Goal: Task Accomplishment & Management: Complete application form

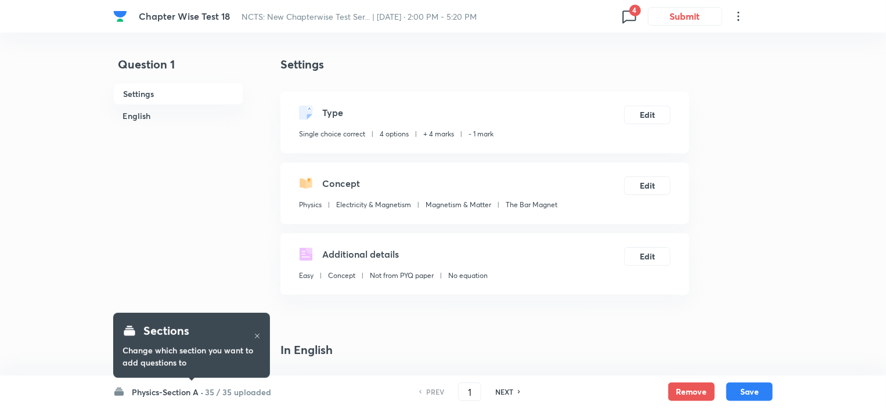
click at [189, 393] on h6 "Physics-Section A ·" at bounding box center [167, 392] width 71 height 12
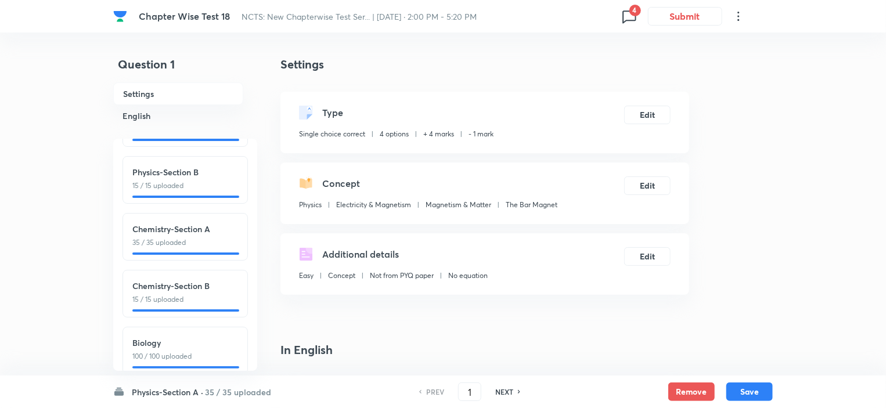
scroll to position [70, 0]
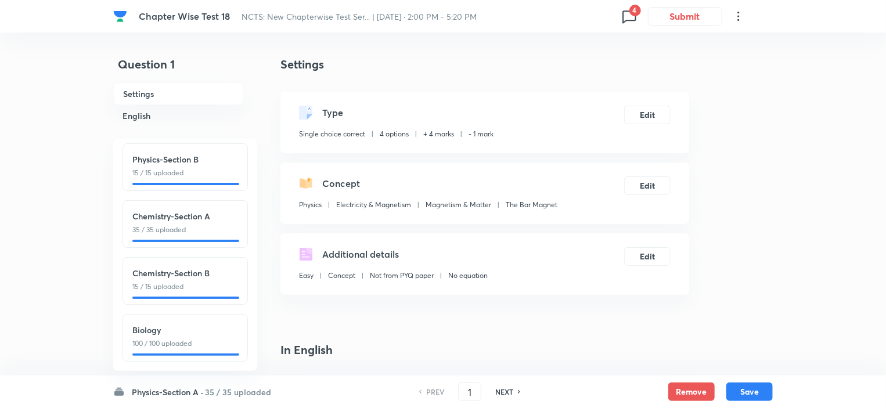
click at [196, 339] on p "100 / 100 uploaded" at bounding box center [185, 344] width 106 height 10
type input "101"
checkbox input "false"
checkbox input "true"
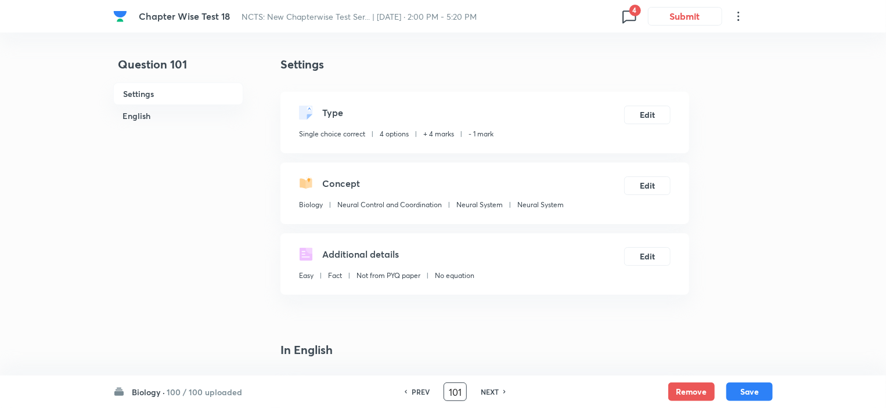
click at [456, 394] on input "101" at bounding box center [455, 392] width 22 height 20
type input "151"
checkbox input "true"
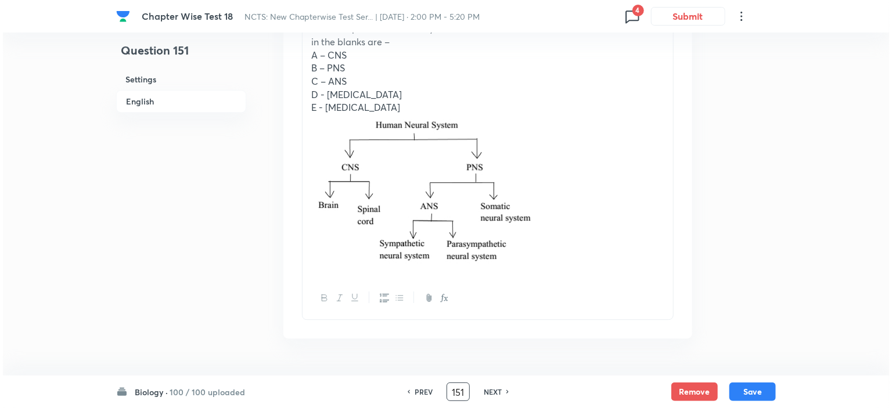
scroll to position [1522, 0]
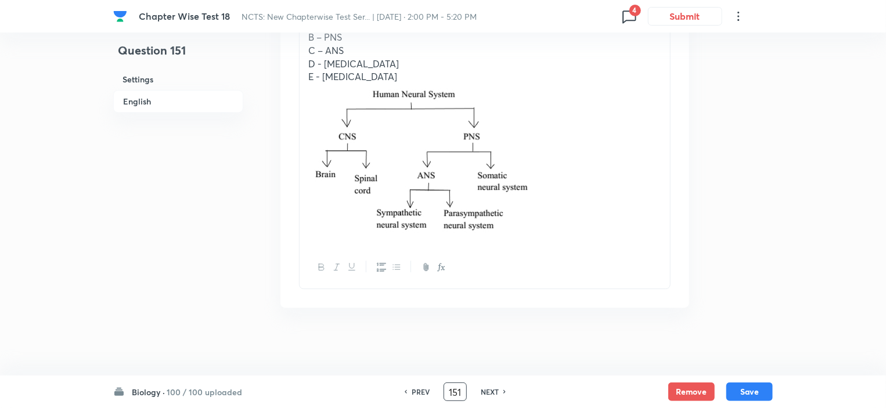
click at [631, 18] on icon at bounding box center [629, 16] width 19 height 19
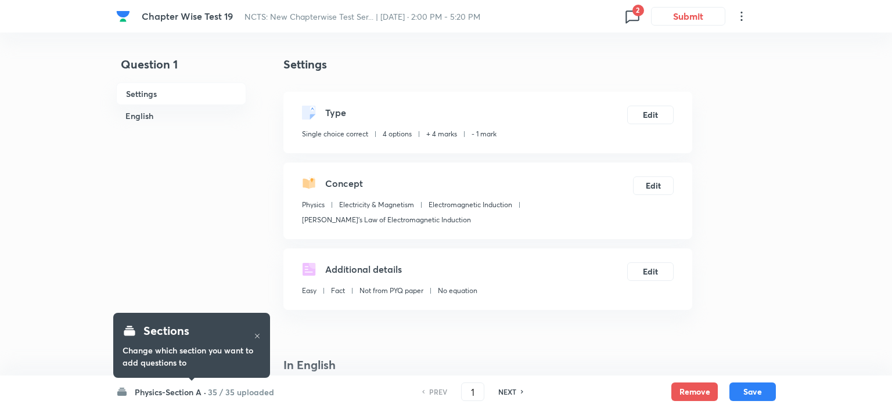
checkbox input "true"
click at [628, 22] on icon at bounding box center [629, 16] width 19 height 19
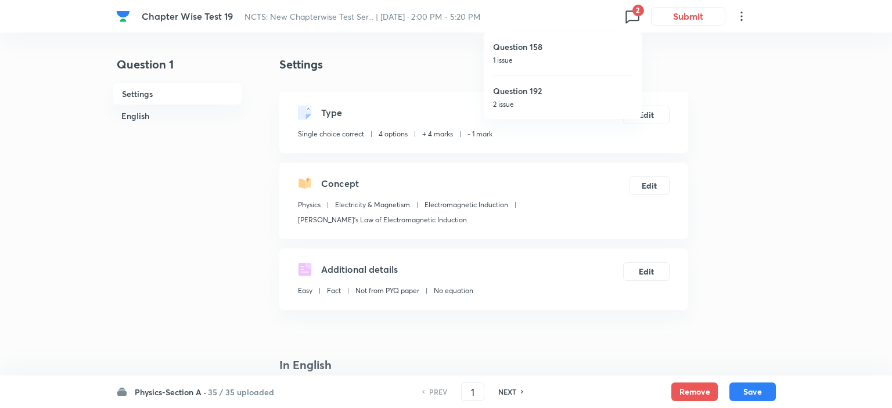
click at [539, 91] on h6 "Question 192" at bounding box center [562, 91] width 139 height 12
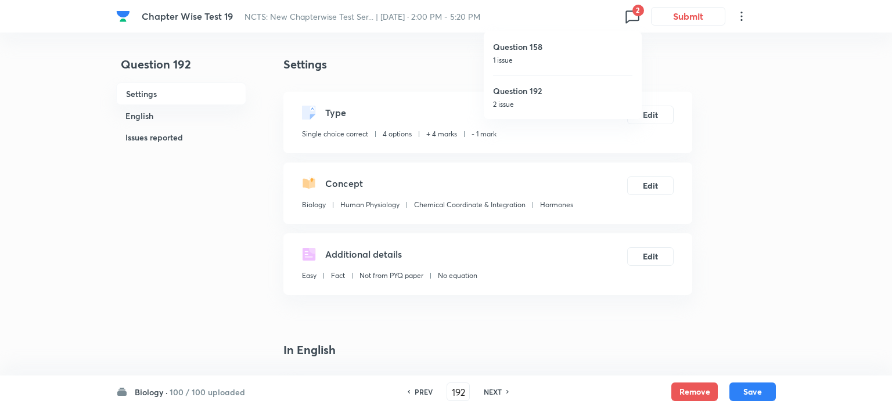
type input "192"
checkbox input "false"
checkbox input "true"
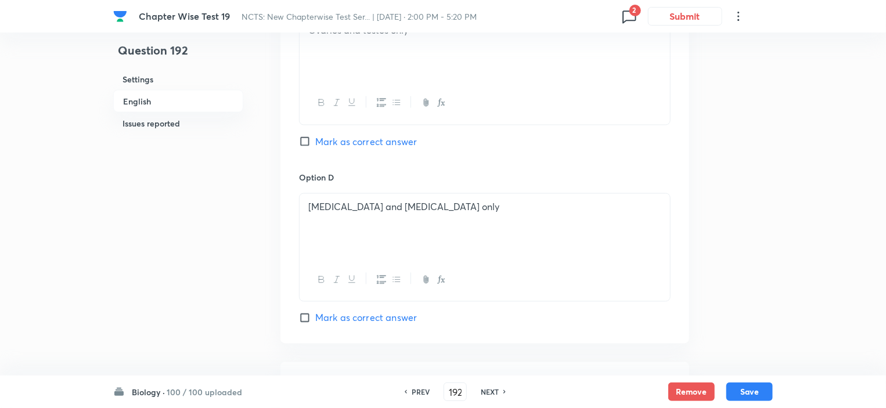
scroll to position [1162, 0]
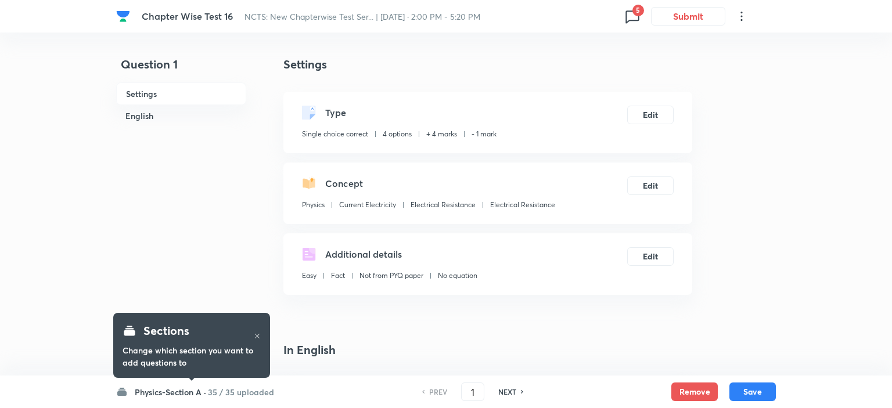
checkbox input "true"
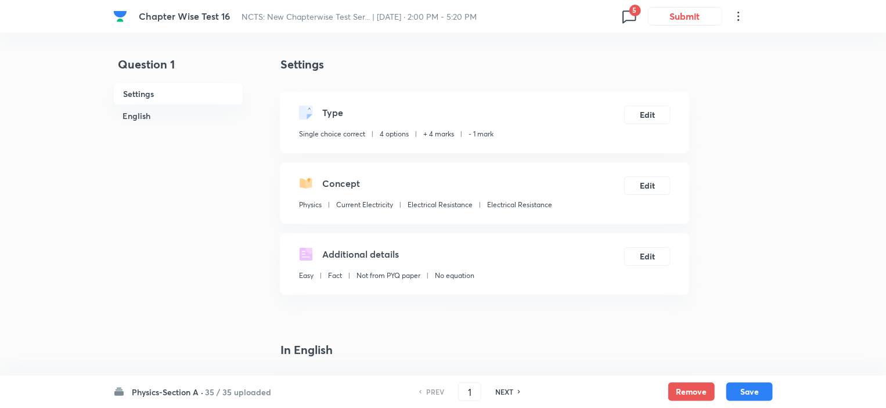
click at [192, 386] on h6 "Physics-Section A ·" at bounding box center [167, 392] width 71 height 12
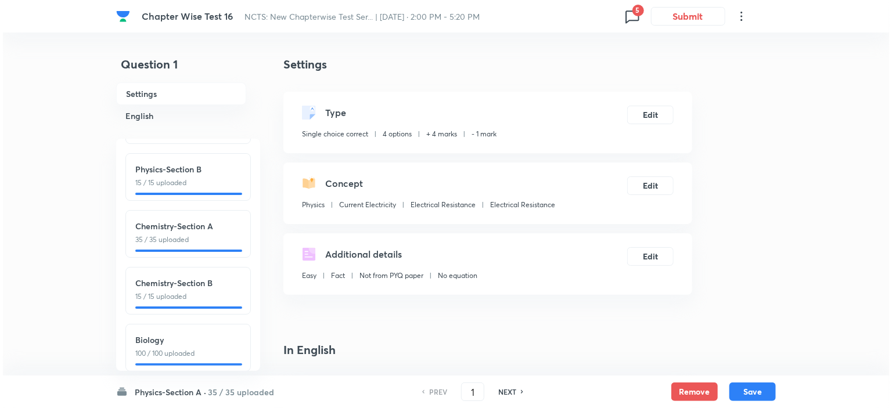
scroll to position [70, 0]
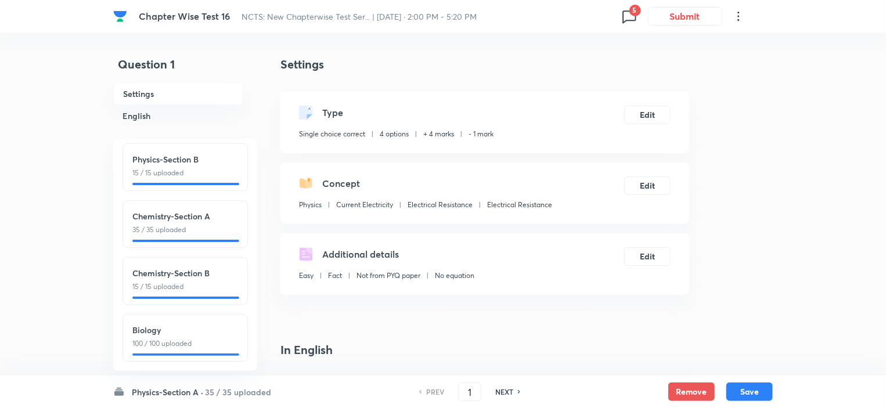
click at [202, 327] on h6 "Biology" at bounding box center [185, 330] width 106 height 12
type input "101"
checkbox input "true"
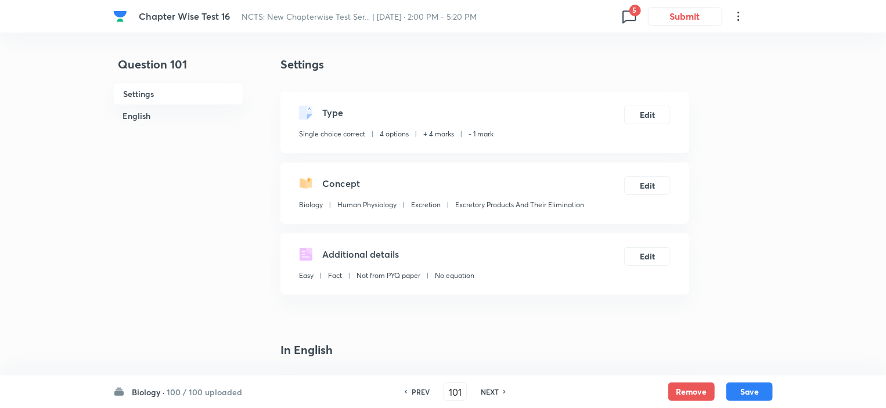
click at [637, 16] on span "5" at bounding box center [636, 11] width 12 height 12
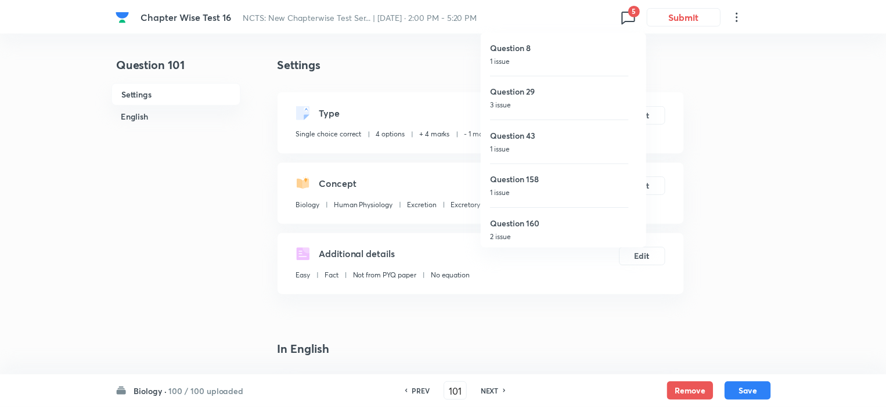
scroll to position [2, 0]
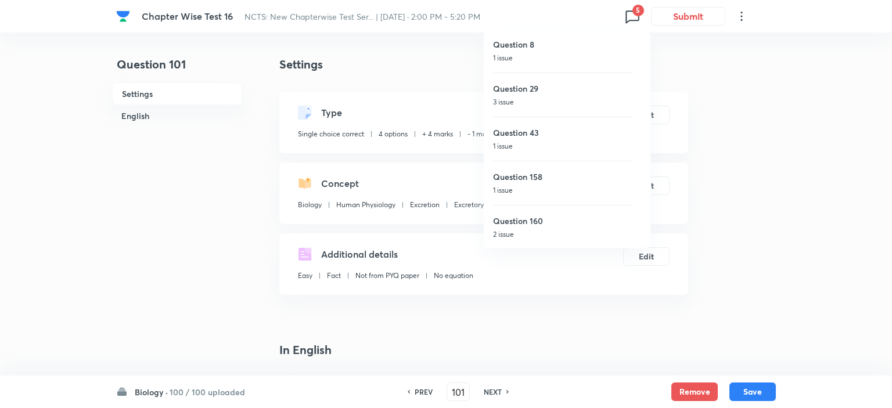
click at [537, 215] on h6 "Question 160" at bounding box center [562, 221] width 139 height 12
type input "160"
checkbox input "false"
checkbox input "true"
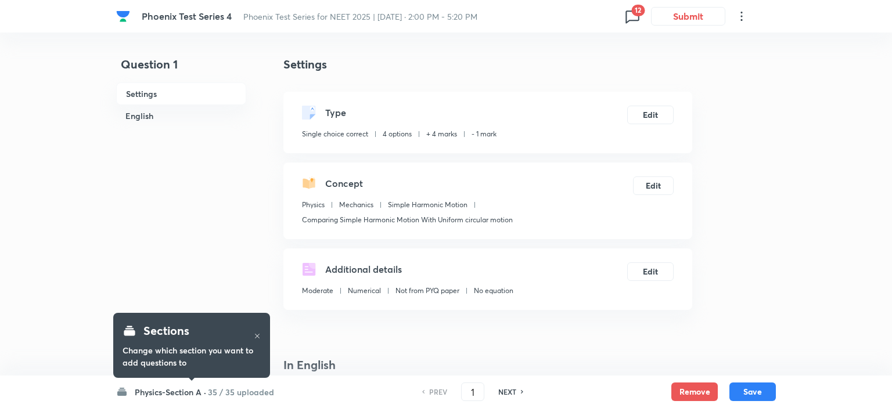
checkbox input "true"
click at [212, 390] on h6 "35 / 35 uploaded" at bounding box center [238, 392] width 66 height 12
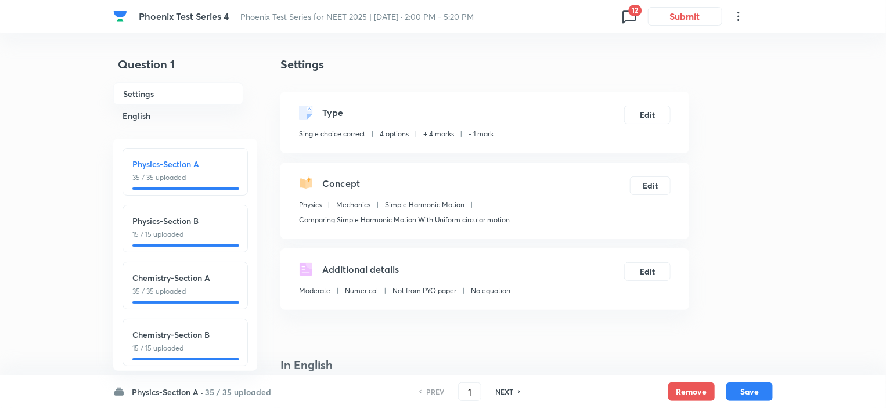
scroll to position [70, 0]
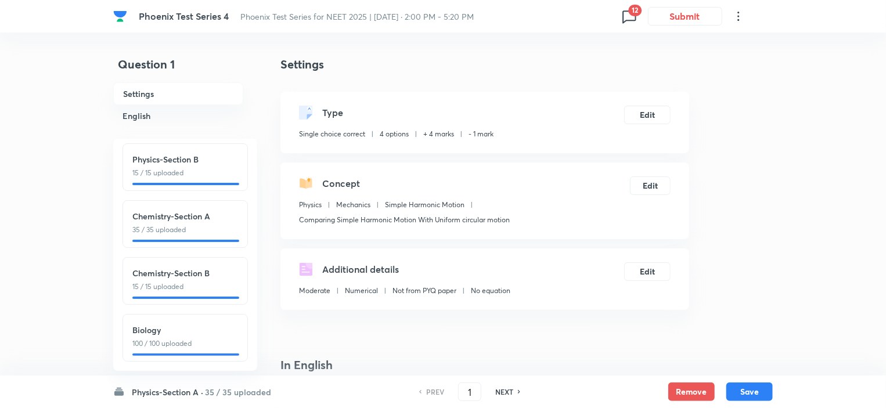
click at [213, 339] on p "100 / 100 uploaded" at bounding box center [185, 344] width 106 height 10
type input "101"
checkbox input "false"
checkbox input "true"
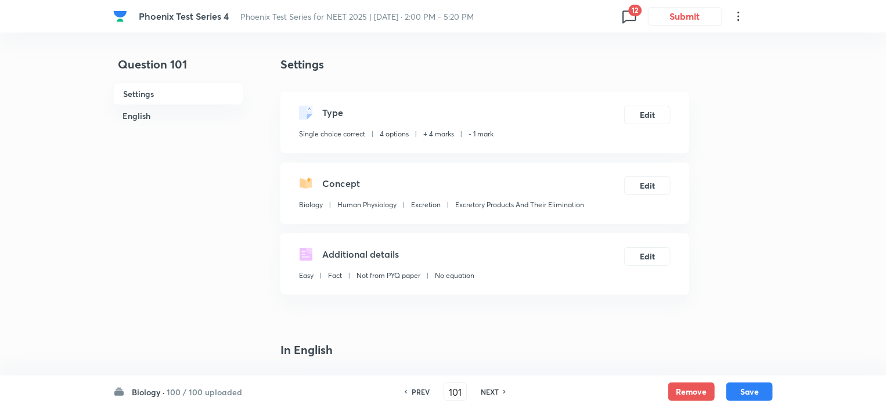
click at [486, 392] on h6 "NEXT" at bounding box center [490, 392] width 18 height 10
type input "102"
checkbox input "false"
checkbox input "true"
click at [486, 392] on h6 "NEXT" at bounding box center [490, 392] width 18 height 10
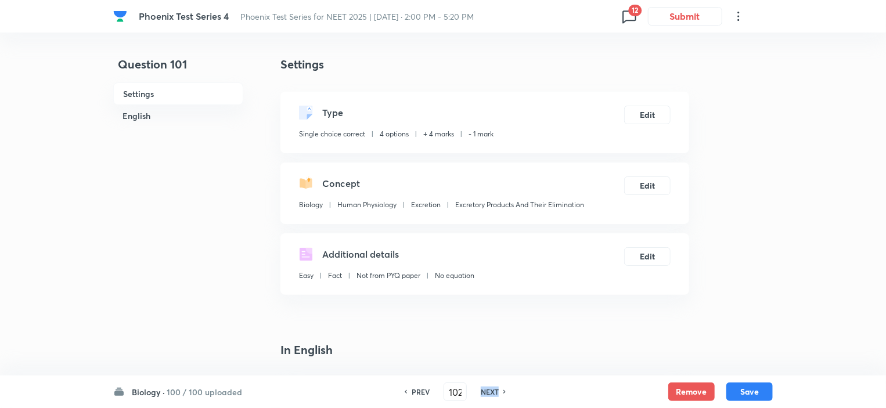
type input "103"
checkbox input "false"
checkbox input "true"
click at [486, 392] on h6 "NEXT" at bounding box center [490, 392] width 18 height 10
type input "104"
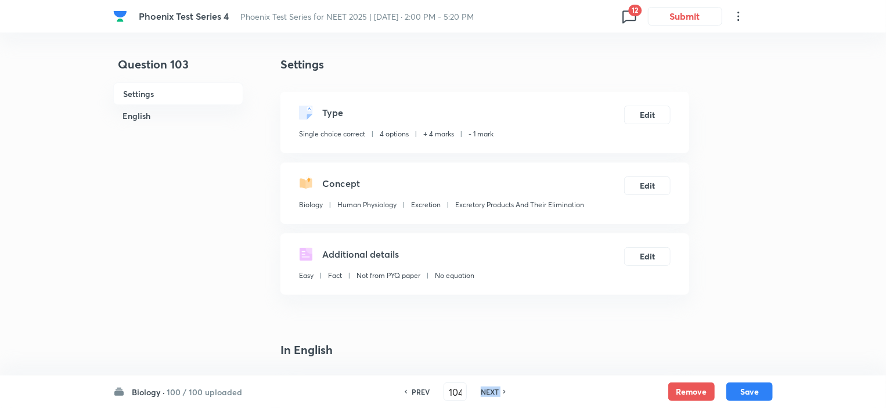
checkbox input "false"
checkbox input "true"
click at [486, 392] on h6 "NEXT" at bounding box center [490, 392] width 18 height 10
type input "105"
checkbox input "false"
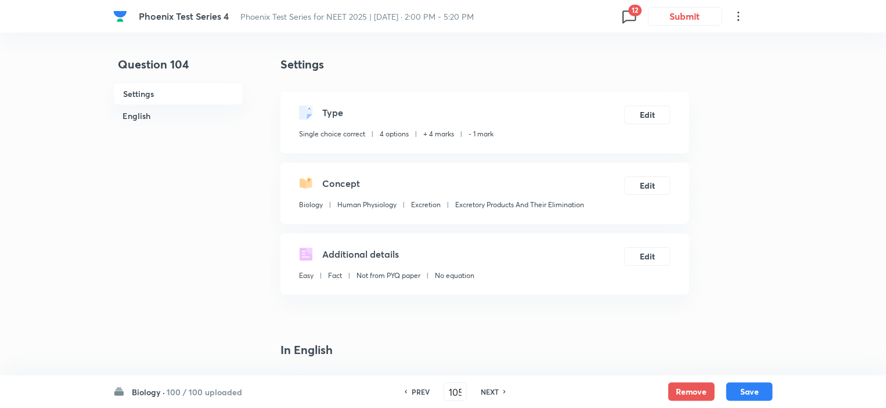
checkbox input "true"
click at [486, 392] on h6 "NEXT" at bounding box center [490, 392] width 18 height 10
type input "106"
checkbox input "false"
checkbox input "true"
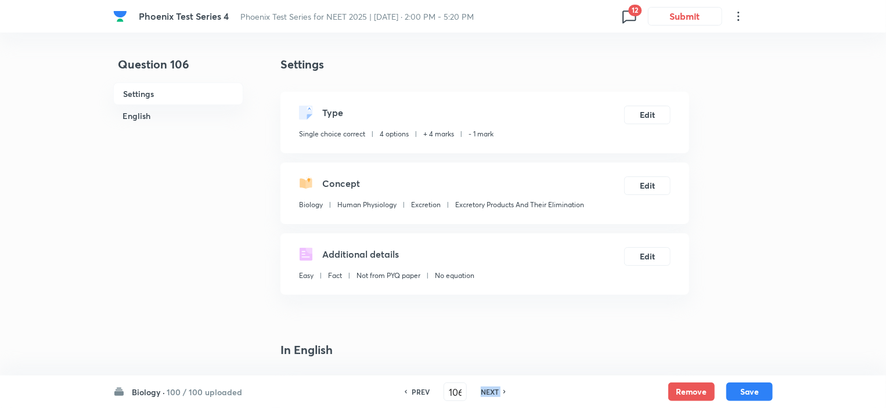
click at [486, 392] on h6 "NEXT" at bounding box center [490, 392] width 18 height 10
type input "107"
checkbox input "true"
click at [486, 392] on h6 "NEXT" at bounding box center [490, 392] width 18 height 10
type input "108"
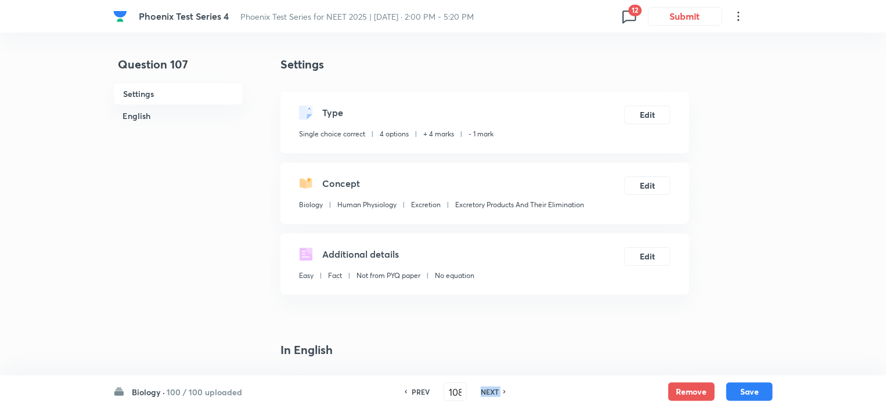
checkbox input "false"
checkbox input "true"
click at [486, 392] on h6 "NEXT" at bounding box center [490, 392] width 18 height 10
type input "109"
checkbox input "false"
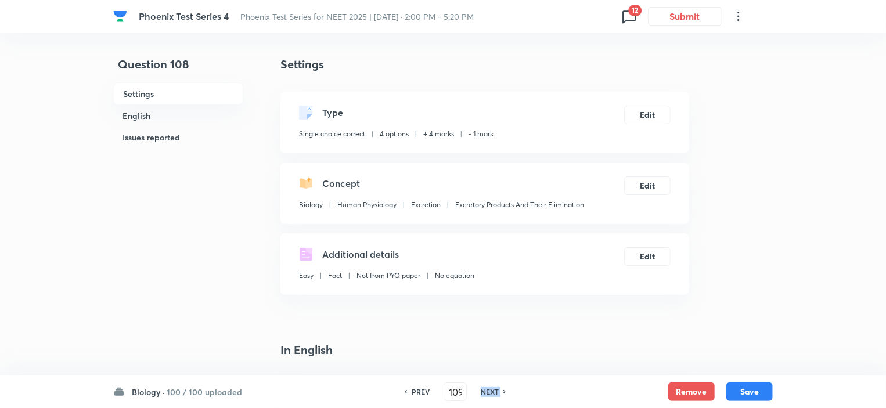
checkbox input "true"
click at [486, 392] on h6 "NEXT" at bounding box center [490, 392] width 18 height 10
type input "110"
checkbox input "false"
checkbox input "true"
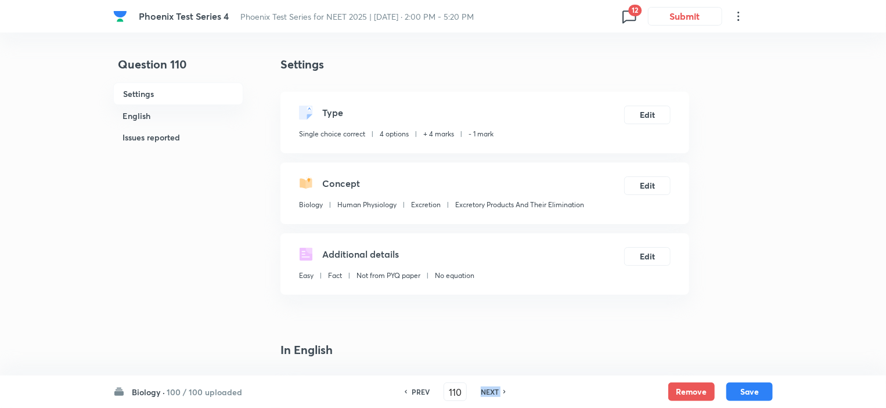
click at [486, 392] on h6 "NEXT" at bounding box center [490, 392] width 18 height 10
type input "111"
checkbox input "false"
checkbox input "true"
click at [486, 392] on h6 "NEXT" at bounding box center [490, 392] width 18 height 10
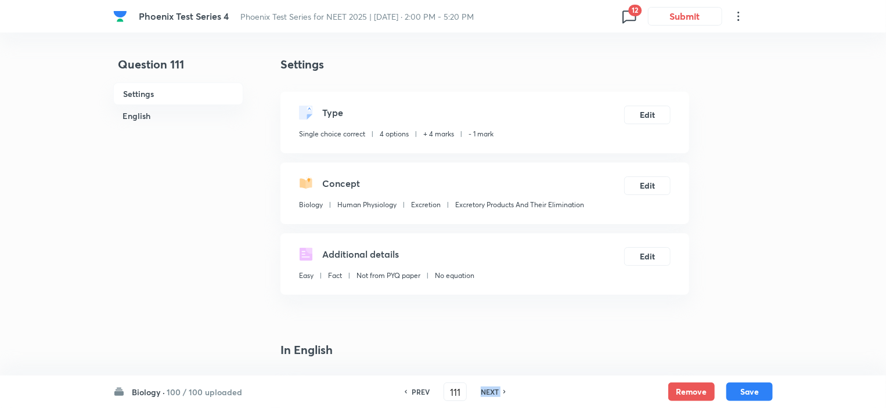
type input "112"
checkbox input "true"
click at [486, 392] on h6 "NEXT" at bounding box center [490, 392] width 18 height 10
type input "113"
checkbox input "false"
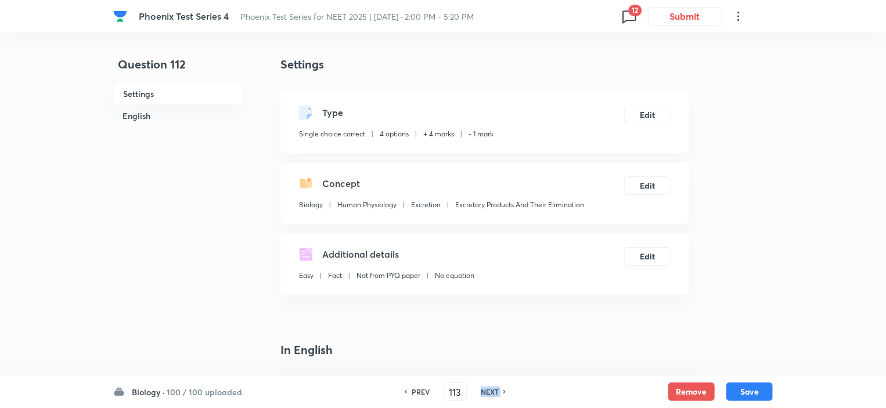
checkbox input "true"
click at [486, 392] on h6 "NEXT" at bounding box center [490, 392] width 18 height 10
type input "114"
checkbox input "false"
checkbox input "true"
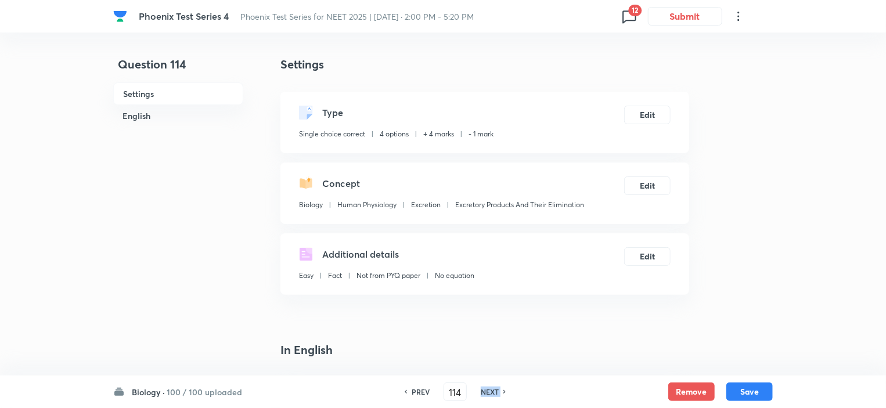
click at [486, 392] on h6 "NEXT" at bounding box center [490, 392] width 18 height 10
type input "115"
checkbox input "true"
click at [486, 392] on h6 "NEXT" at bounding box center [490, 392] width 18 height 10
type input "116"
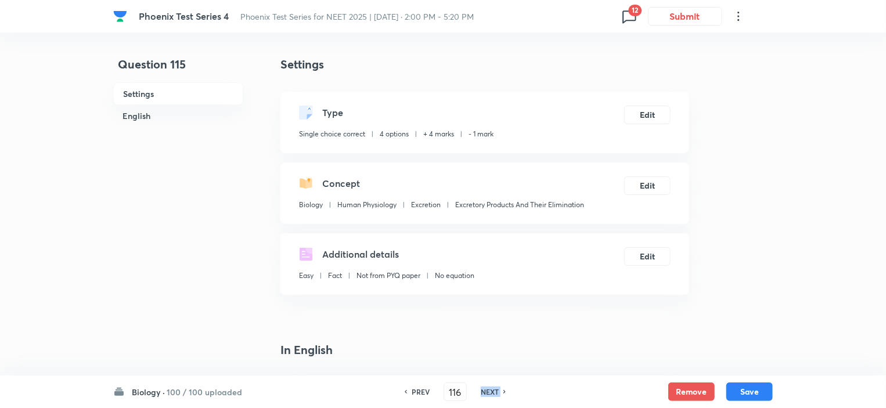
checkbox input "true"
click at [486, 392] on h6 "NEXT" at bounding box center [490, 392] width 18 height 10
type input "117"
checkbox input "false"
checkbox input "true"
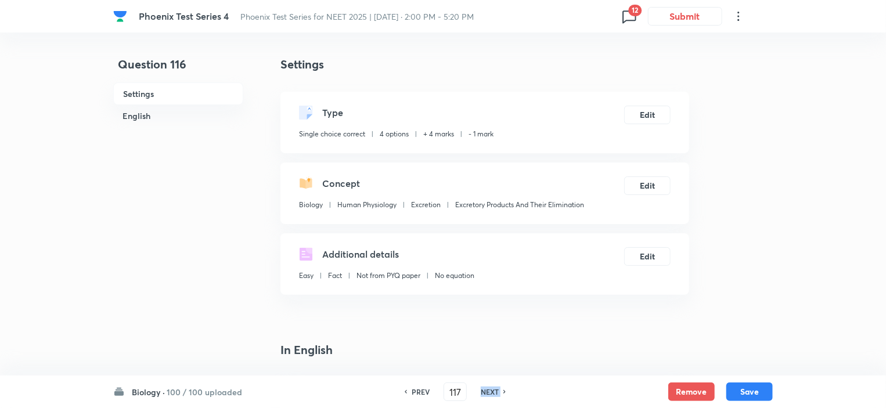
click at [486, 392] on h6 "NEXT" at bounding box center [490, 392] width 18 height 10
type input "118"
checkbox input "true"
click at [486, 392] on h6 "NEXT" at bounding box center [490, 392] width 18 height 10
type input "119"
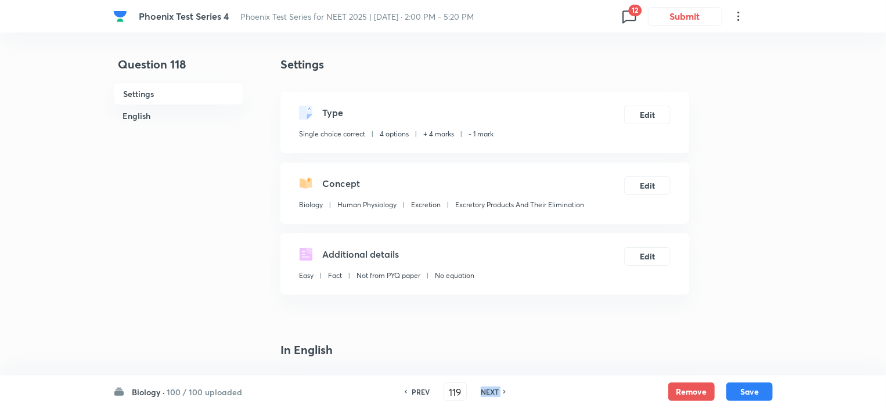
checkbox input "false"
checkbox input "true"
click at [486, 392] on h6 "NEXT" at bounding box center [490, 392] width 18 height 10
type input "120"
checkbox input "true"
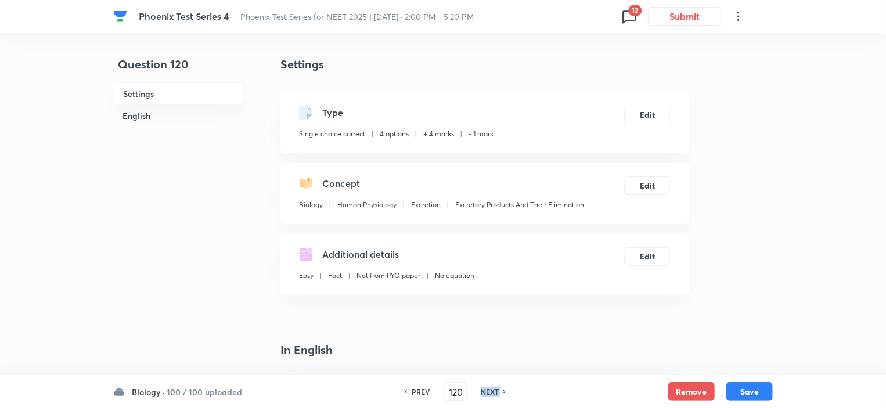
click at [486, 392] on h6 "NEXT" at bounding box center [490, 392] width 18 height 10
type input "121"
checkbox input "true"
click at [486, 392] on h6 "NEXT" at bounding box center [490, 392] width 18 height 10
type input "122"
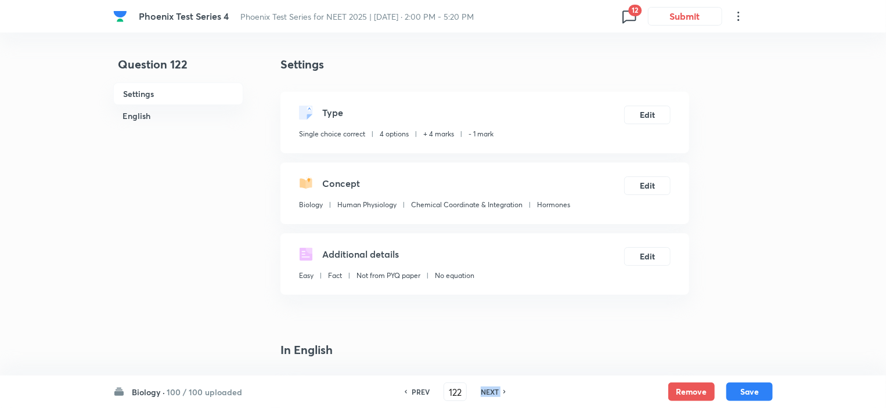
checkbox input "false"
checkbox input "true"
click at [486, 392] on h6 "NEXT" at bounding box center [490, 392] width 18 height 10
type input "123"
checkbox input "false"
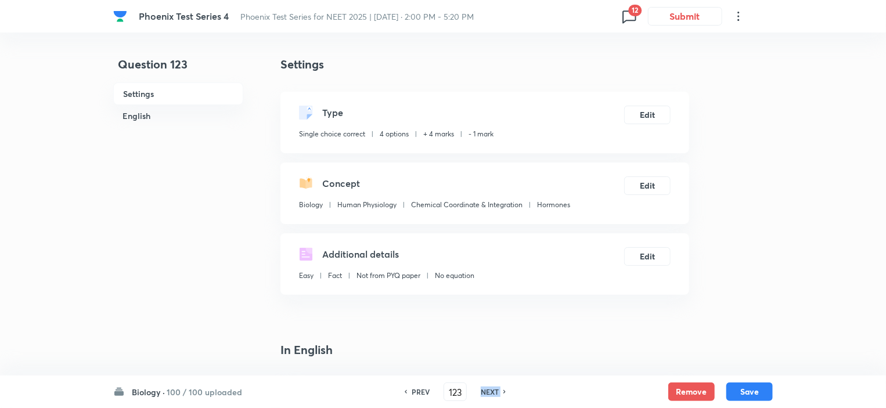
checkbox input "true"
click at [486, 392] on h6 "NEXT" at bounding box center [490, 392] width 18 height 10
type input "124"
checkbox input "false"
checkbox input "true"
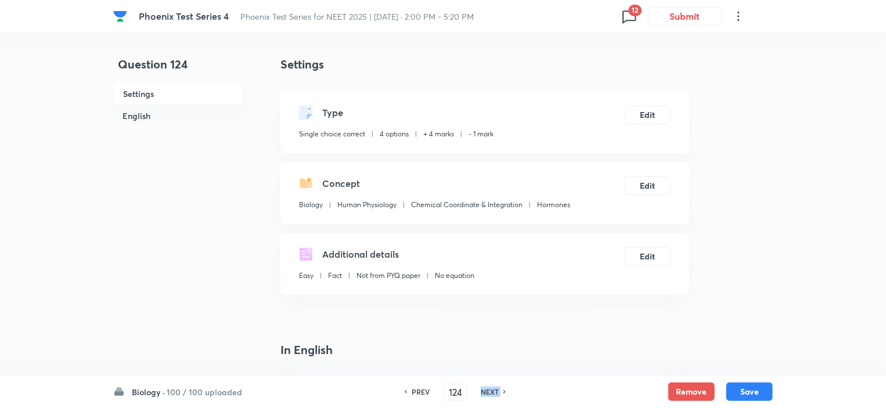
click at [486, 392] on h6 "NEXT" at bounding box center [490, 392] width 18 height 10
type input "125"
checkbox input "false"
checkbox input "true"
click at [486, 392] on h6 "NEXT" at bounding box center [490, 392] width 18 height 10
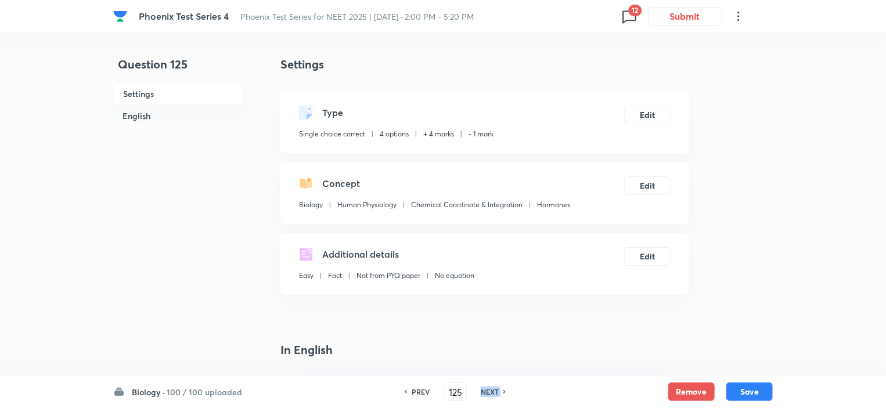
type input "126"
checkbox input "true"
click at [486, 392] on h6 "NEXT" at bounding box center [490, 392] width 18 height 10
type input "127"
checkbox input "true"
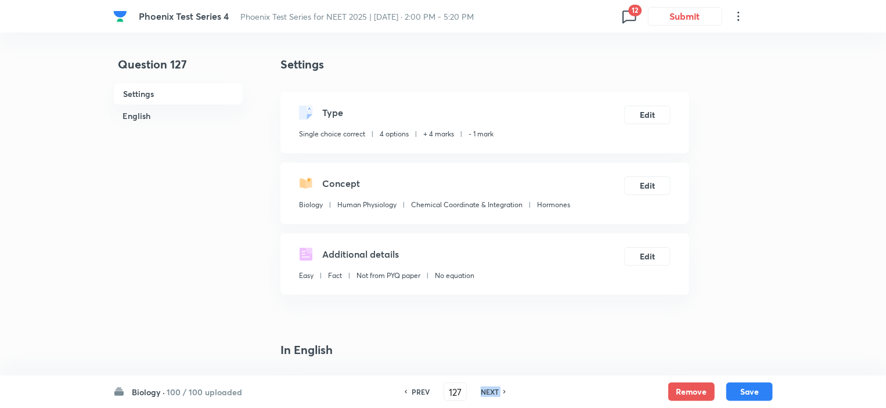
click at [486, 392] on h6 "NEXT" at bounding box center [490, 392] width 18 height 10
type input "128"
checkbox input "false"
checkbox input "true"
click at [486, 392] on h6 "NEXT" at bounding box center [490, 392] width 18 height 10
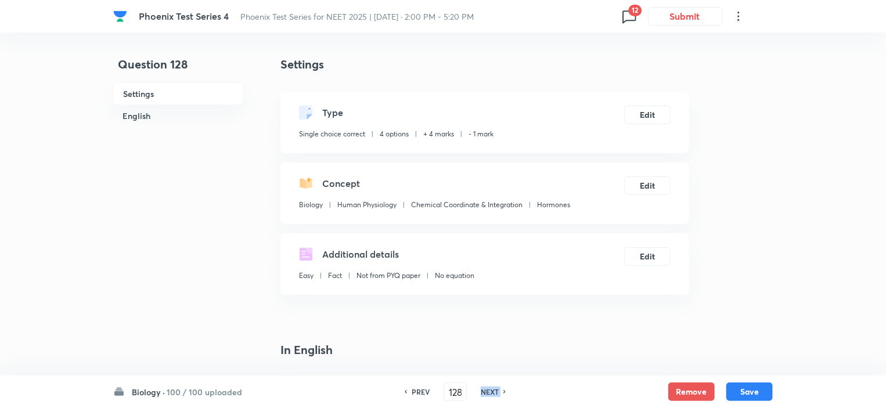
type input "129"
checkbox input "false"
checkbox input "true"
click at [486, 392] on h6 "NEXT" at bounding box center [490, 392] width 18 height 10
type input "130"
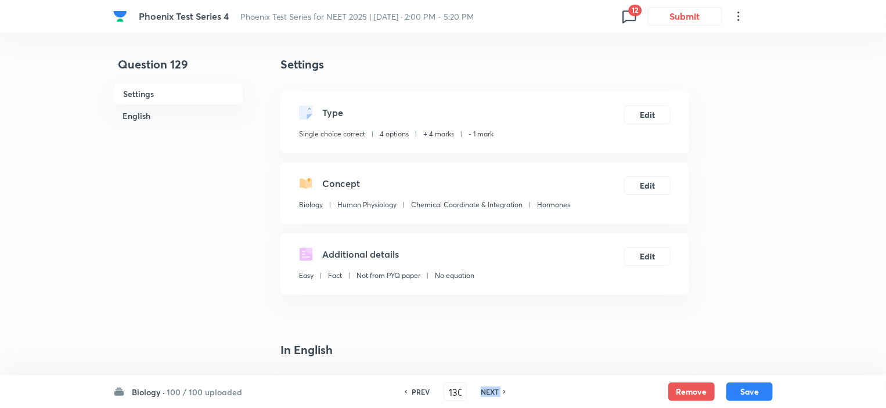
checkbox input "false"
checkbox input "true"
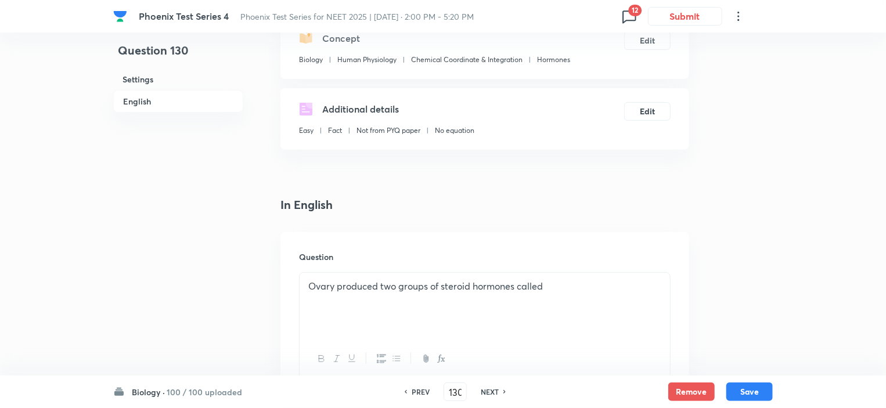
scroll to position [348, 0]
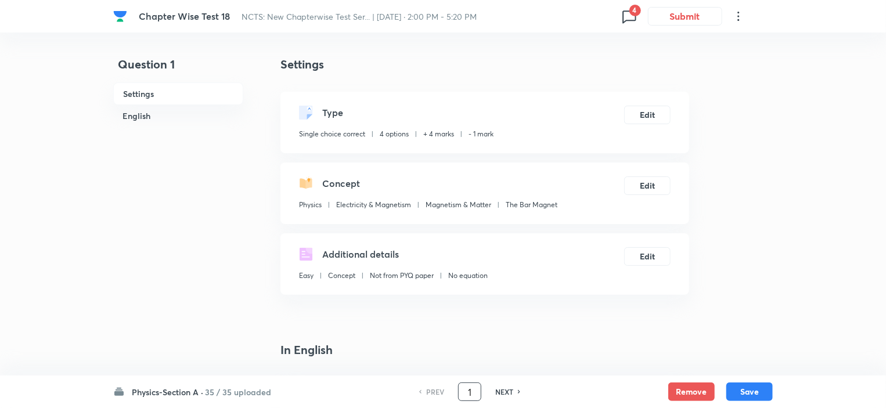
click at [474, 393] on input "1" at bounding box center [470, 392] width 22 height 20
type input "151"
checkbox input "false"
checkbox input "true"
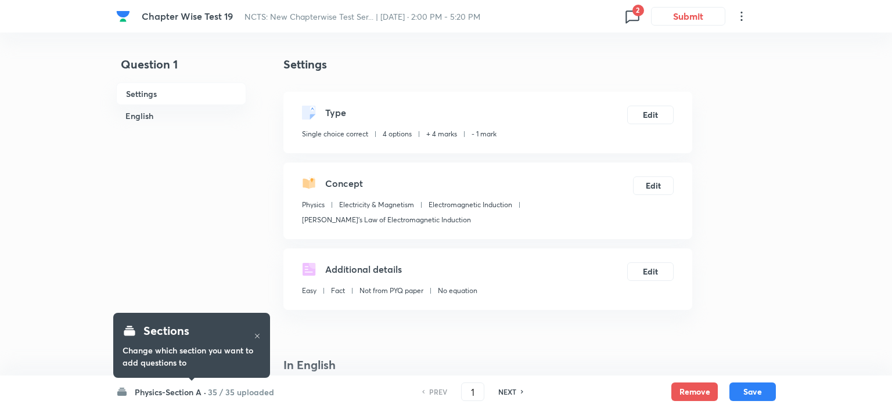
checkbox input "true"
click at [185, 397] on h6 "Physics-Section A ·" at bounding box center [167, 392] width 71 height 12
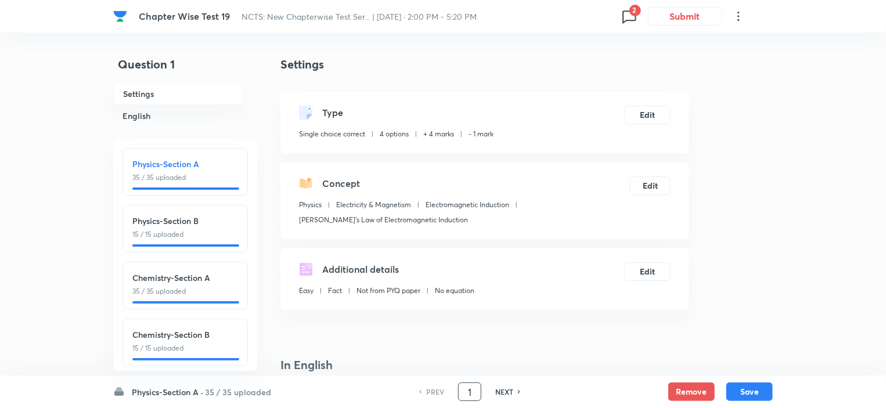
click at [476, 392] on input "1" at bounding box center [470, 392] width 22 height 20
type input "151"
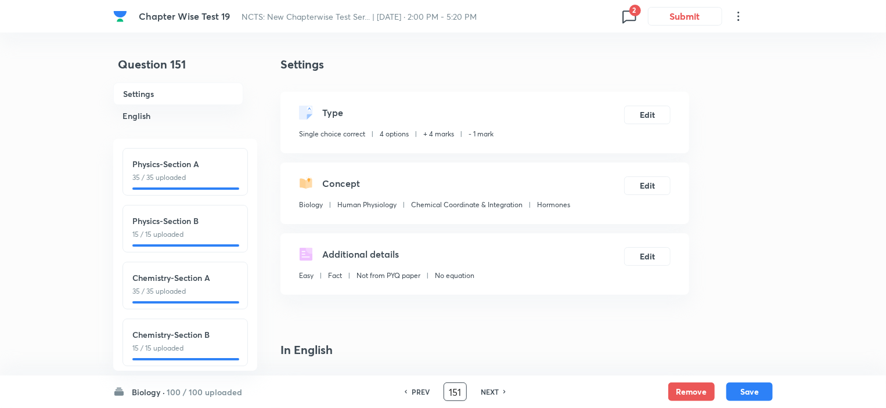
checkbox input "false"
checkbox input "true"
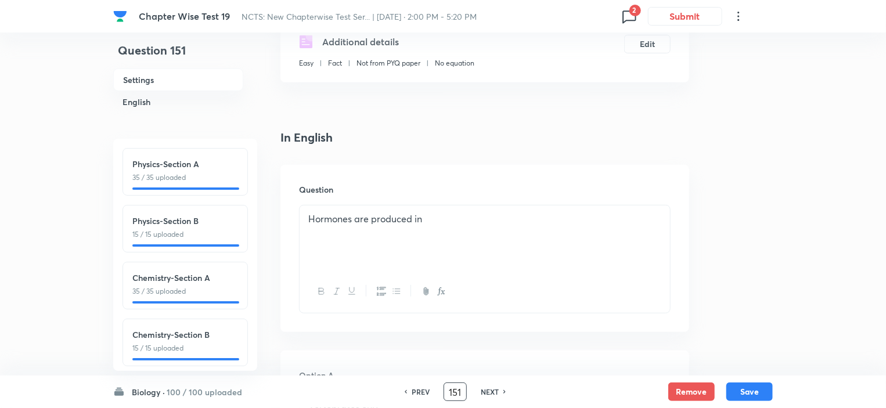
scroll to position [232, 0]
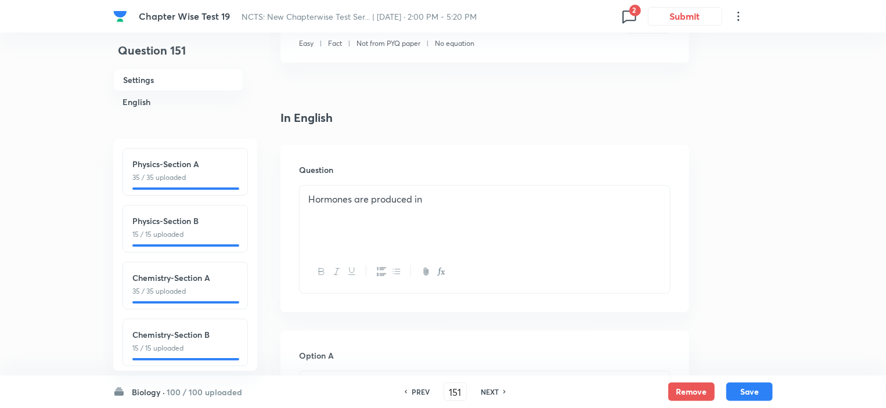
click at [497, 389] on h6 "NEXT" at bounding box center [490, 392] width 18 height 10
type input "152"
checkbox input "false"
checkbox input "true"
click at [497, 389] on h6 "NEXT" at bounding box center [490, 392] width 18 height 10
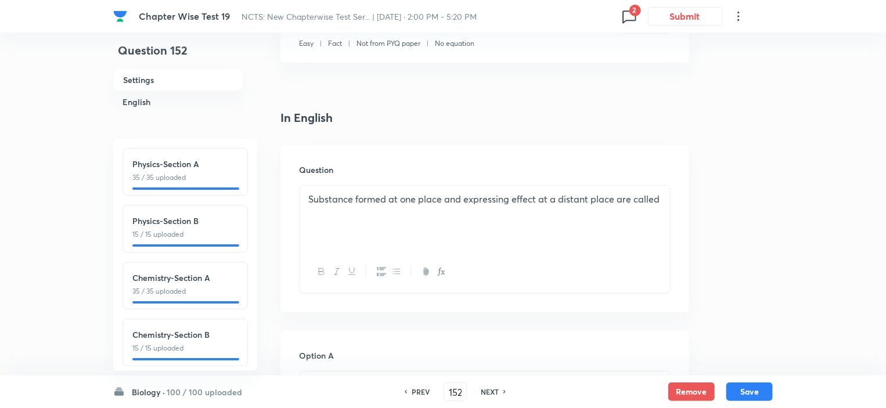
type input "153"
checkbox input "true"
click at [497, 389] on h6 "NEXT" at bounding box center [490, 392] width 18 height 10
type input "154"
checkbox input "true"
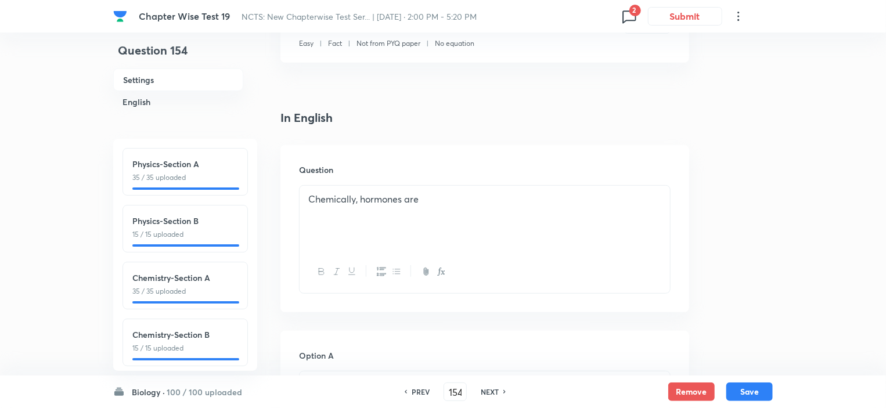
click at [497, 389] on h6 "NEXT" at bounding box center [490, 392] width 18 height 10
type input "155"
checkbox input "false"
checkbox input "true"
click at [497, 389] on h6 "NEXT" at bounding box center [490, 392] width 18 height 10
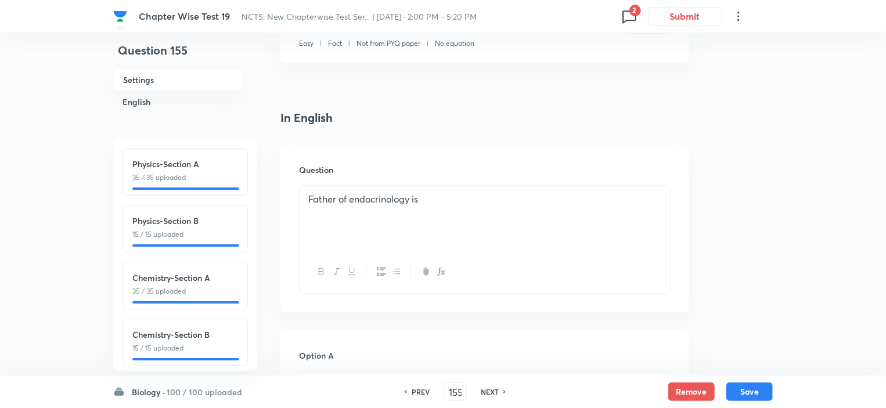
type input "156"
checkbox input "false"
checkbox input "true"
click at [486, 388] on h6 "NEXT" at bounding box center [490, 392] width 18 height 10
type input "157"
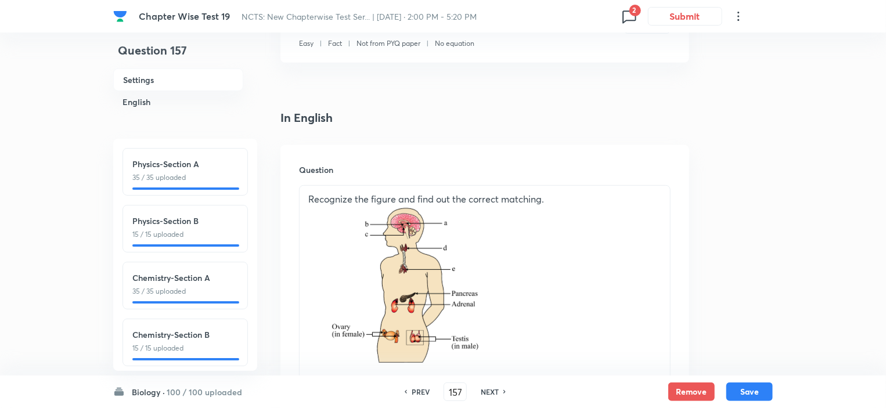
checkbox input "true"
click at [486, 388] on h6 "NEXT" at bounding box center [490, 392] width 18 height 10
type input "158"
checkbox input "false"
checkbox input "true"
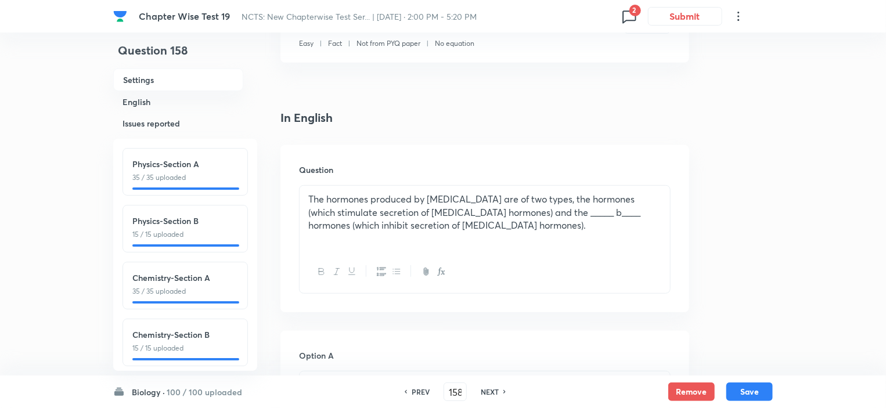
click at [486, 388] on h6 "NEXT" at bounding box center [490, 392] width 18 height 10
type input "159"
checkbox input "false"
checkbox input "true"
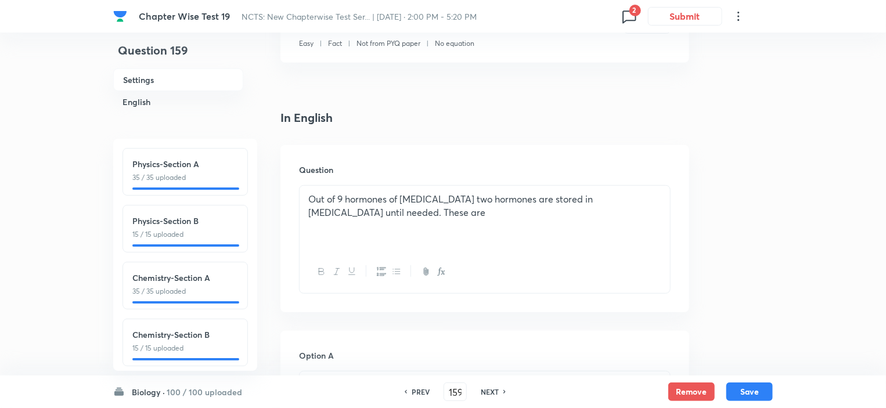
click at [486, 388] on h6 "NEXT" at bounding box center [490, 392] width 18 height 10
type input "160"
checkbox input "false"
checkbox input "true"
click at [486, 388] on h6 "NEXT" at bounding box center [490, 392] width 18 height 10
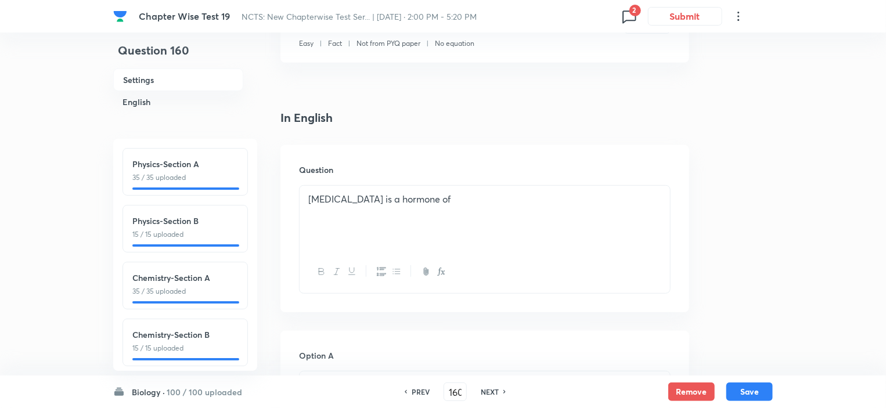
type input "161"
checkbox input "false"
checkbox input "true"
click at [421, 393] on h6 "PREV" at bounding box center [421, 392] width 18 height 10
type input "160"
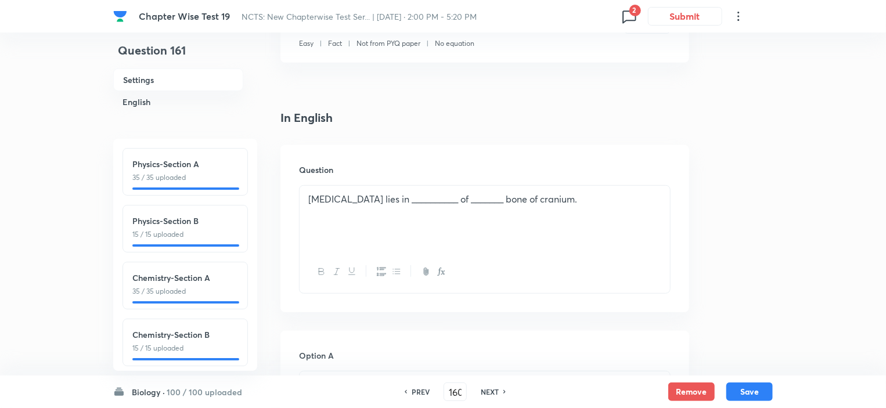
checkbox input "false"
checkbox input "true"
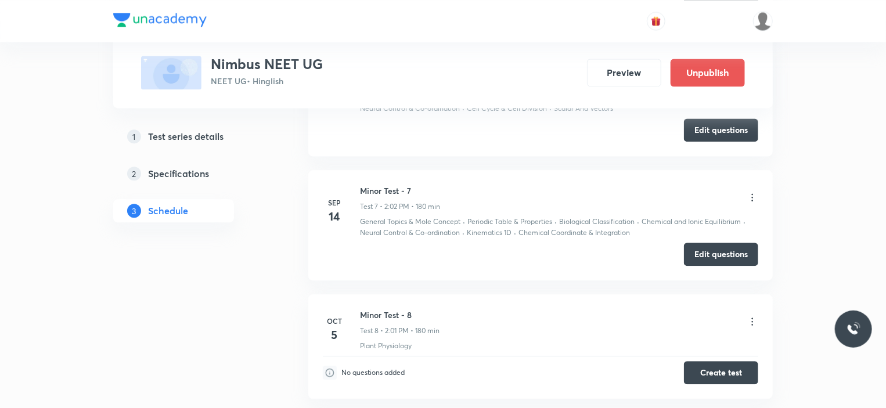
scroll to position [1241, 0]
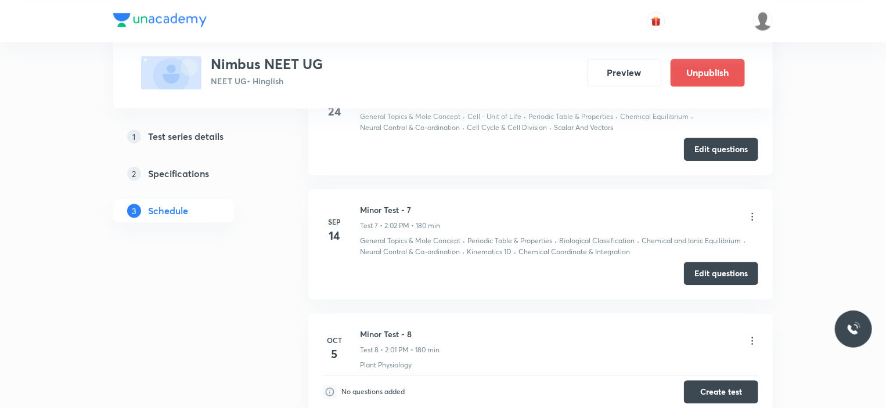
click at [750, 212] on icon at bounding box center [753, 217] width 12 height 12
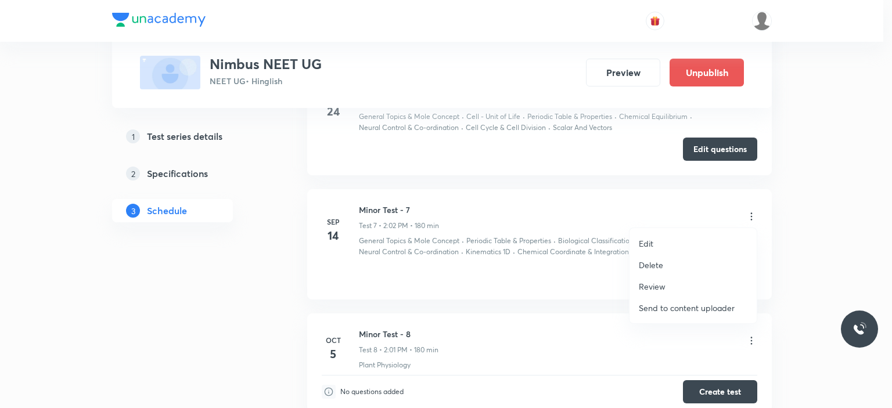
click at [824, 213] on div at bounding box center [446, 204] width 892 height 408
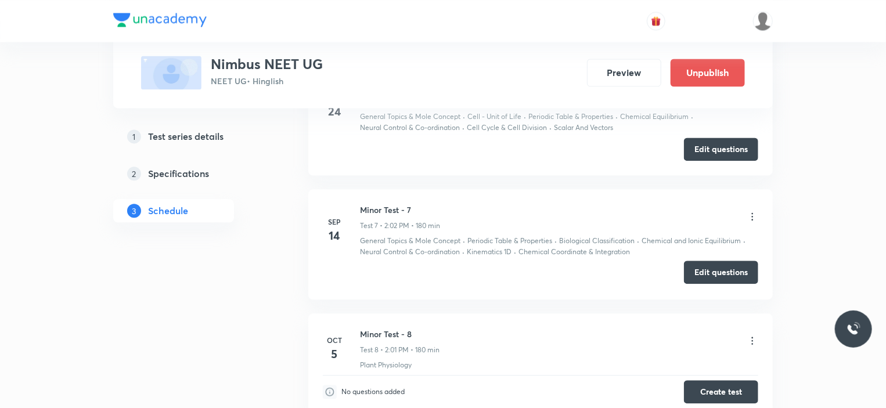
click at [739, 268] on button "Edit questions" at bounding box center [721, 272] width 74 height 23
click at [729, 148] on button "Edit questions" at bounding box center [721, 147] width 74 height 23
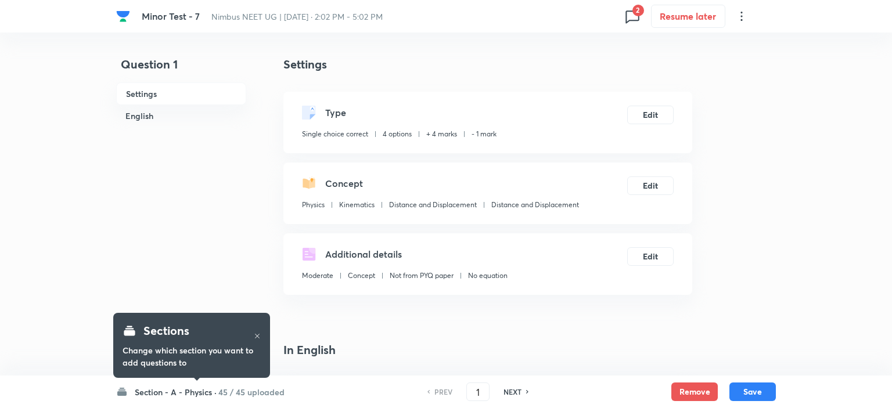
checkbox input "true"
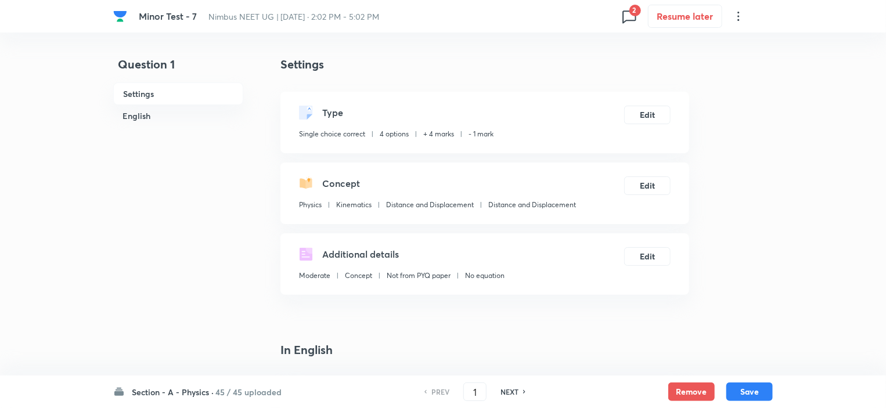
click at [236, 383] on div "Section - A - Physics · 45 / 45 uploaded PREV 1 ​ NEXT Remove Save" at bounding box center [443, 392] width 660 height 33
click at [232, 388] on h6 "45 / 45 uploaded" at bounding box center [248, 392] width 66 height 12
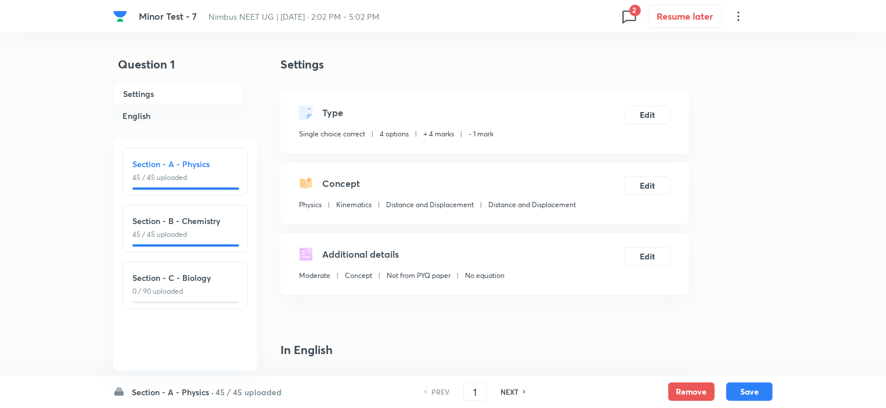
click at [214, 286] on p "0 / 90 uploaded" at bounding box center [185, 291] width 106 height 10
type input "91"
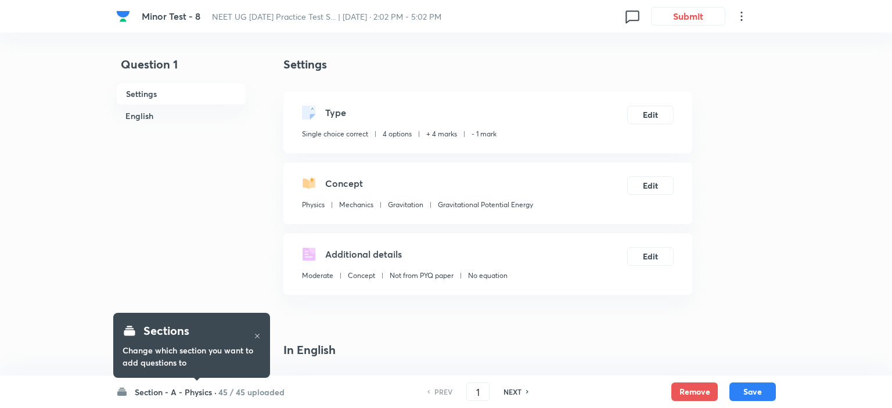
checkbox input "true"
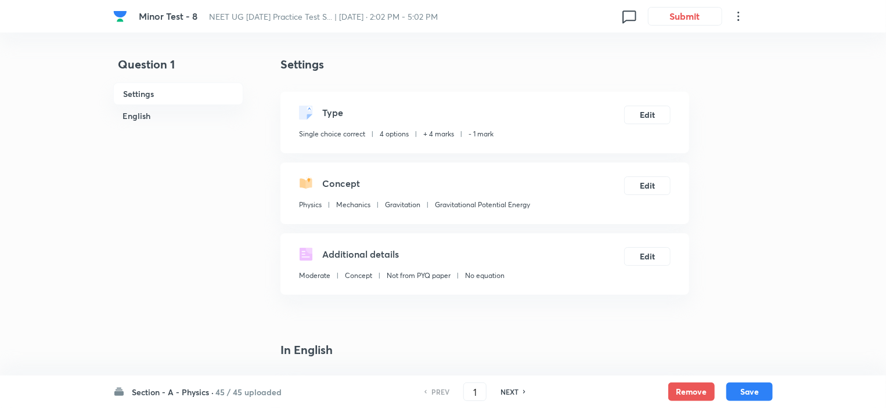
click at [203, 387] on h6 "Section - A - Physics ·" at bounding box center [173, 392] width 82 height 12
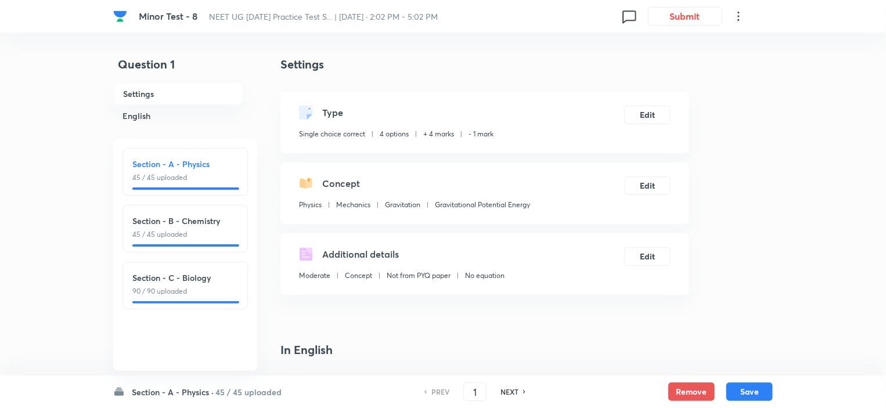
click at [212, 294] on p "90 / 90 uploaded" at bounding box center [185, 291] width 106 height 10
type input "91"
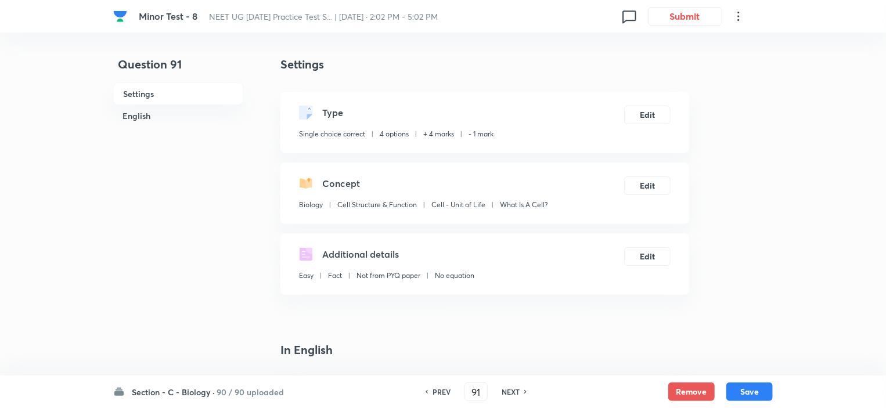
checkbox input "false"
checkbox input "true"
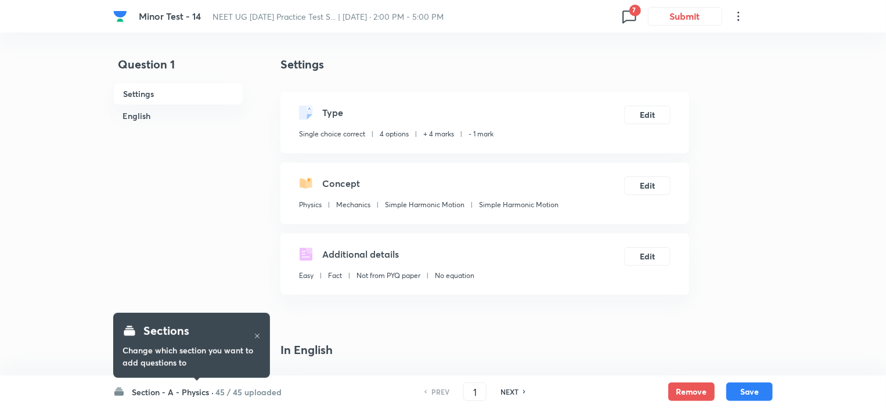
click at [239, 394] on h6 "45 / 45 uploaded" at bounding box center [248, 392] width 66 height 12
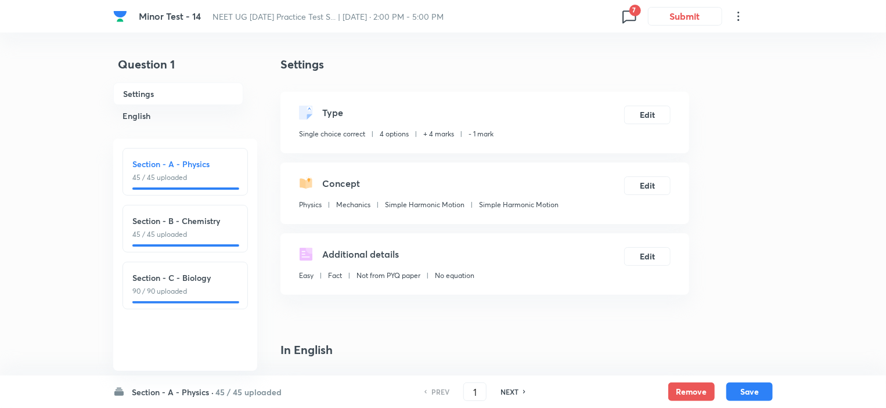
click at [166, 286] on p "90 / 90 uploaded" at bounding box center [185, 291] width 106 height 10
type input "91"
checkbox input "false"
checkbox input "true"
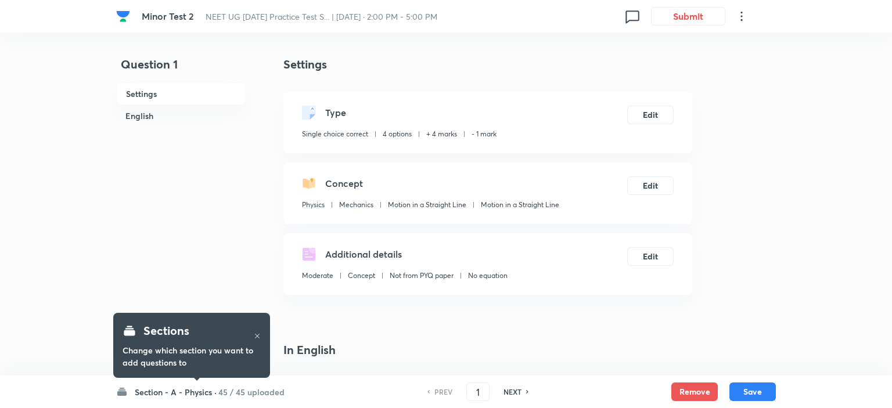
checkbox input "true"
click at [217, 394] on h6 "45 / 45 uploaded" at bounding box center [248, 392] width 66 height 12
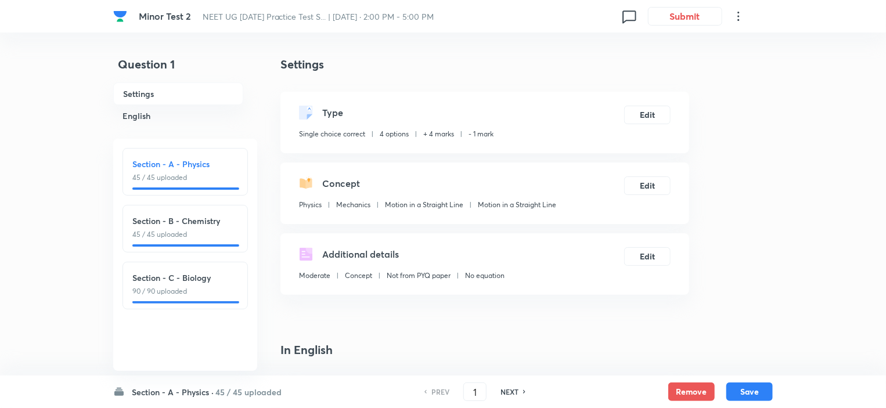
click at [206, 282] on h6 "Section - C - Biology" at bounding box center [185, 278] width 106 height 12
type input "91"
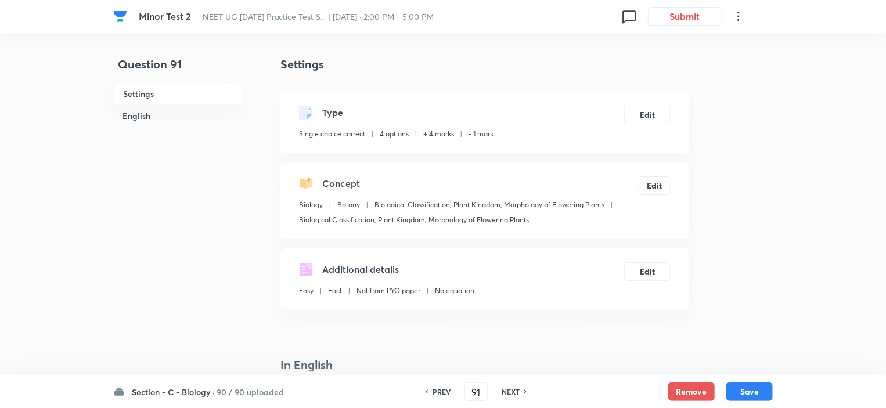
checkbox input "false"
checkbox input "true"
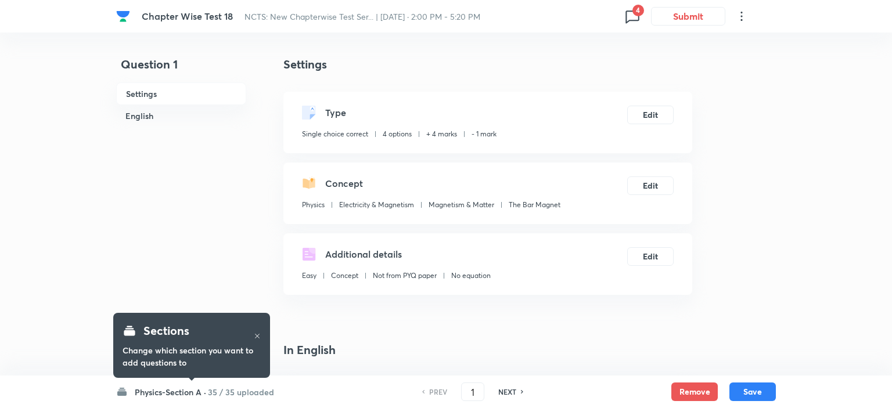
checkbox input "true"
click at [473, 390] on input "1" at bounding box center [470, 392] width 22 height 20
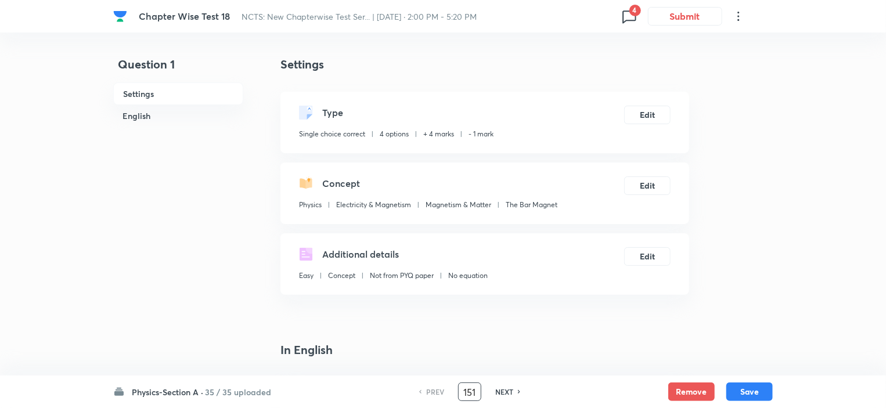
type input "151"
checkbox input "false"
checkbox input "true"
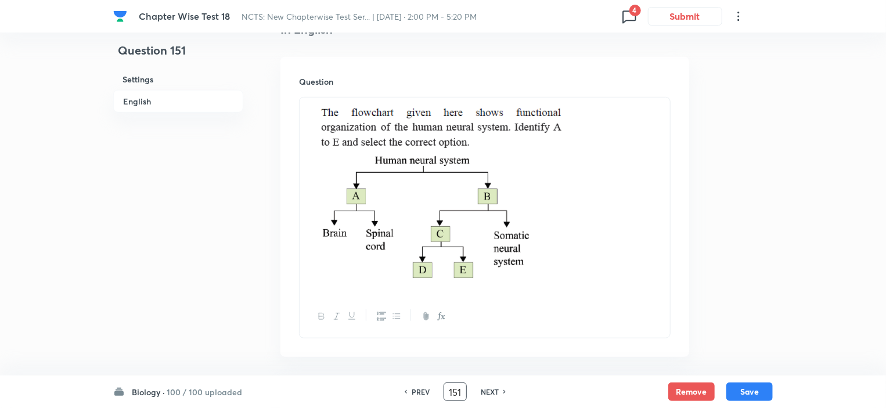
scroll to position [348, 0]
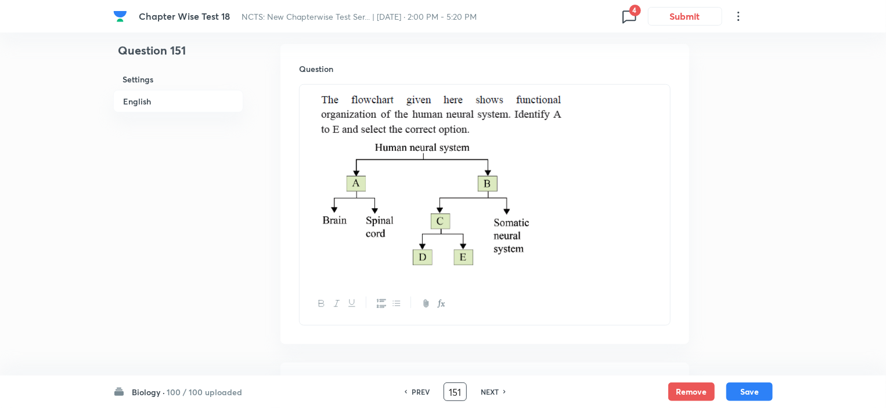
click at [492, 391] on h6 "NEXT" at bounding box center [490, 392] width 18 height 10
type input "152"
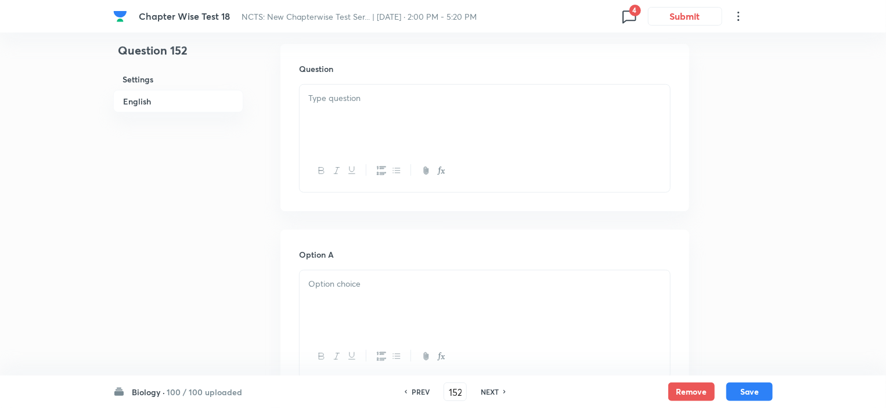
checkbox input "false"
checkbox input "true"
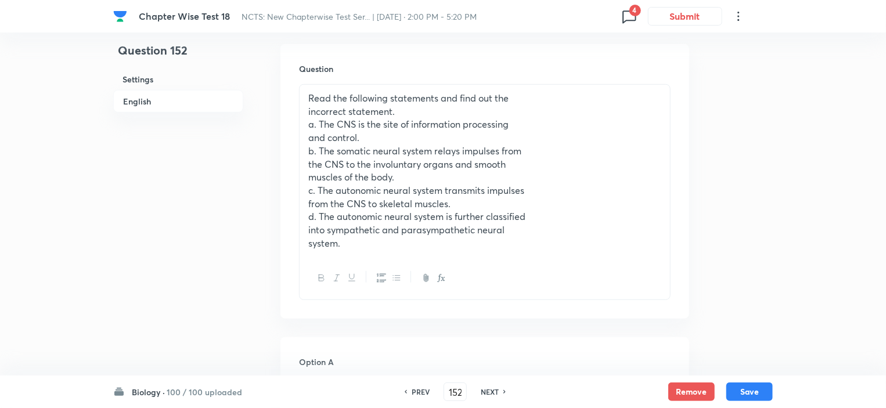
click at [490, 390] on h6 "NEXT" at bounding box center [490, 392] width 18 height 10
type input "153"
checkbox input "true"
click at [490, 390] on h6 "NEXT" at bounding box center [490, 392] width 18 height 10
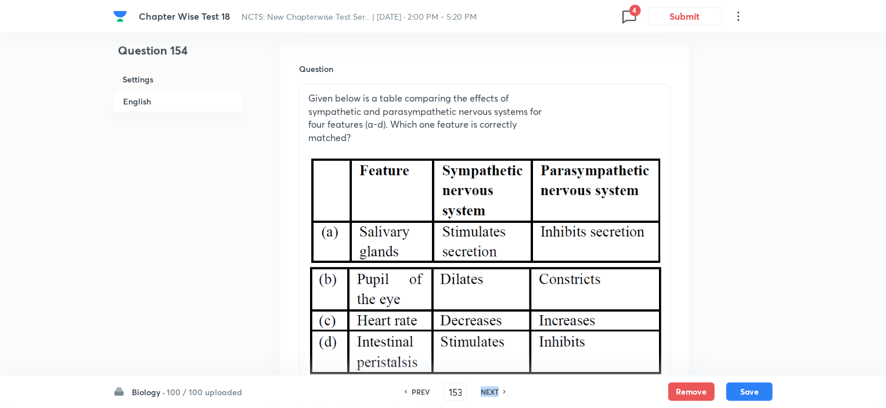
type input "154"
checkbox input "true"
click at [490, 390] on h6 "NEXT" at bounding box center [490, 392] width 18 height 10
type input "155"
checkbox input "false"
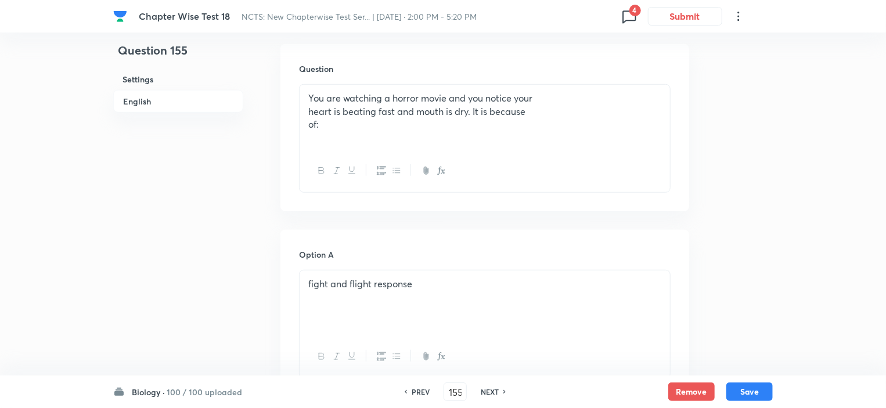
checkbox input "true"
click at [490, 390] on h6 "NEXT" at bounding box center [490, 392] width 18 height 10
type input "156"
checkbox input "false"
checkbox input "true"
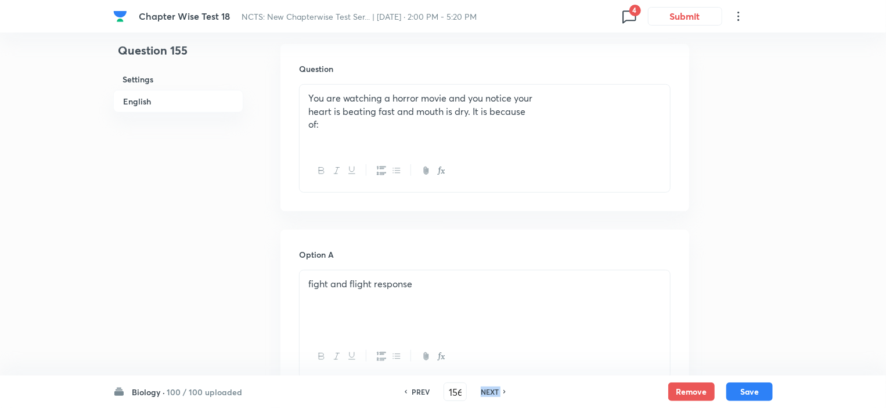
click at [490, 390] on h6 "NEXT" at bounding box center [490, 392] width 18 height 10
type input "157"
checkbox input "false"
checkbox input "true"
click at [490, 390] on h6 "NEXT" at bounding box center [490, 392] width 18 height 10
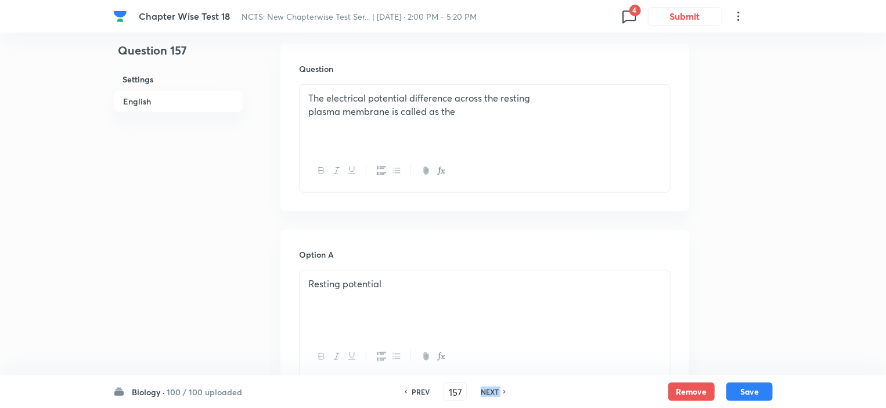
type input "158"
checkbox input "false"
checkbox input "true"
click at [490, 390] on h6 "NEXT" at bounding box center [490, 392] width 18 height 10
type input "159"
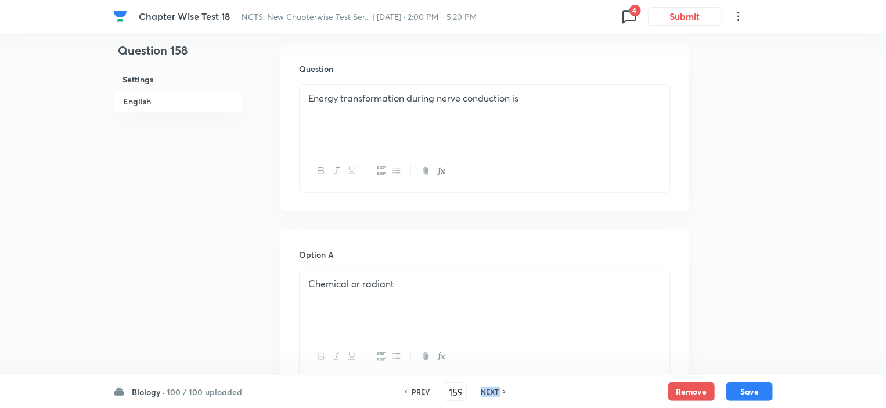
checkbox input "false"
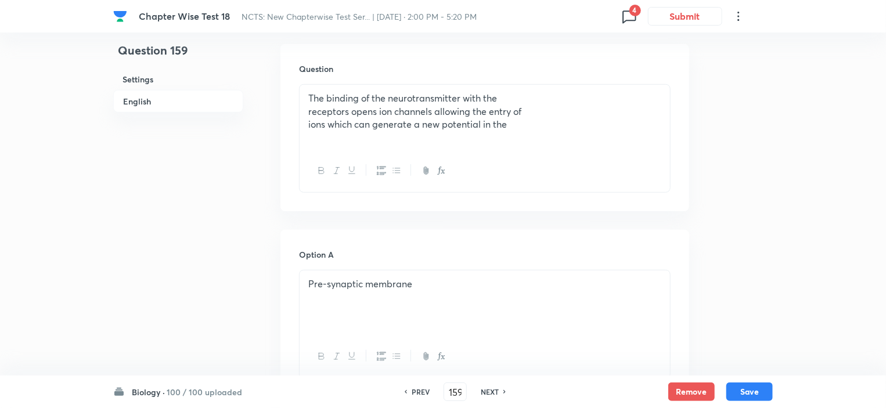
checkbox input "true"
click at [490, 390] on h6 "NEXT" at bounding box center [490, 392] width 18 height 10
type input "160"
checkbox input "false"
checkbox input "true"
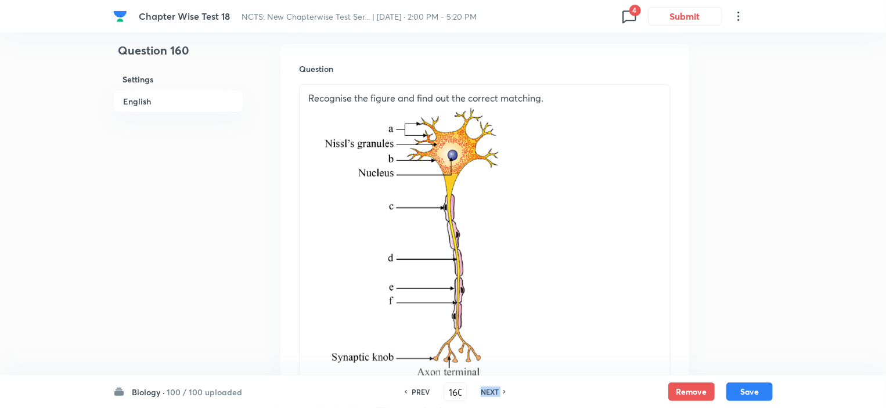
click at [490, 390] on h6 "NEXT" at bounding box center [490, 392] width 18 height 10
type input "161"
checkbox input "false"
checkbox input "true"
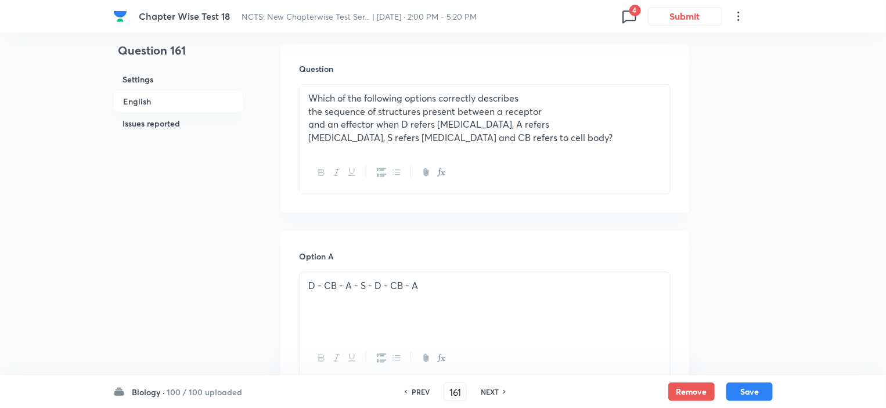
click at [490, 390] on h6 "NEXT" at bounding box center [490, 392] width 18 height 10
type input "162"
checkbox input "false"
checkbox input "true"
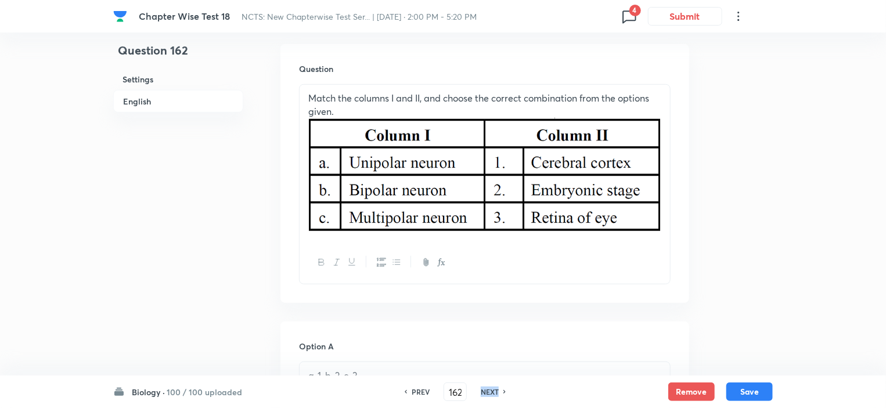
click at [490, 390] on h6 "NEXT" at bounding box center [490, 392] width 18 height 10
type input "163"
checkbox input "false"
checkbox input "true"
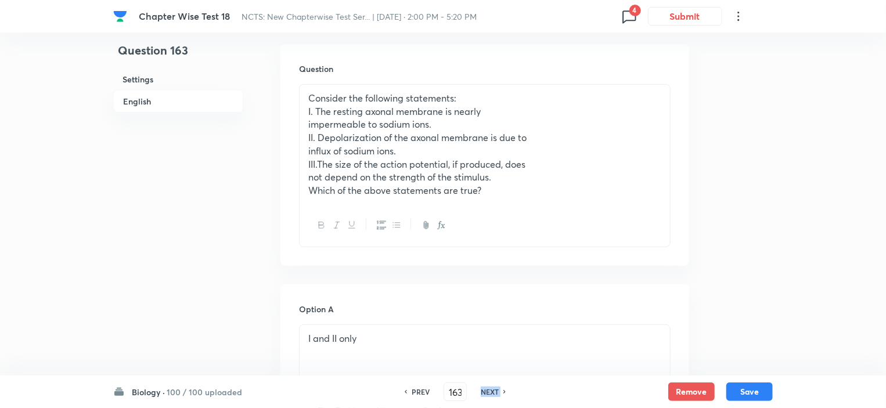
click at [490, 390] on h6 "NEXT" at bounding box center [490, 392] width 18 height 10
type input "164"
checkbox input "true"
click at [490, 390] on h6 "NEXT" at bounding box center [490, 392] width 18 height 10
type input "165"
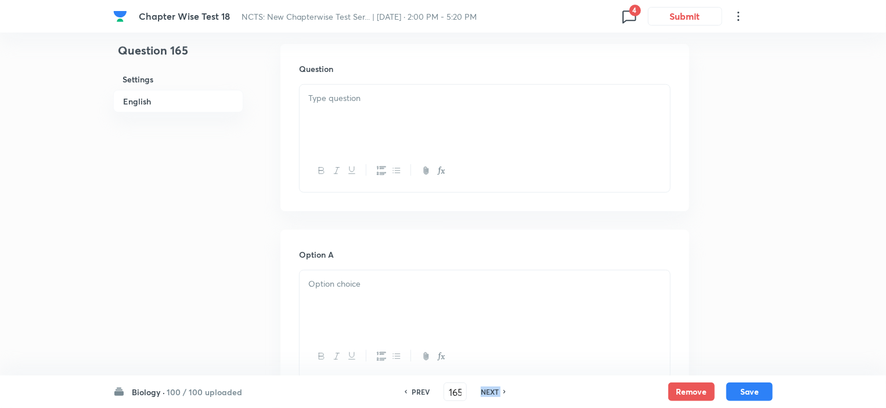
checkbox input "false"
checkbox input "true"
click at [490, 390] on h6 "NEXT" at bounding box center [490, 392] width 18 height 10
type input "166"
checkbox input "false"
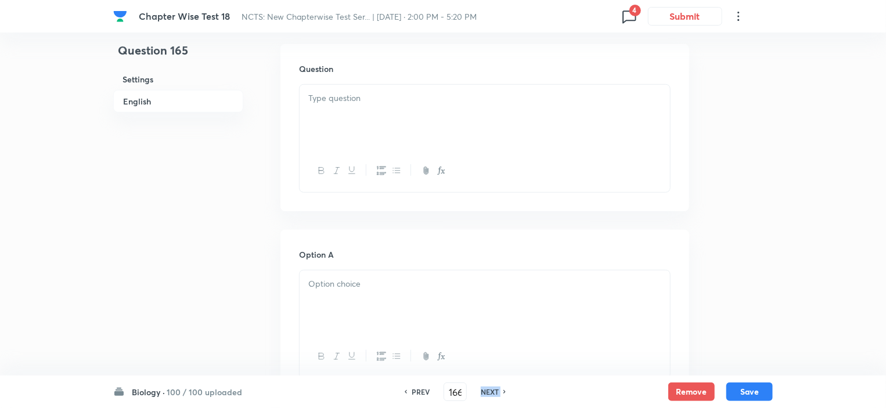
checkbox input "true"
click at [490, 390] on h6 "NEXT" at bounding box center [490, 392] width 18 height 10
type input "167"
checkbox input "false"
checkbox input "true"
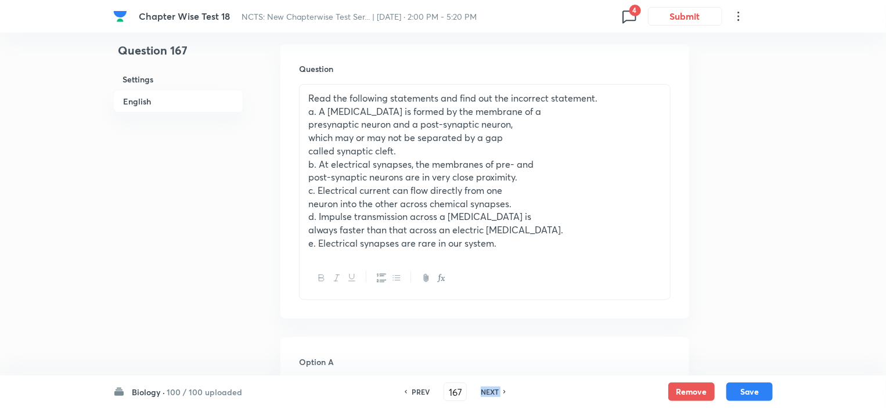
click at [490, 390] on h6 "NEXT" at bounding box center [490, 392] width 18 height 10
type input "168"
checkbox input "false"
checkbox input "true"
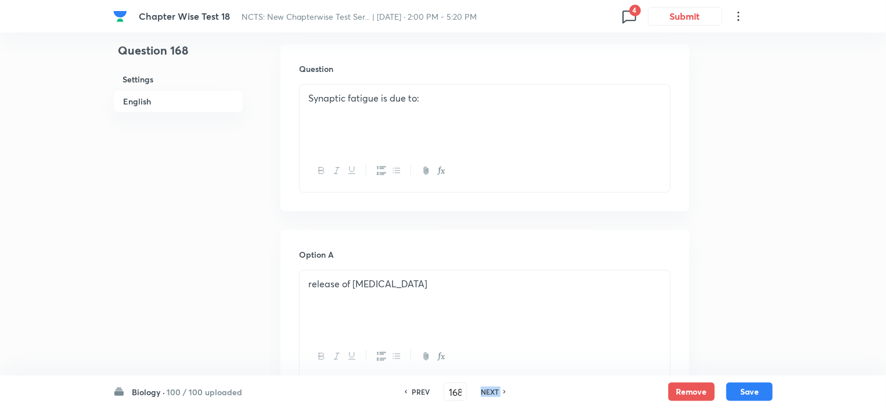
click at [490, 390] on h6 "NEXT" at bounding box center [490, 392] width 18 height 10
type input "169"
checkbox input "false"
checkbox input "true"
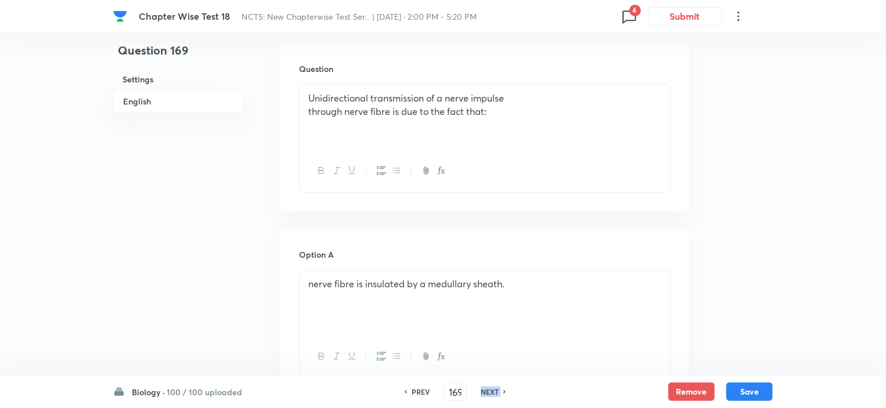
click at [490, 390] on h6 "NEXT" at bounding box center [490, 392] width 18 height 10
type input "170"
checkbox input "false"
checkbox input "true"
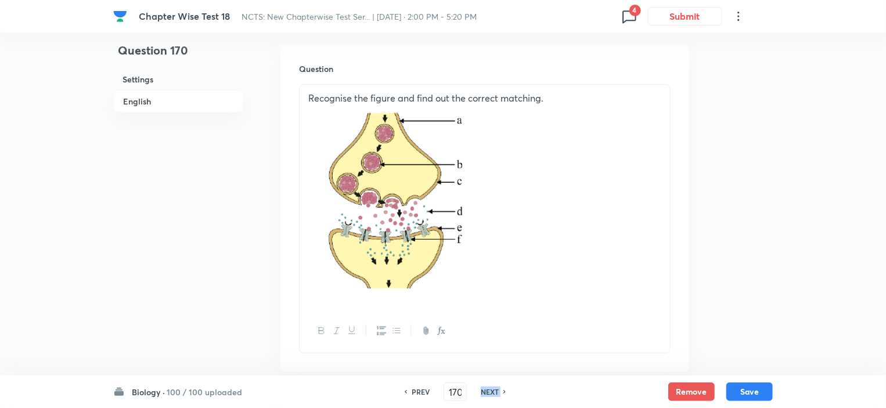
click at [490, 390] on h6 "NEXT" at bounding box center [490, 392] width 18 height 10
type input "171"
checkbox input "false"
checkbox input "true"
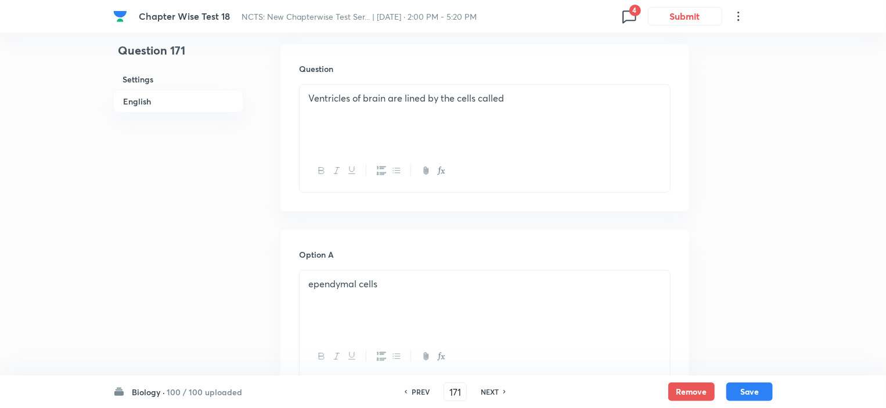
click at [420, 394] on h6 "PREV" at bounding box center [421, 392] width 18 height 10
type input "170"
checkbox input "false"
checkbox input "true"
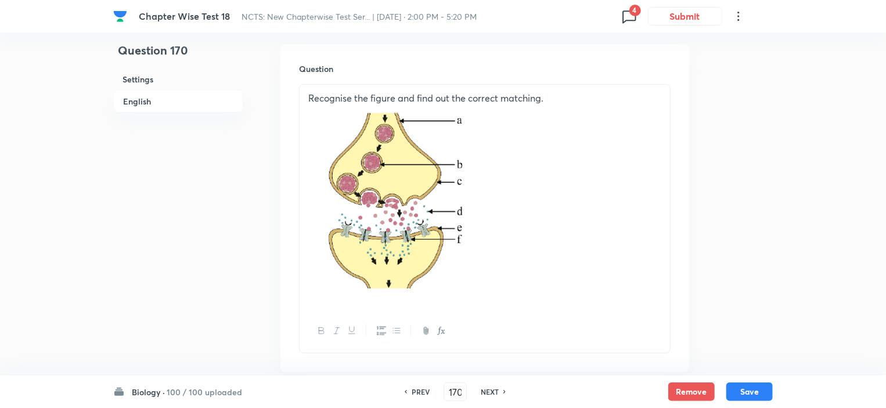
click at [421, 397] on h6 "PREV" at bounding box center [421, 392] width 18 height 10
type input "169"
checkbox input "false"
checkbox input "true"
click at [421, 397] on h6 "PREV" at bounding box center [421, 392] width 18 height 10
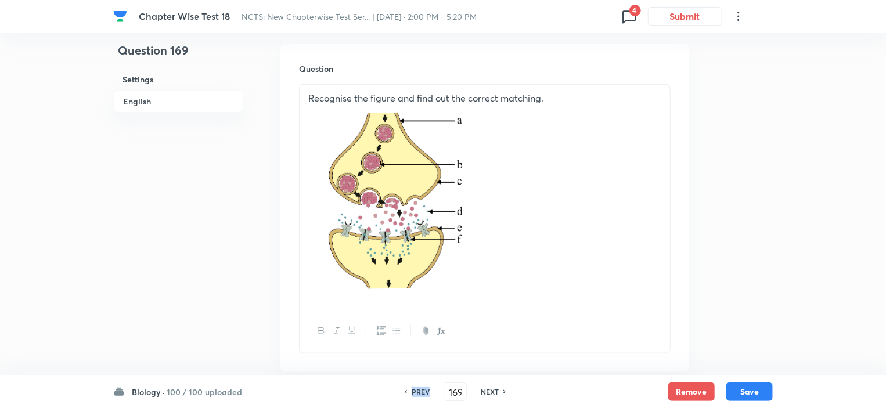
type input "168"
checkbox input "false"
checkbox input "true"
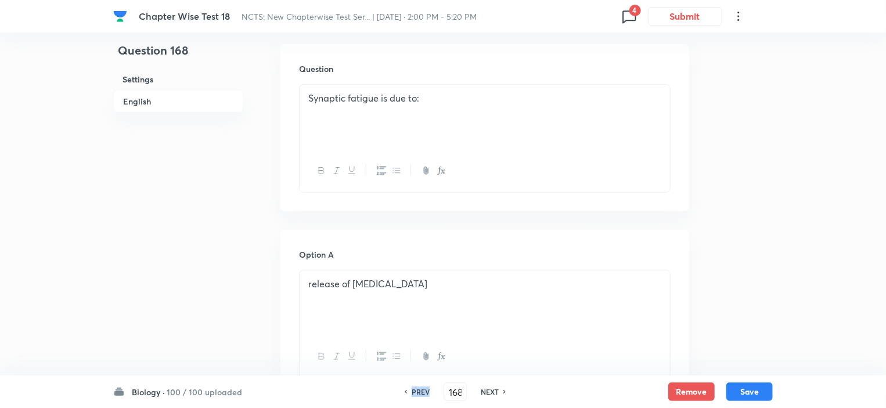
click at [421, 397] on h6 "PREV" at bounding box center [421, 392] width 18 height 10
type input "167"
checkbox input "false"
checkbox input "true"
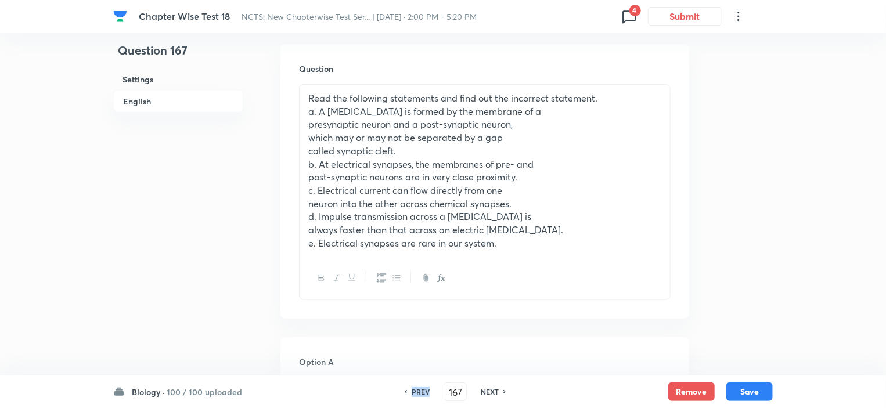
click at [421, 397] on h6 "PREV" at bounding box center [421, 392] width 18 height 10
type input "166"
checkbox input "false"
checkbox input "true"
click at [421, 397] on h6 "PREV" at bounding box center [421, 392] width 18 height 10
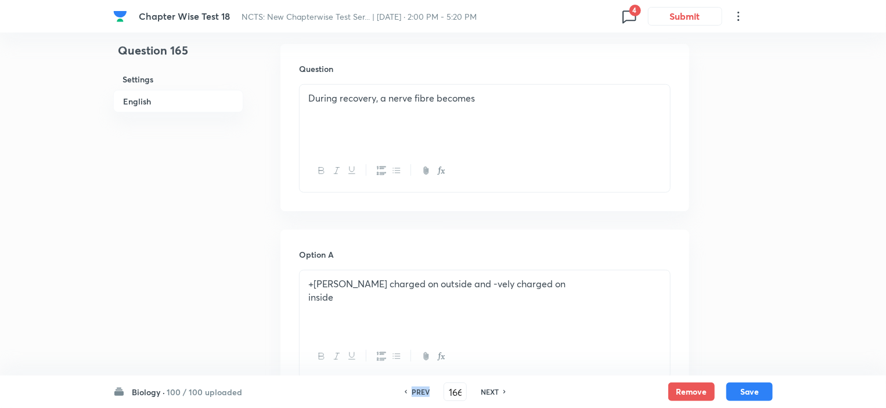
type input "165"
checkbox input "false"
checkbox input "true"
click at [421, 397] on h6 "PREV" at bounding box center [421, 392] width 18 height 10
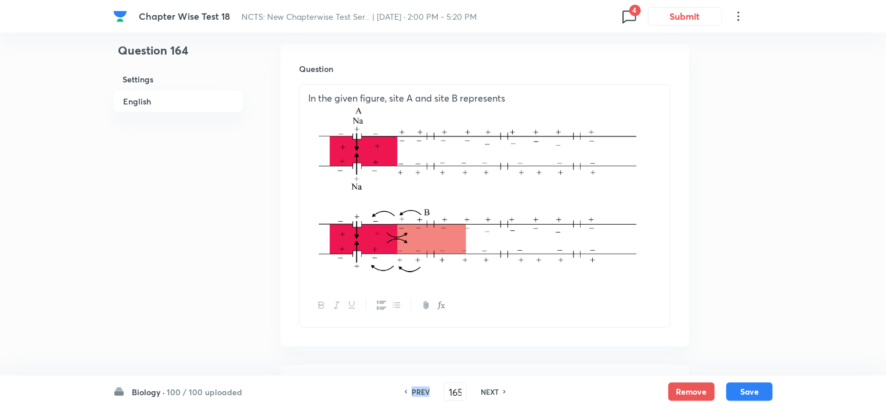
type input "164"
checkbox input "false"
checkbox input "true"
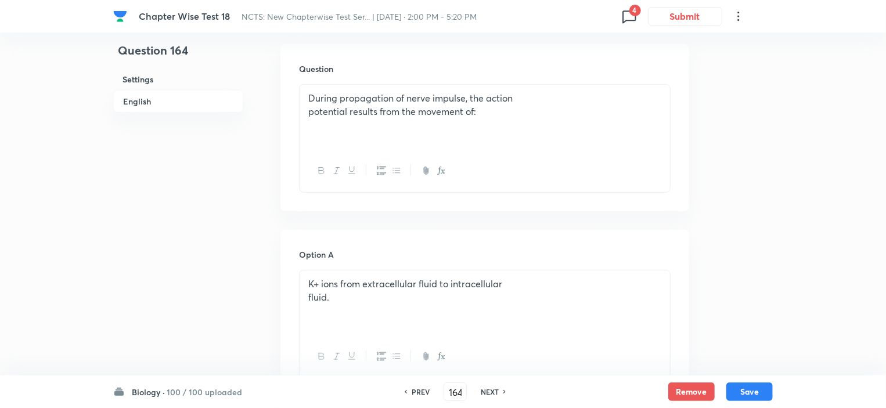
click at [489, 392] on h6 "NEXT" at bounding box center [490, 392] width 18 height 10
type input "165"
checkbox input "false"
checkbox input "true"
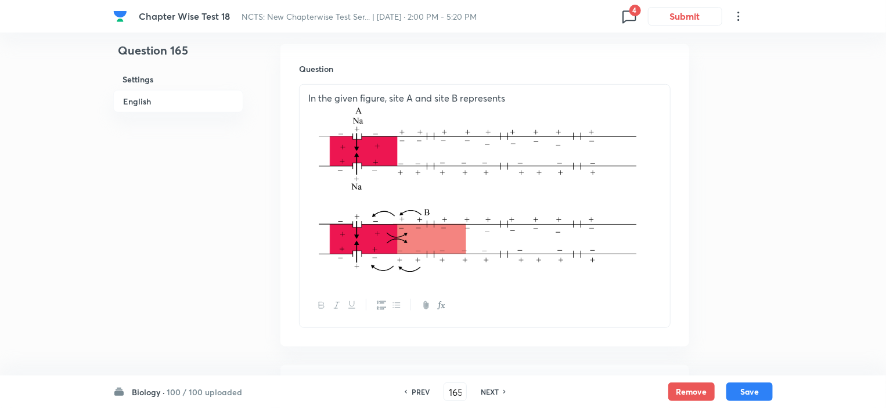
click at [419, 392] on h6 "PREV" at bounding box center [421, 392] width 18 height 10
type input "164"
checkbox input "false"
checkbox input "true"
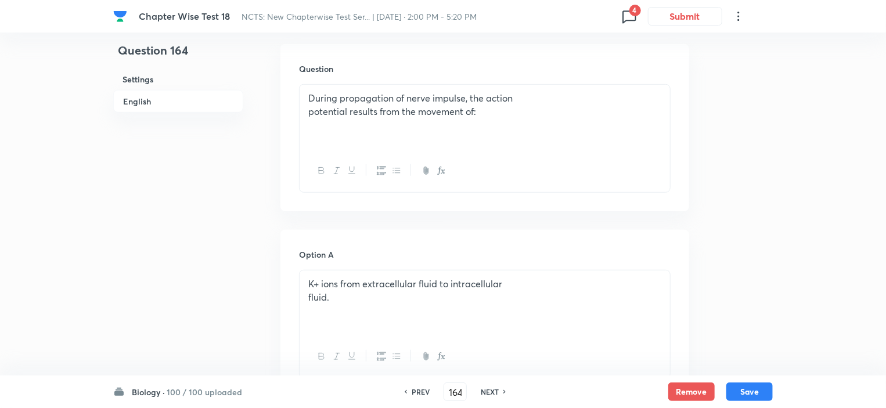
click at [420, 394] on h6 "PREV" at bounding box center [421, 392] width 18 height 10
type input "163"
checkbox input "true"
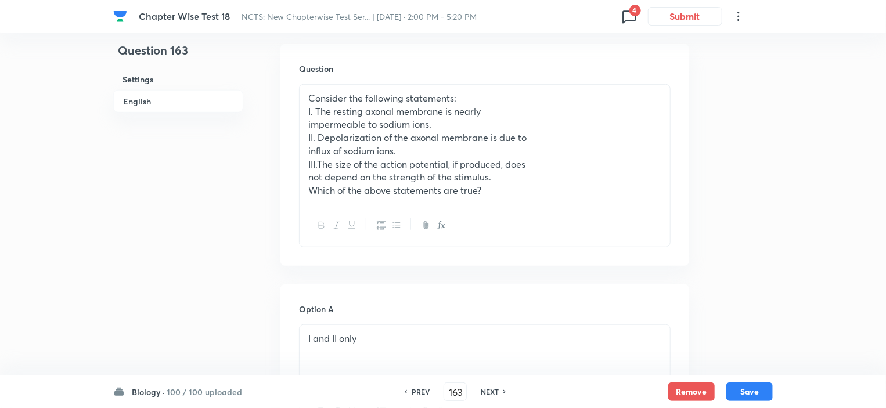
click at [481, 392] on h6 "NEXT" at bounding box center [490, 392] width 18 height 10
type input "164"
checkbox input "true"
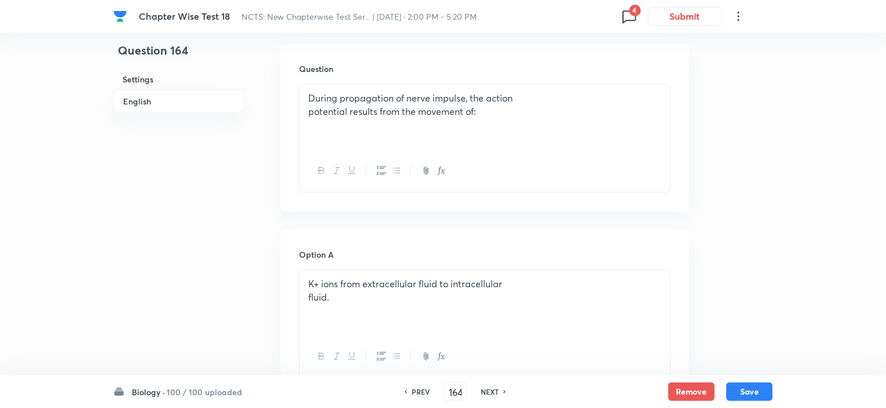
click at [478, 392] on div "NEXT" at bounding box center [491, 392] width 31 height 10
type input "165"
checkbox input "false"
checkbox input "true"
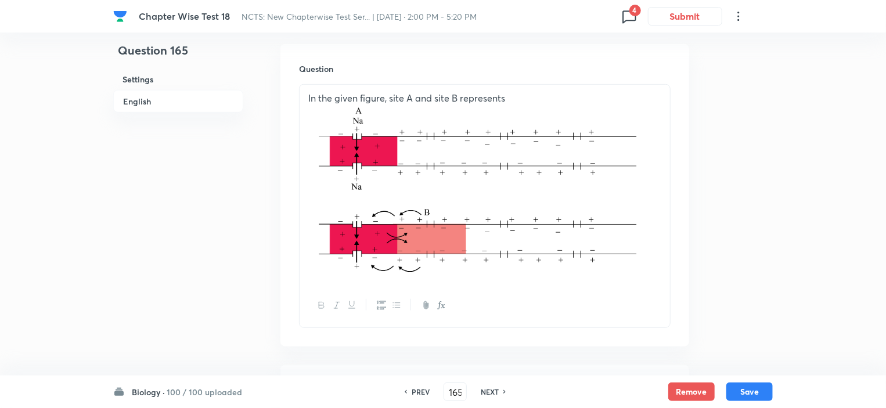
click at [420, 396] on h6 "PREV" at bounding box center [421, 392] width 18 height 10
type input "164"
checkbox input "false"
checkbox input "true"
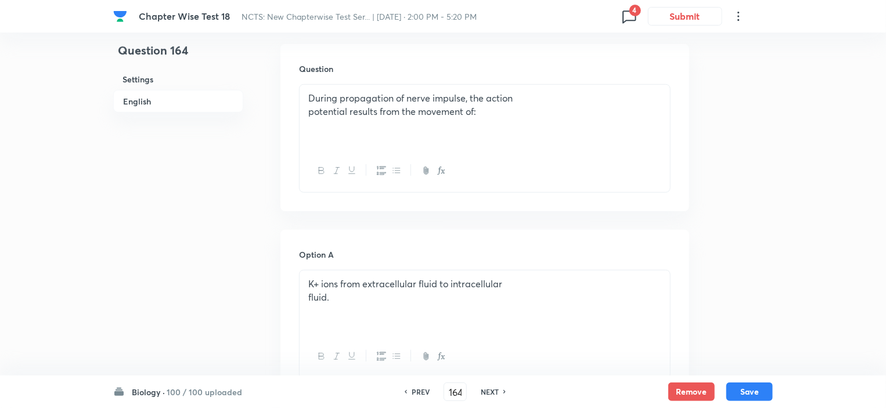
click at [420, 396] on h6 "PREV" at bounding box center [421, 392] width 18 height 10
type input "163"
checkbox input "true"
click at [420, 396] on h6 "PREV" at bounding box center [421, 392] width 18 height 10
type input "162"
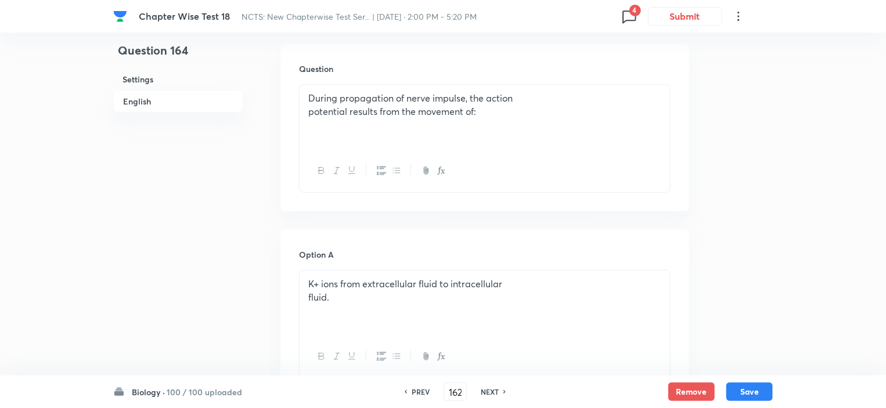
checkbox input "false"
checkbox input "true"
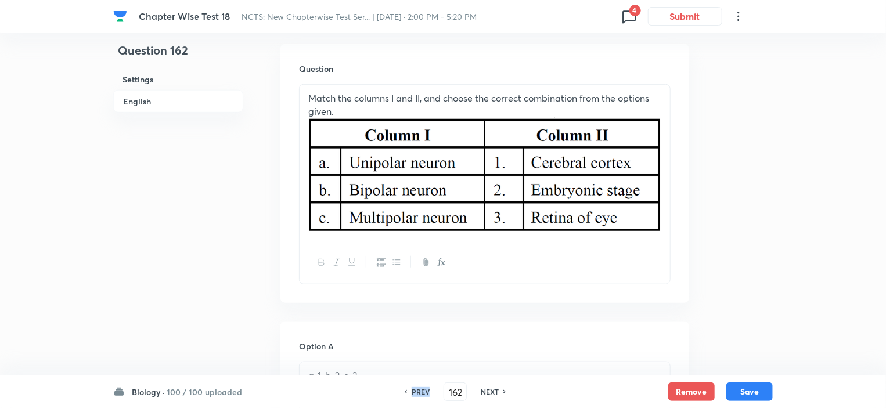
click at [420, 396] on h6 "PREV" at bounding box center [421, 392] width 18 height 10
type input "161"
checkbox input "false"
checkbox input "true"
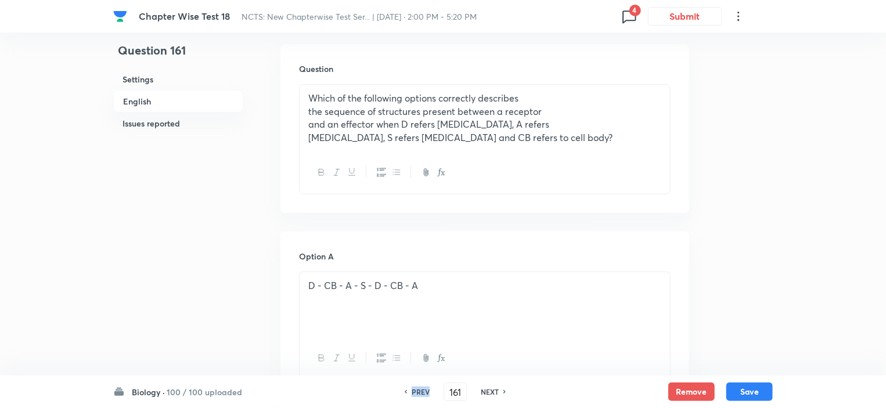
click at [420, 396] on h6 "PREV" at bounding box center [421, 392] width 18 height 10
type input "160"
checkbox input "false"
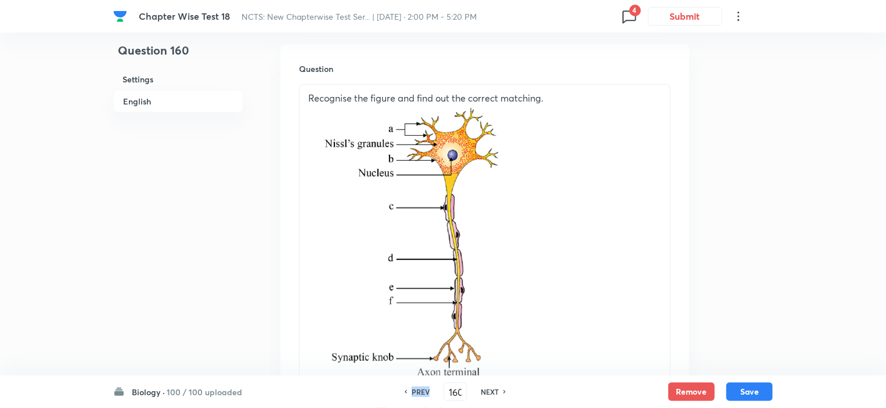
checkbox input "true"
click at [420, 396] on h6 "PREV" at bounding box center [421, 392] width 18 height 10
type input "159"
checkbox input "false"
checkbox input "true"
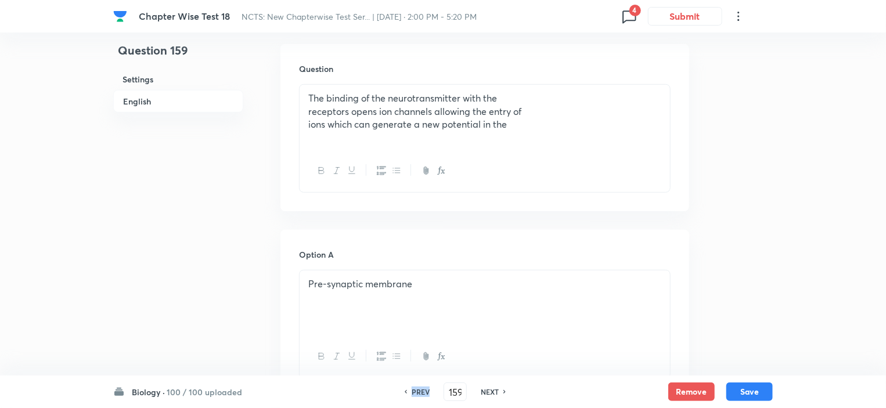
click at [420, 396] on h6 "PREV" at bounding box center [421, 392] width 18 height 10
type input "158"
checkbox input "false"
checkbox input "true"
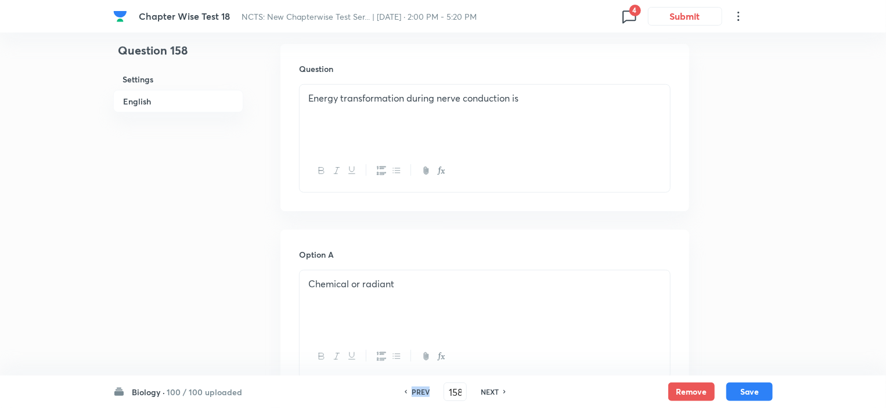
click at [420, 396] on h6 "PREV" at bounding box center [421, 392] width 18 height 10
type input "157"
checkbox input "false"
checkbox input "true"
click at [420, 396] on h6 "PREV" at bounding box center [421, 392] width 18 height 10
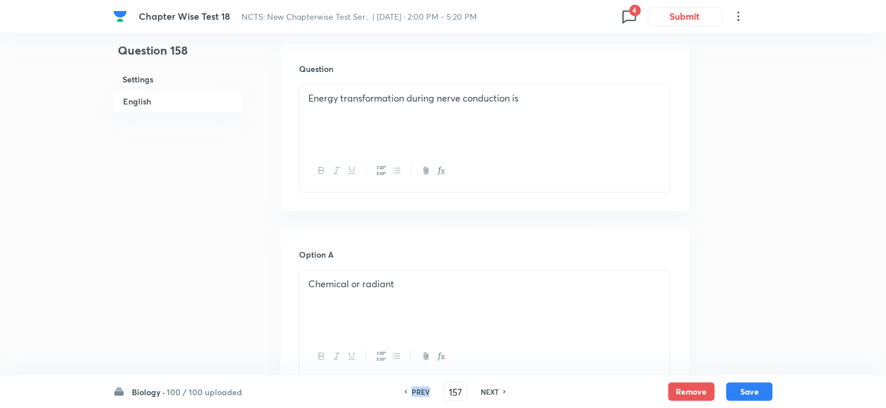
type input "156"
checkbox input "false"
checkbox input "true"
click at [420, 396] on h6 "PREV" at bounding box center [421, 392] width 18 height 10
type input "155"
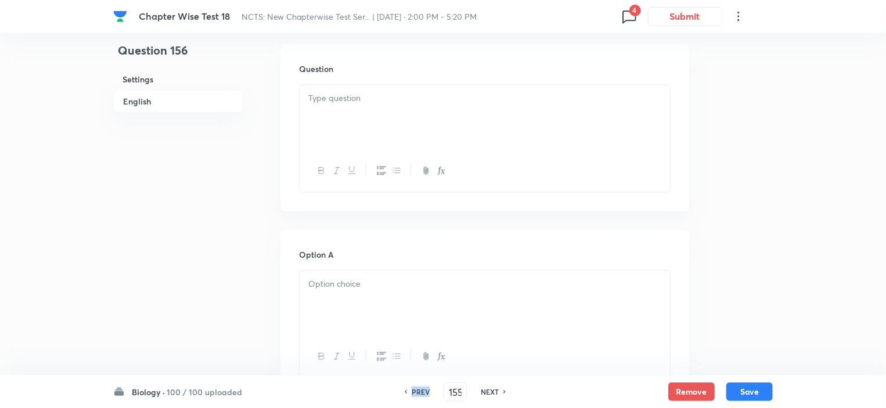
checkbox input "false"
checkbox input "true"
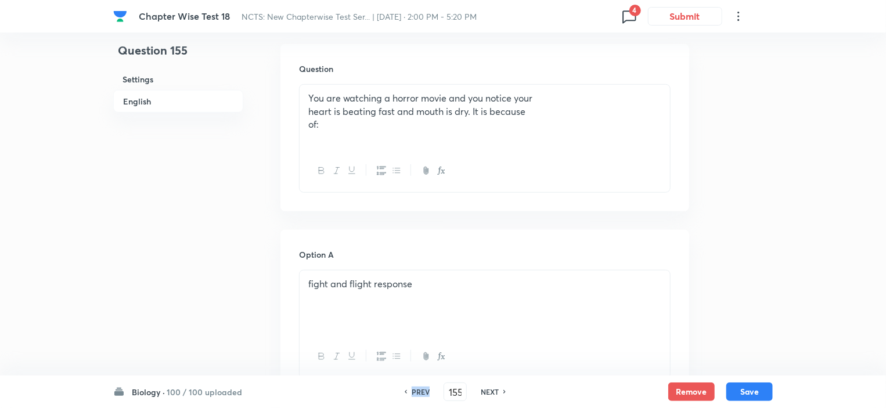
click at [420, 396] on h6 "PREV" at bounding box center [421, 392] width 18 height 10
type input "154"
checkbox input "false"
checkbox input "true"
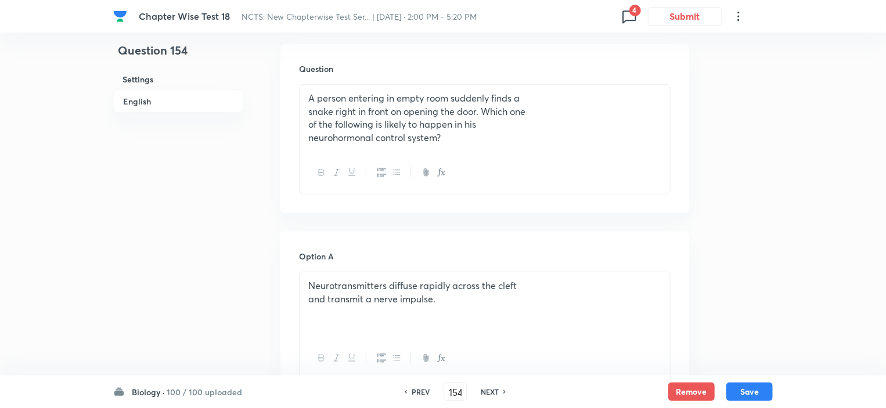
click at [420, 396] on h6 "PREV" at bounding box center [421, 392] width 18 height 10
type input "153"
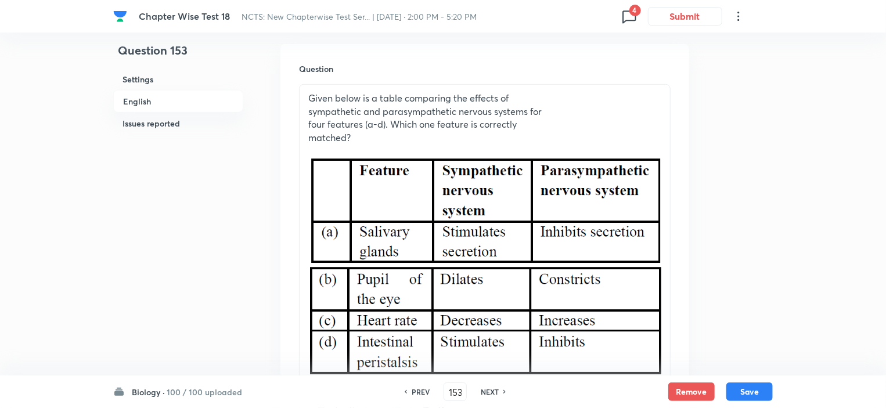
checkbox input "true"
click at [420, 396] on h6 "PREV" at bounding box center [421, 392] width 18 height 10
type input "152"
checkbox input "true"
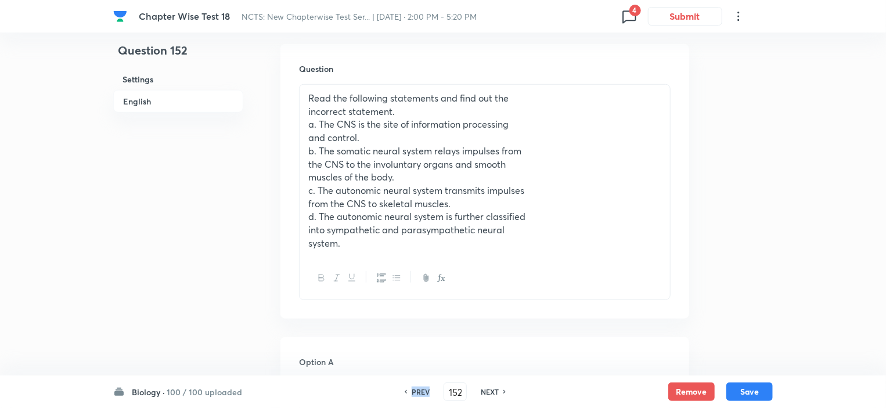
click at [420, 396] on h6 "PREV" at bounding box center [421, 392] width 18 height 10
type input "151"
checkbox input "false"
checkbox input "true"
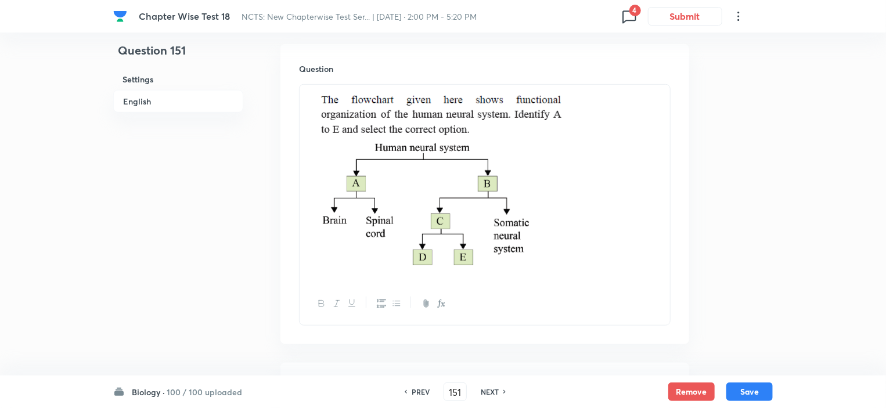
click at [488, 397] on h6 "NEXT" at bounding box center [490, 392] width 18 height 10
type input "152"
checkbox input "false"
checkbox input "true"
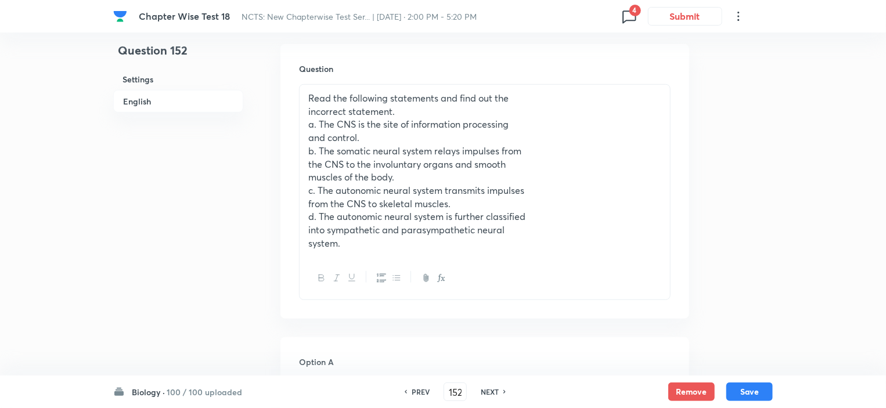
click at [488, 394] on h6 "NEXT" at bounding box center [490, 392] width 18 height 10
type input "153"
checkbox input "true"
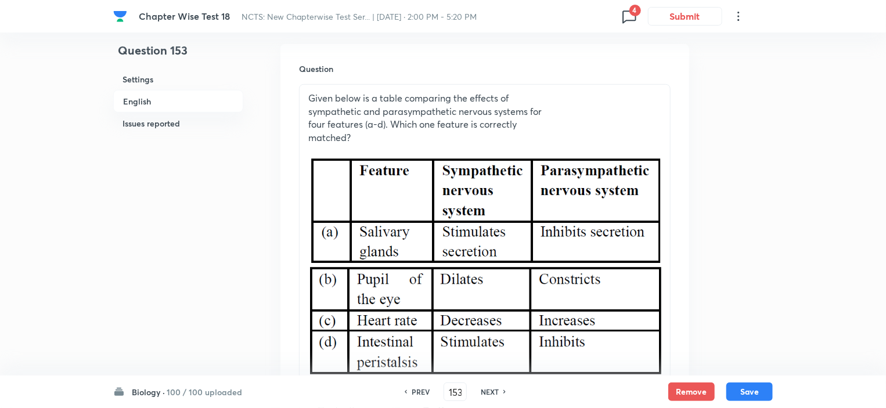
click at [488, 390] on h6 "NEXT" at bounding box center [490, 392] width 18 height 10
type input "154"
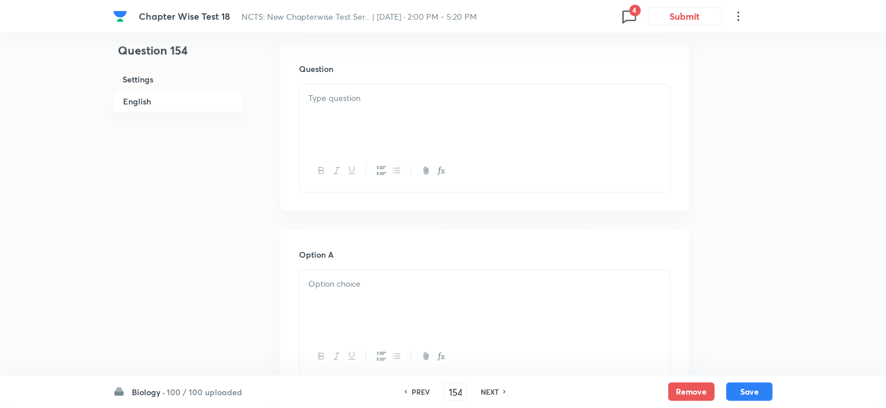
checkbox input "true"
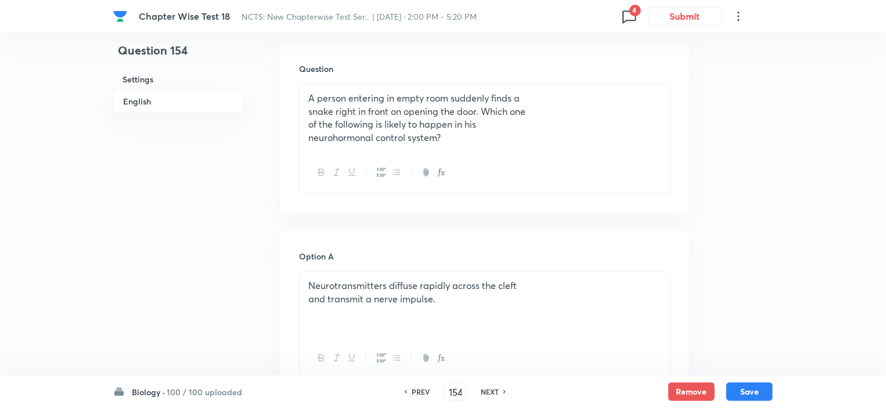
click at [488, 389] on h6 "NEXT" at bounding box center [490, 392] width 18 height 10
type input "155"
checkbox input "false"
checkbox input "true"
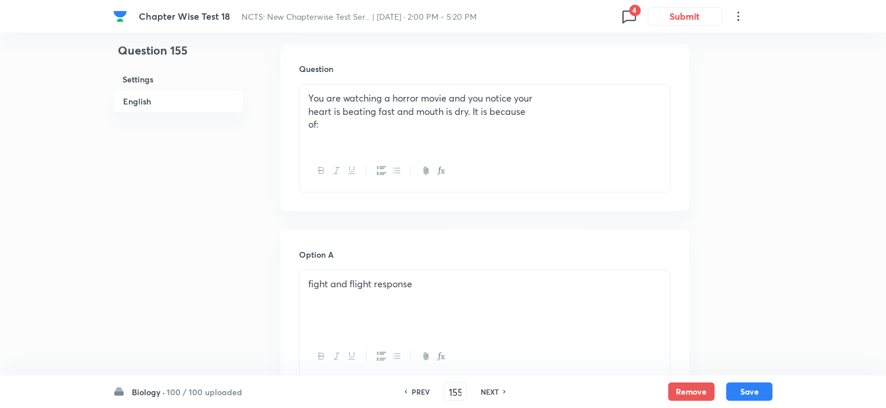
click at [488, 389] on h6 "NEXT" at bounding box center [490, 392] width 18 height 10
type input "156"
checkbox input "false"
checkbox input "true"
click at [423, 396] on h6 "PREV" at bounding box center [421, 392] width 18 height 10
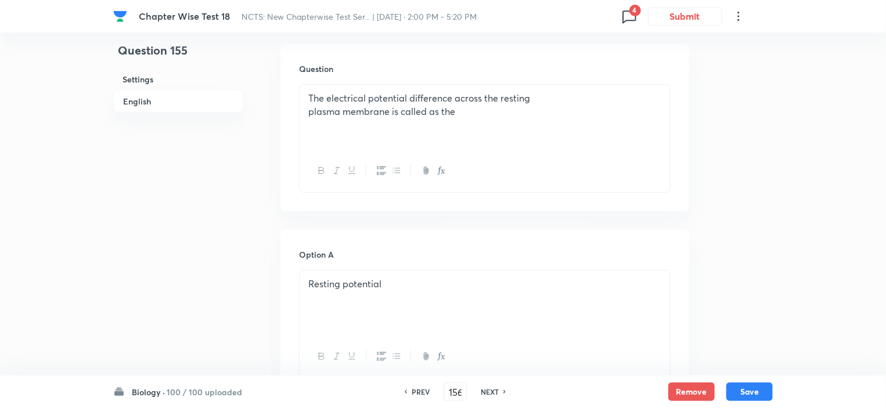
type input "155"
checkbox input "false"
checkbox input "true"
click at [426, 397] on h6 "PREV" at bounding box center [421, 392] width 18 height 10
type input "154"
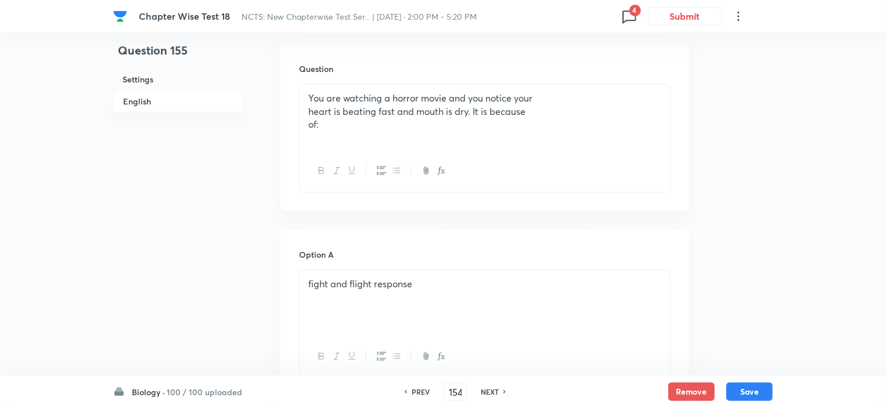
checkbox input "false"
checkbox input "true"
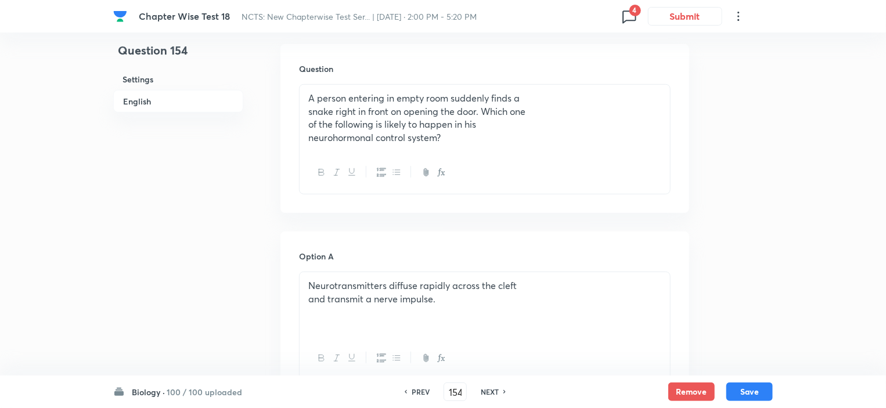
click at [493, 389] on h6 "NEXT" at bounding box center [490, 392] width 18 height 10
type input "155"
checkbox input "false"
checkbox input "true"
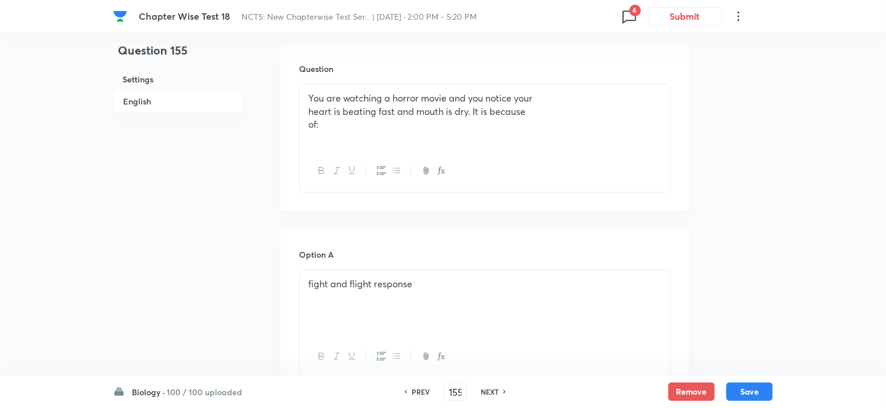
click at [492, 389] on h6 "NEXT" at bounding box center [490, 392] width 18 height 10
type input "156"
checkbox input "false"
checkbox input "true"
click at [486, 397] on h6 "NEXT" at bounding box center [490, 392] width 18 height 10
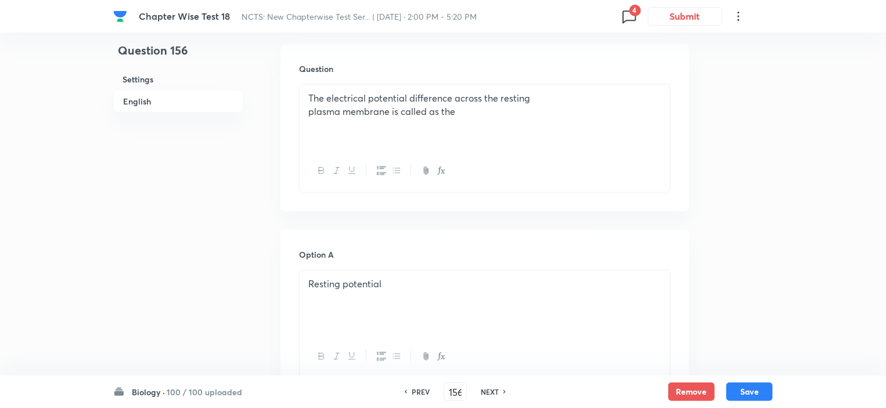
type input "157"
checkbox input "false"
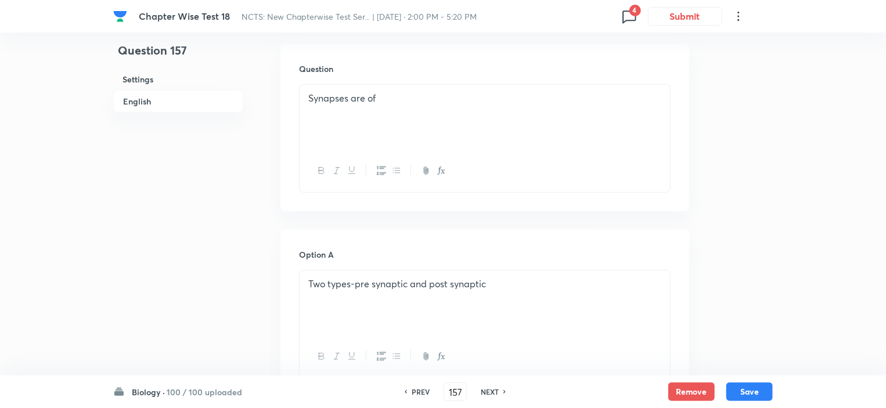
checkbox input "true"
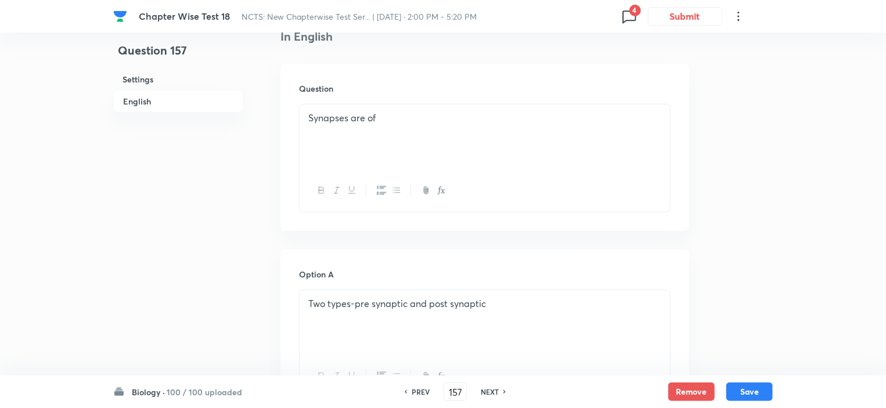
click at [495, 394] on h6 "NEXT" at bounding box center [490, 392] width 18 height 10
type input "158"
checkbox input "false"
checkbox input "true"
click at [497, 390] on h6 "NEXT" at bounding box center [490, 392] width 18 height 10
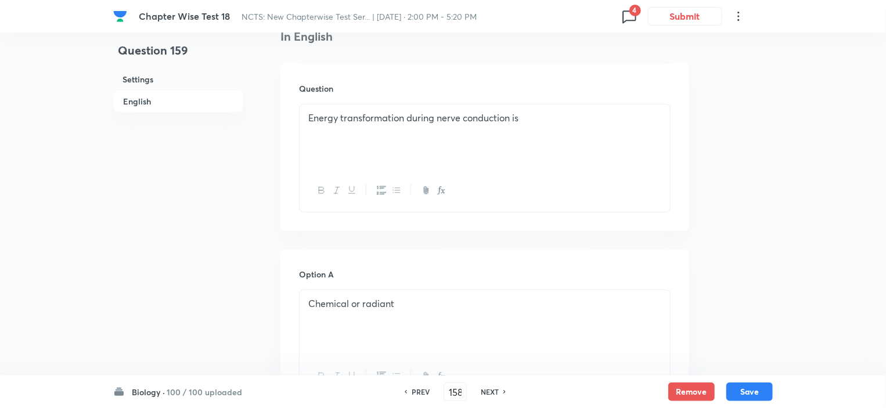
type input "159"
checkbox input "false"
checkbox input "true"
click at [497, 390] on h6 "NEXT" at bounding box center [490, 392] width 18 height 10
type input "160"
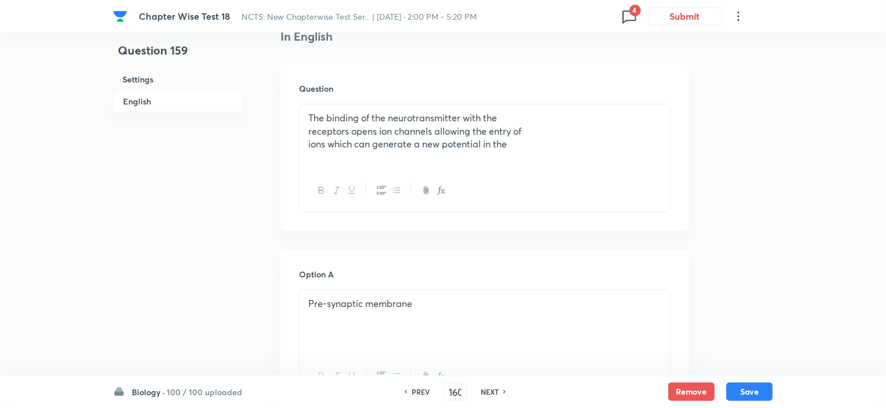
checkbox input "false"
checkbox input "true"
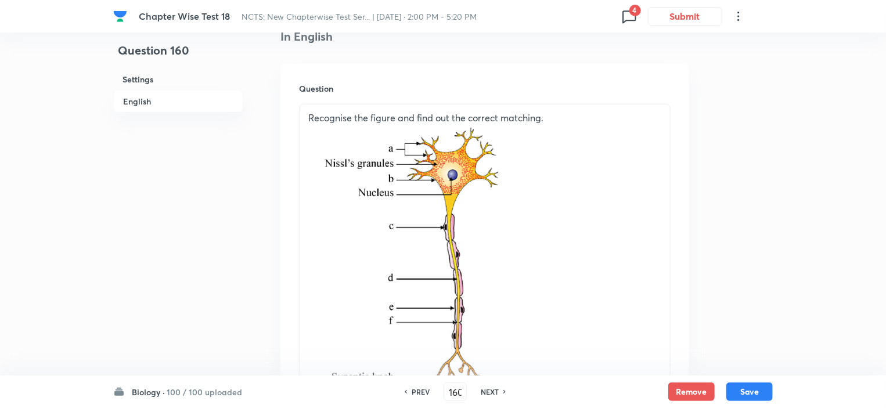
click at [491, 393] on h6 "NEXT" at bounding box center [490, 392] width 18 height 10
type input "161"
checkbox input "false"
checkbox input "true"
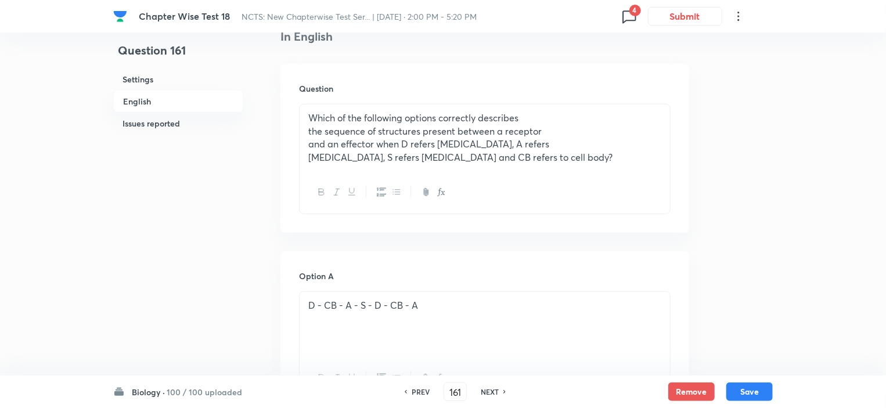
click at [491, 393] on h6 "NEXT" at bounding box center [490, 392] width 18 height 10
type input "162"
checkbox input "false"
checkbox input "true"
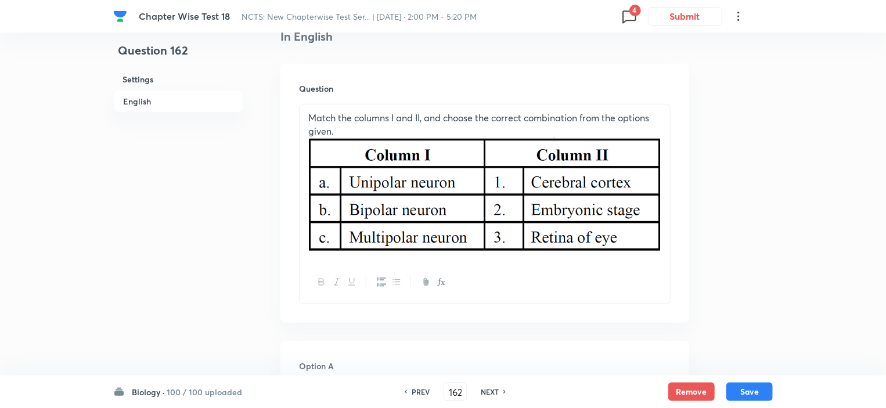
click at [491, 393] on h6 "NEXT" at bounding box center [490, 392] width 18 height 10
type input "163"
checkbox input "false"
checkbox input "true"
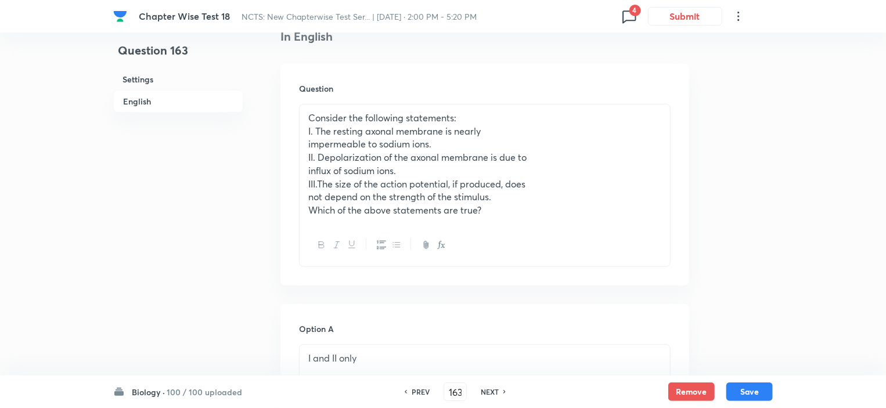
click at [491, 393] on h6 "NEXT" at bounding box center [490, 392] width 18 height 10
type input "164"
checkbox input "true"
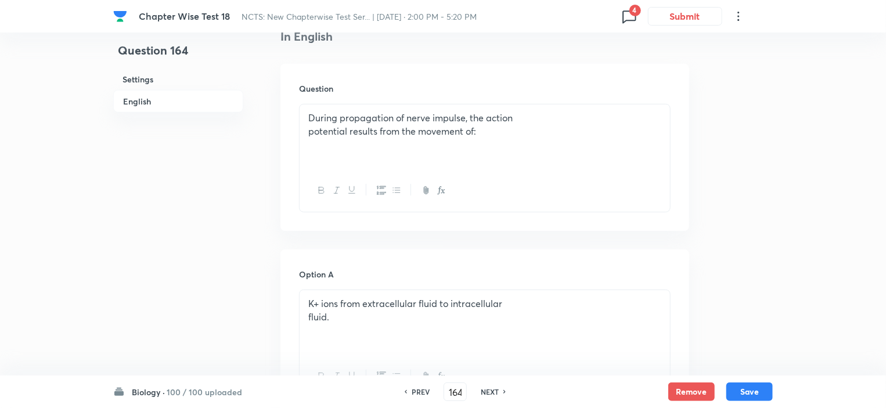
click at [491, 393] on h6 "NEXT" at bounding box center [490, 392] width 18 height 10
type input "165"
checkbox input "false"
checkbox input "true"
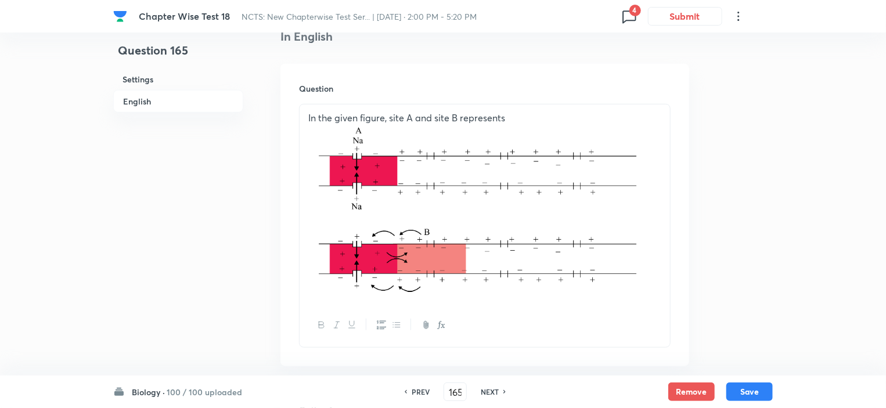
click at [491, 393] on h6 "NEXT" at bounding box center [490, 392] width 18 height 10
type input "166"
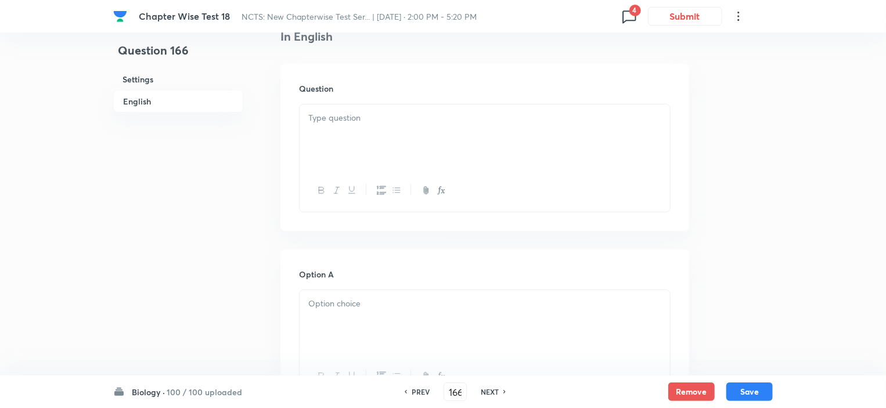
checkbox input "false"
checkbox input "true"
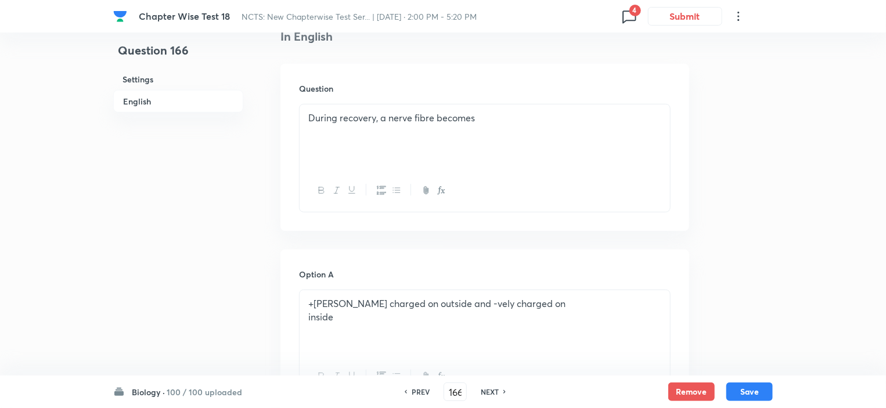
click at [491, 393] on h6 "NEXT" at bounding box center [490, 392] width 18 height 10
type input "167"
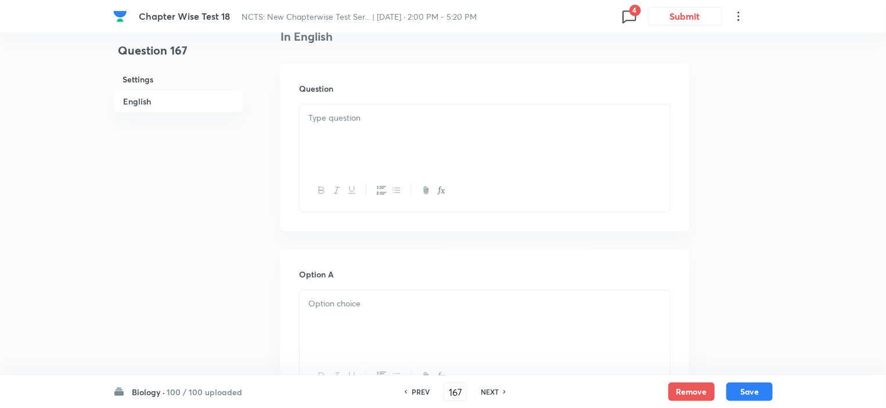
checkbox input "false"
checkbox input "true"
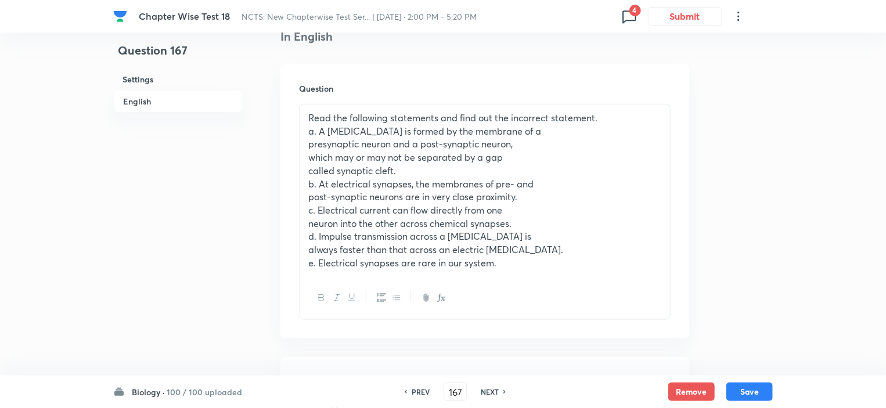
click at [491, 393] on h6 "NEXT" at bounding box center [490, 392] width 18 height 10
type input "168"
checkbox input "false"
checkbox input "true"
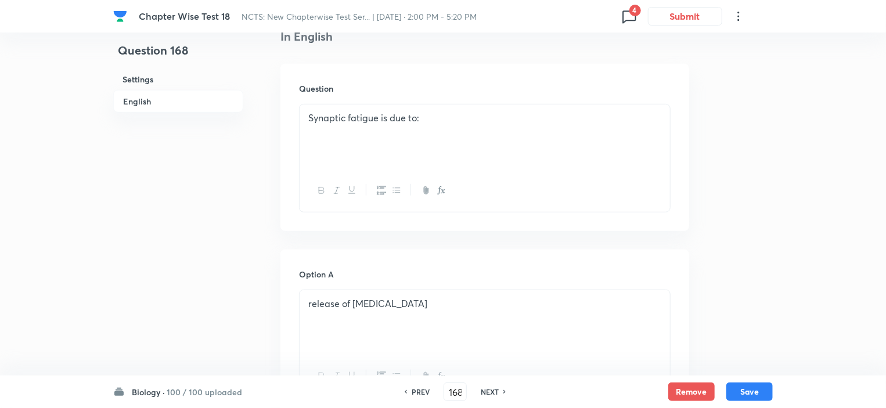
click at [416, 393] on h6 "PREV" at bounding box center [421, 392] width 18 height 10
type input "167"
checkbox input "false"
checkbox input "true"
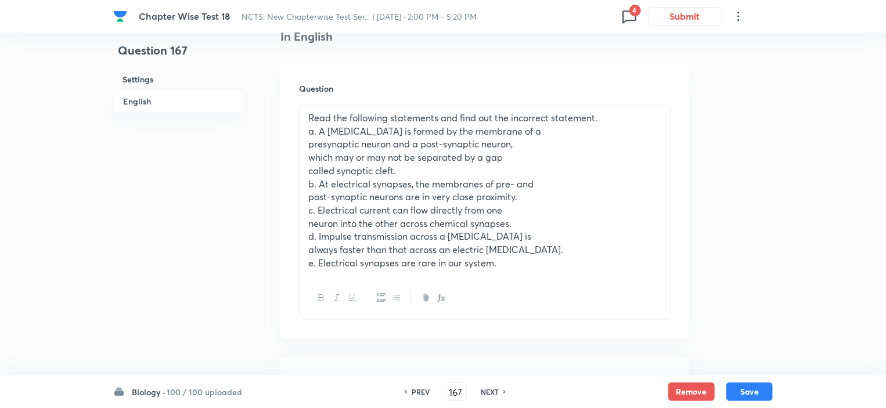
click at [485, 396] on h6 "NEXT" at bounding box center [490, 392] width 18 height 10
type input "168"
checkbox input "false"
checkbox input "true"
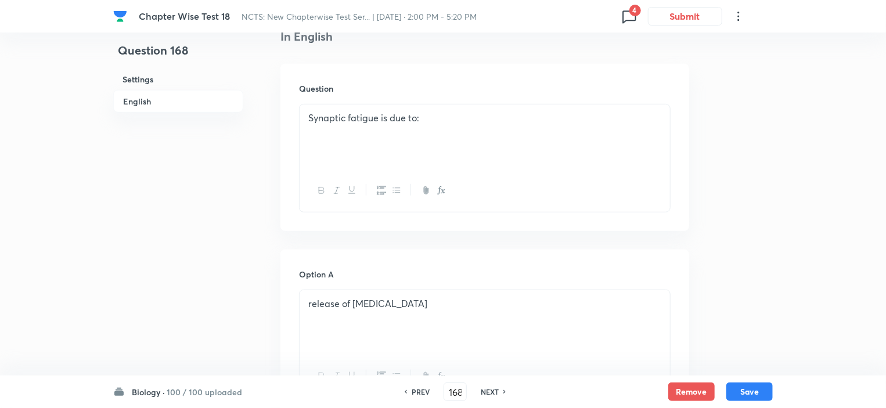
click at [423, 396] on h6 "PREV" at bounding box center [421, 392] width 18 height 10
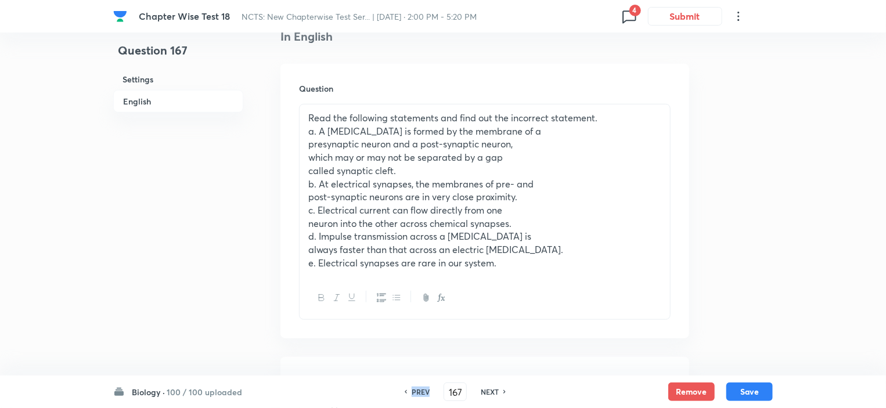
click at [423, 396] on h6 "PREV" at bounding box center [421, 392] width 18 height 10
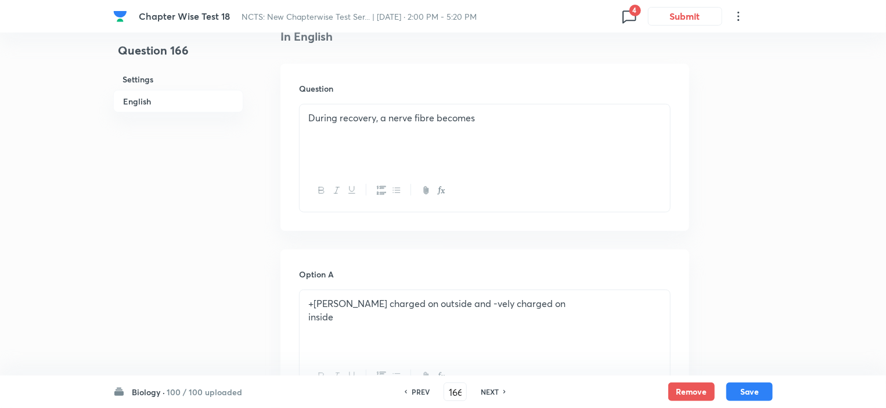
click at [486, 393] on h6 "NEXT" at bounding box center [490, 392] width 18 height 10
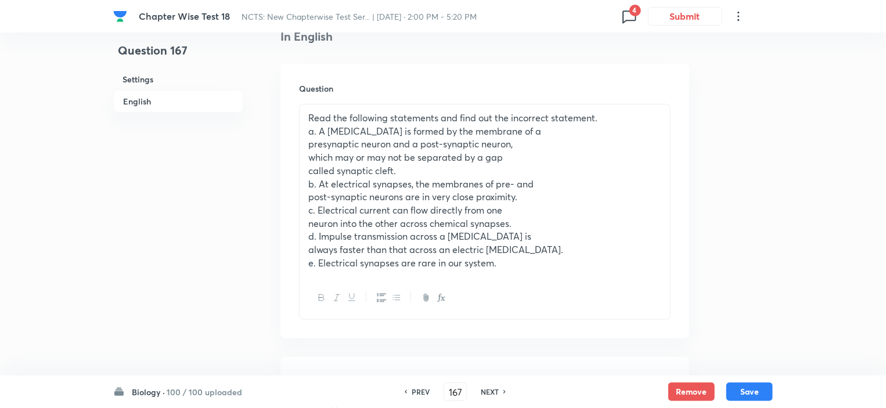
click at [486, 394] on h6 "NEXT" at bounding box center [490, 392] width 18 height 10
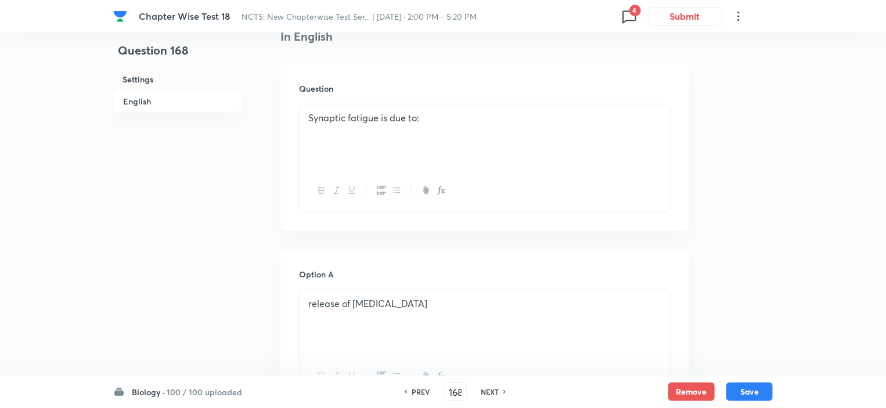
click at [486, 394] on h6 "NEXT" at bounding box center [490, 392] width 18 height 10
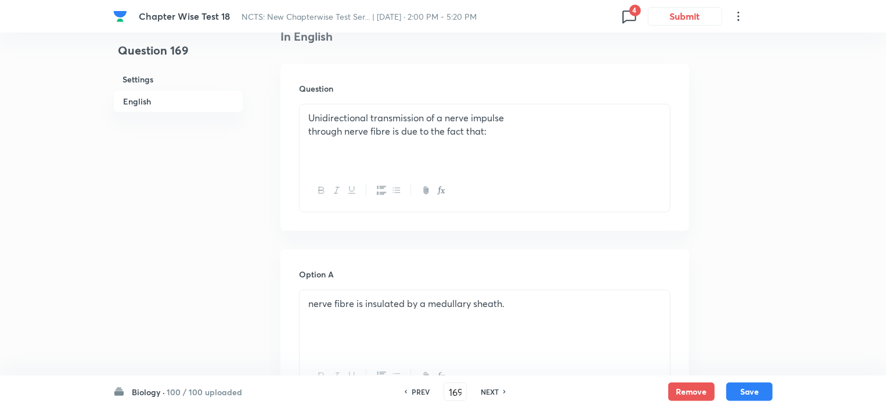
click at [481, 388] on h6 "NEXT" at bounding box center [490, 392] width 18 height 10
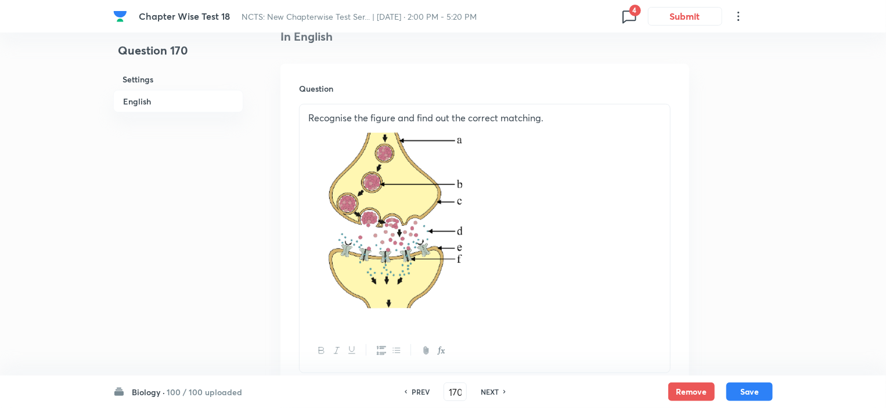
click at [481, 388] on h6 "NEXT" at bounding box center [490, 392] width 18 height 10
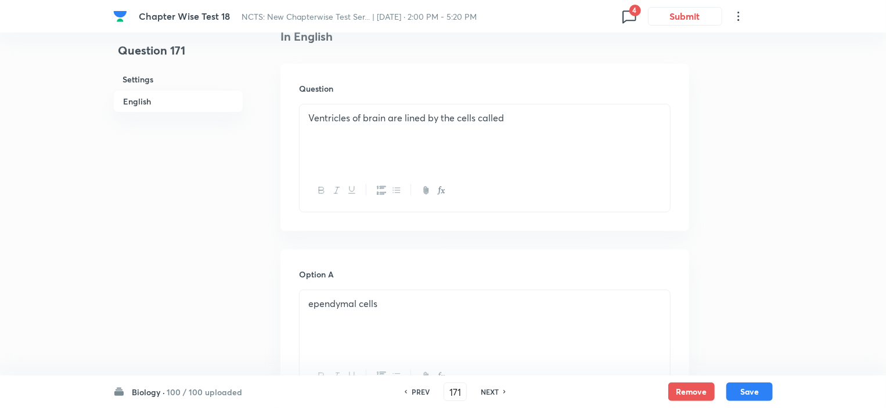
click at [424, 397] on h6 "PREV" at bounding box center [421, 392] width 18 height 10
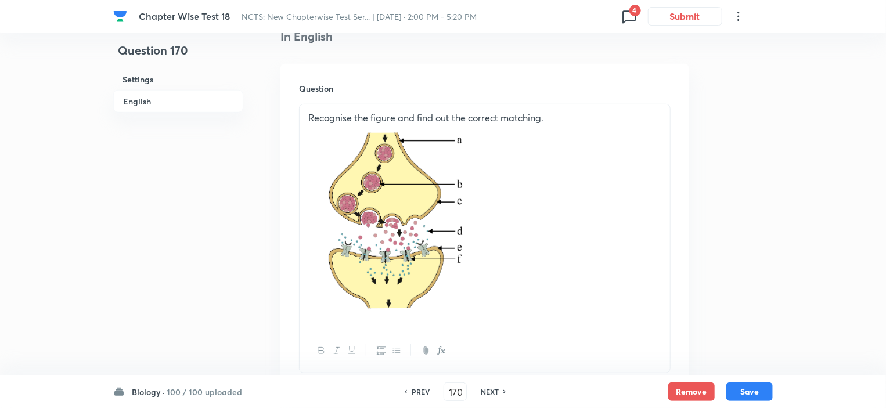
click at [494, 389] on h6 "NEXT" at bounding box center [490, 392] width 18 height 10
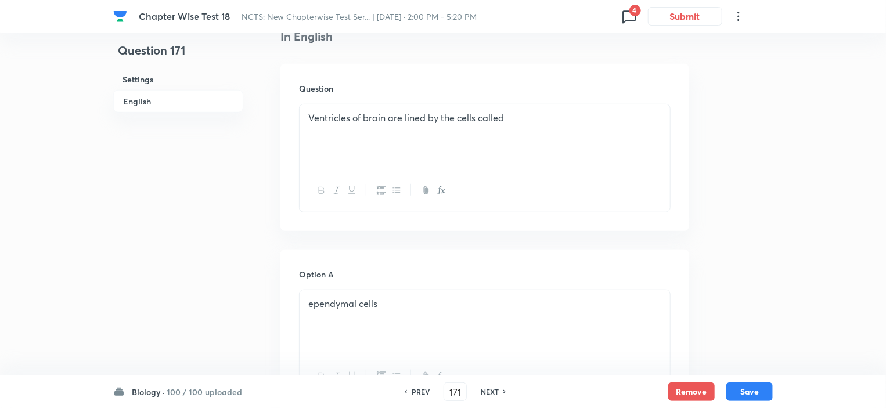
click at [492, 395] on h6 "NEXT" at bounding box center [490, 392] width 18 height 10
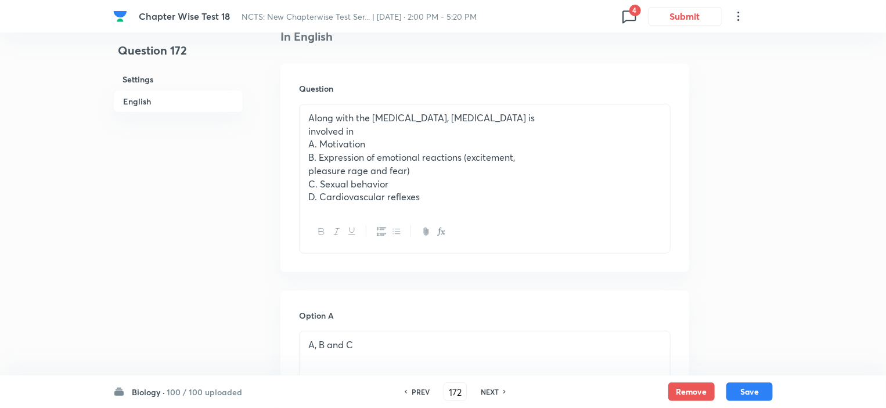
click at [493, 388] on h6 "NEXT" at bounding box center [490, 392] width 18 height 10
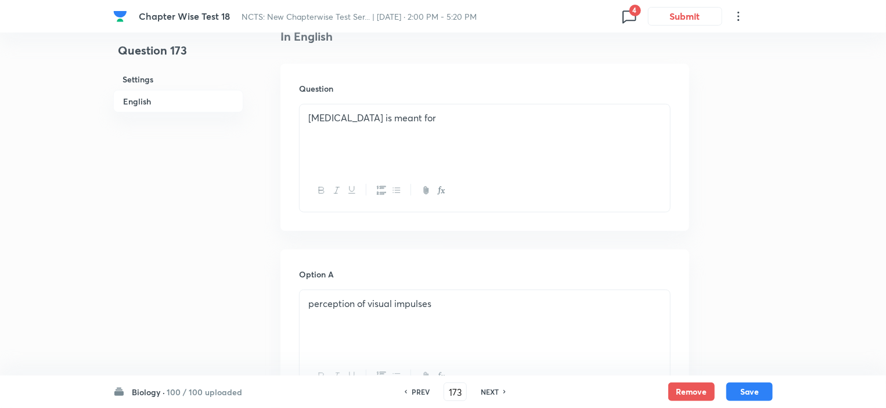
click at [493, 388] on h6 "NEXT" at bounding box center [490, 392] width 18 height 10
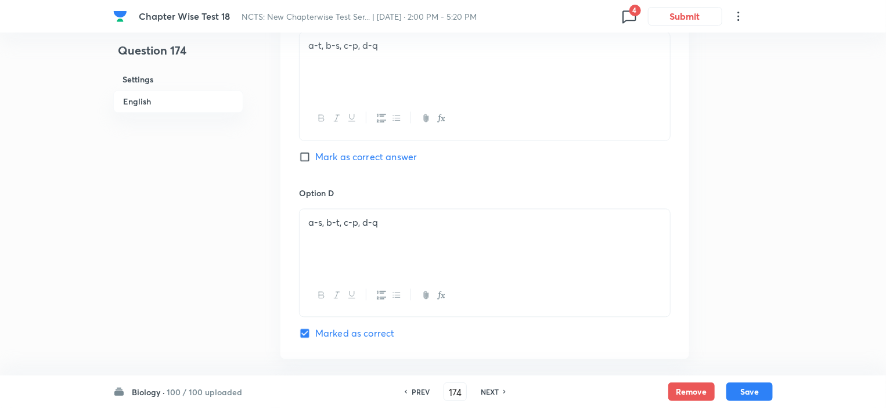
scroll to position [1490, 0]
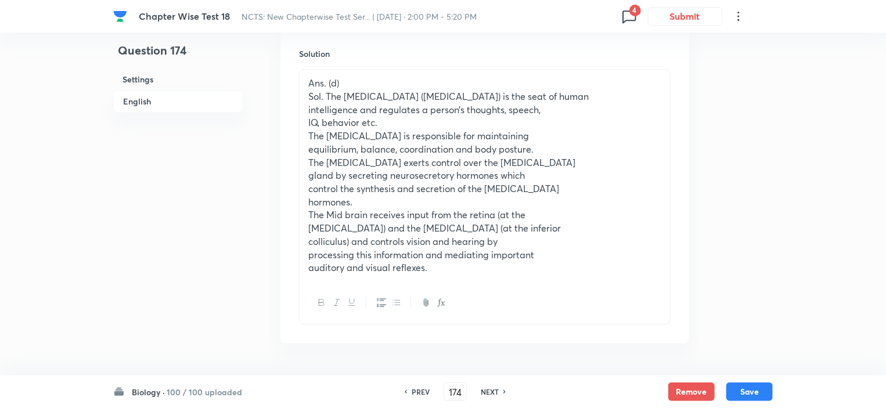
click at [425, 391] on h6 "PREV" at bounding box center [421, 392] width 18 height 10
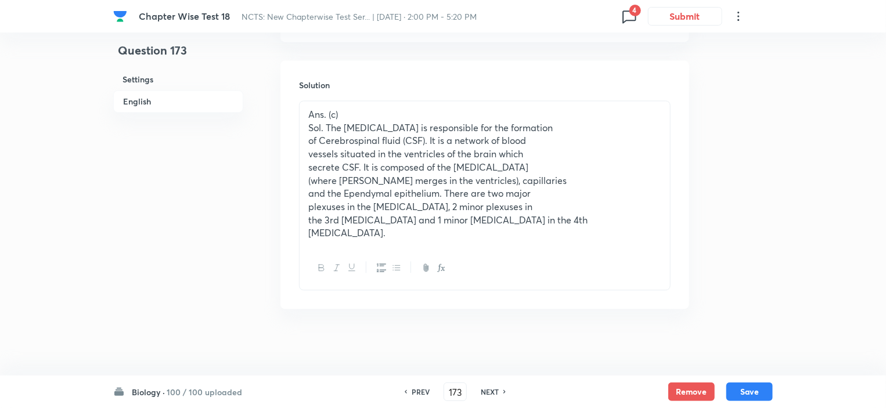
click at [425, 390] on h6 "PREV" at bounding box center [421, 392] width 18 height 10
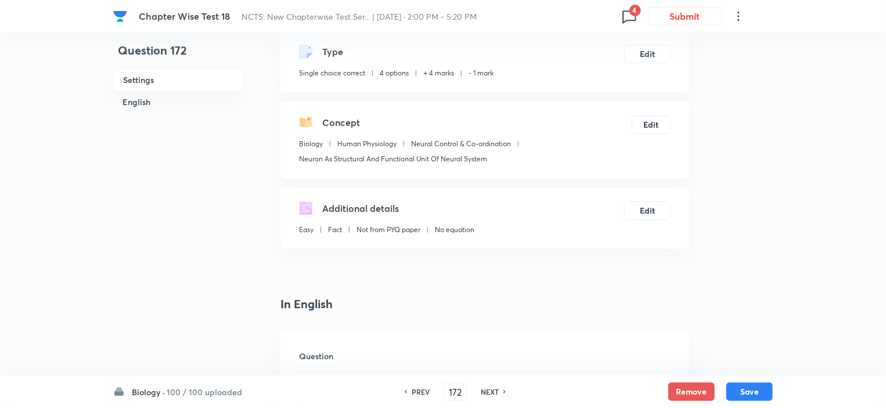
scroll to position [293, 0]
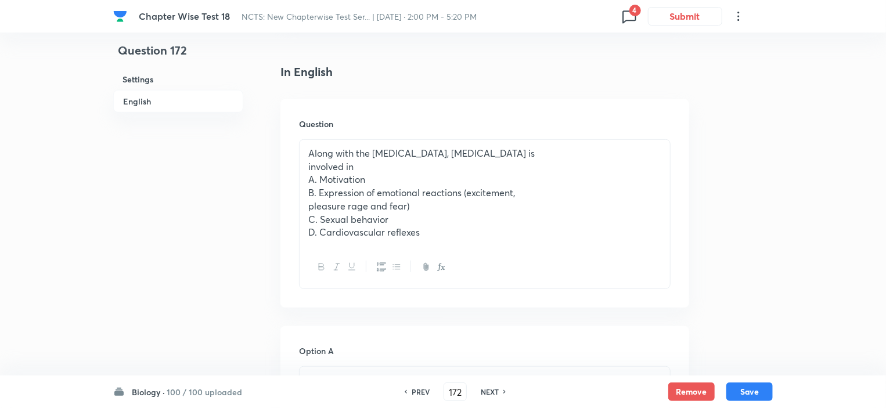
click at [497, 392] on h6 "NEXT" at bounding box center [490, 392] width 18 height 10
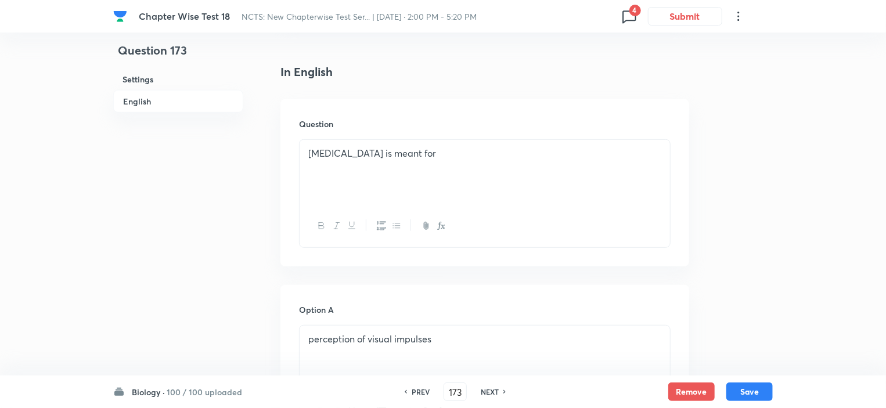
click at [497, 392] on h6 "NEXT" at bounding box center [490, 392] width 18 height 10
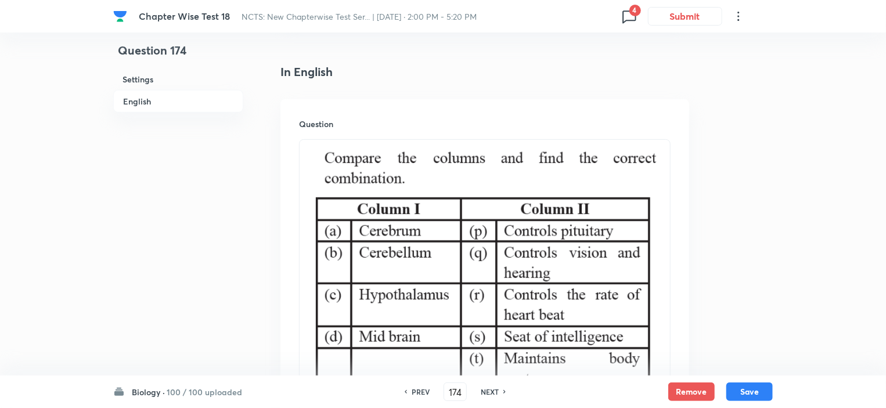
click at [421, 393] on h6 "PREV" at bounding box center [421, 392] width 18 height 10
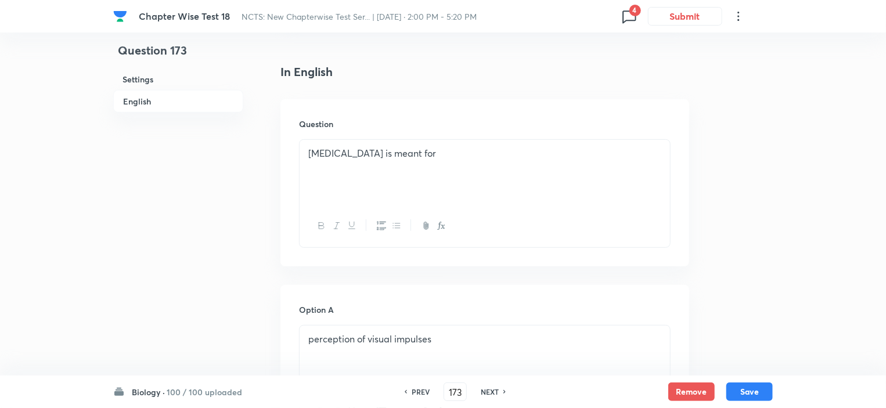
click at [421, 393] on h6 "PREV" at bounding box center [421, 392] width 18 height 10
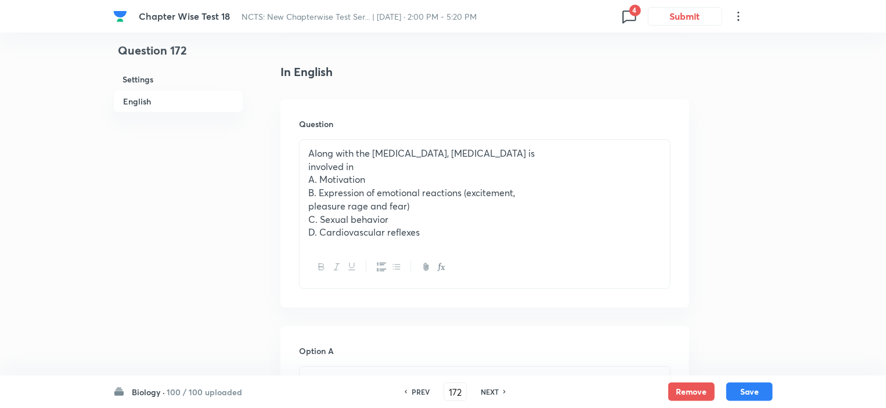
click at [421, 393] on h6 "PREV" at bounding box center [421, 392] width 18 height 10
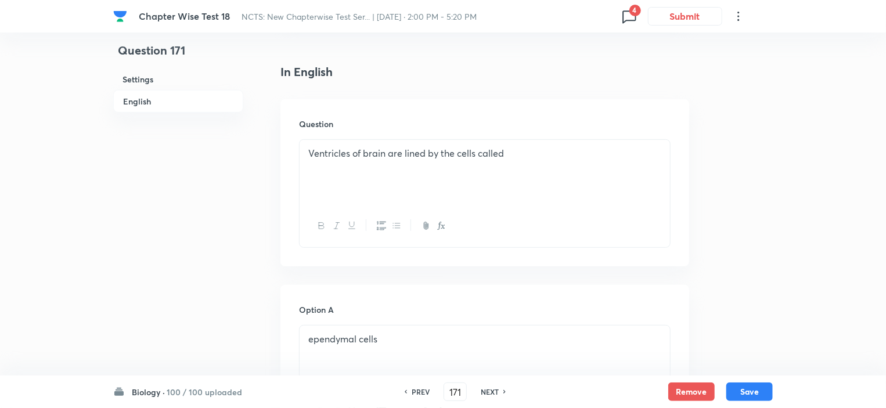
click at [423, 392] on h6 "PREV" at bounding box center [421, 392] width 18 height 10
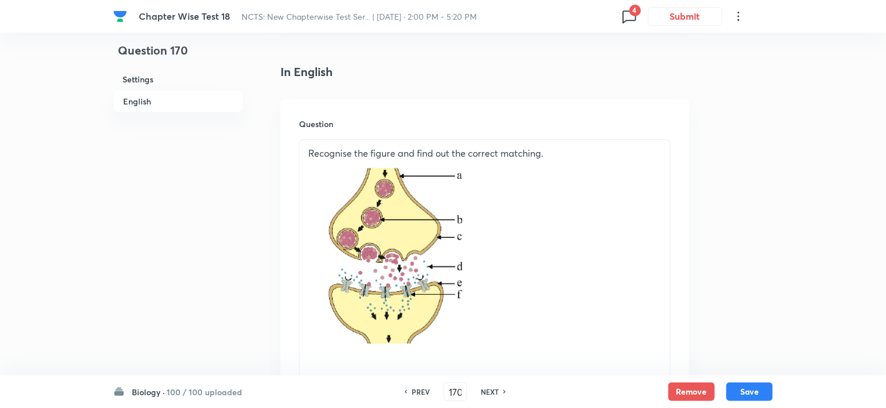
click at [484, 392] on h6 "NEXT" at bounding box center [490, 392] width 18 height 10
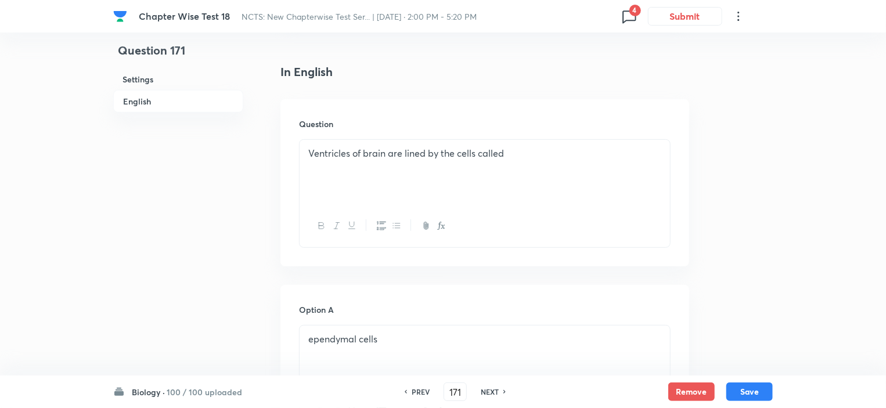
click at [489, 392] on h6 "NEXT" at bounding box center [490, 392] width 18 height 10
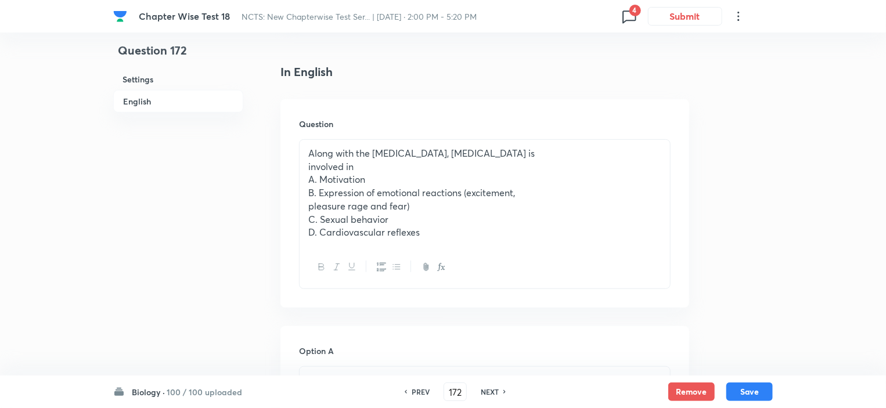
click at [489, 392] on h6 "NEXT" at bounding box center [490, 392] width 18 height 10
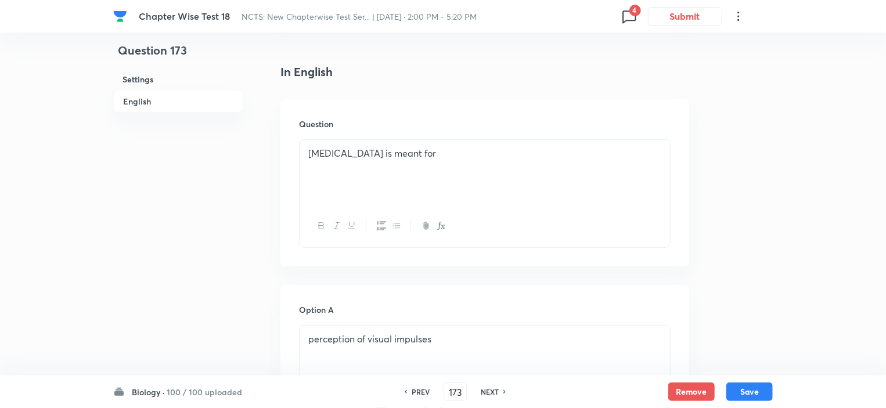
click at [489, 392] on h6 "NEXT" at bounding box center [490, 392] width 18 height 10
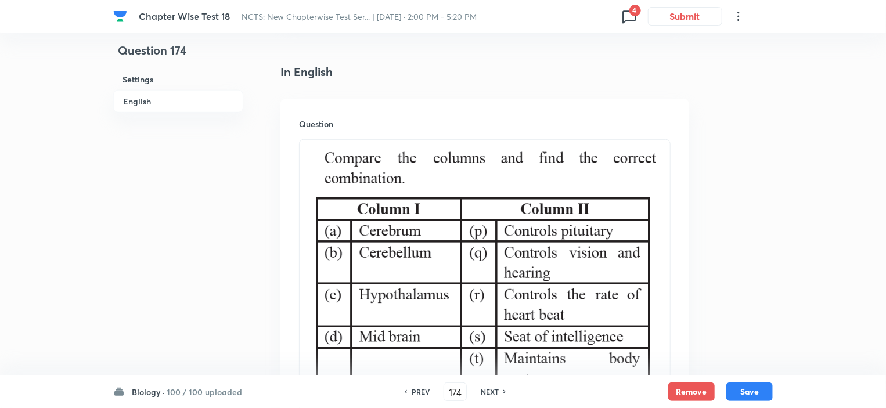
click at [490, 394] on h6 "NEXT" at bounding box center [490, 392] width 18 height 10
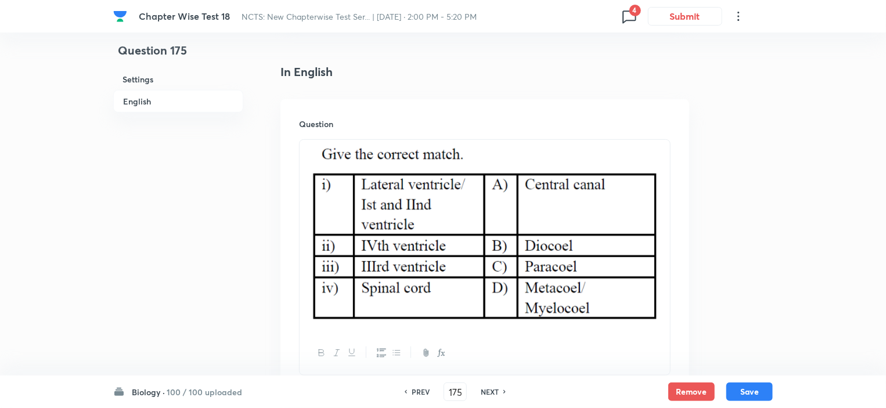
click at [490, 394] on h6 "NEXT" at bounding box center [490, 392] width 18 height 10
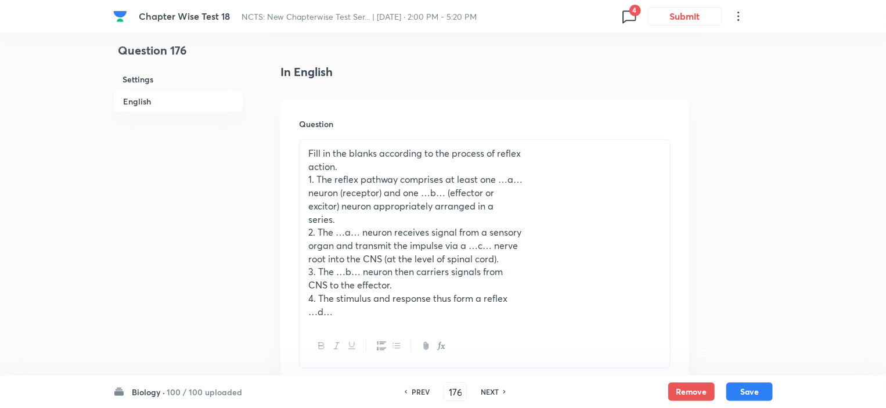
click at [490, 394] on h6 "NEXT" at bounding box center [490, 392] width 18 height 10
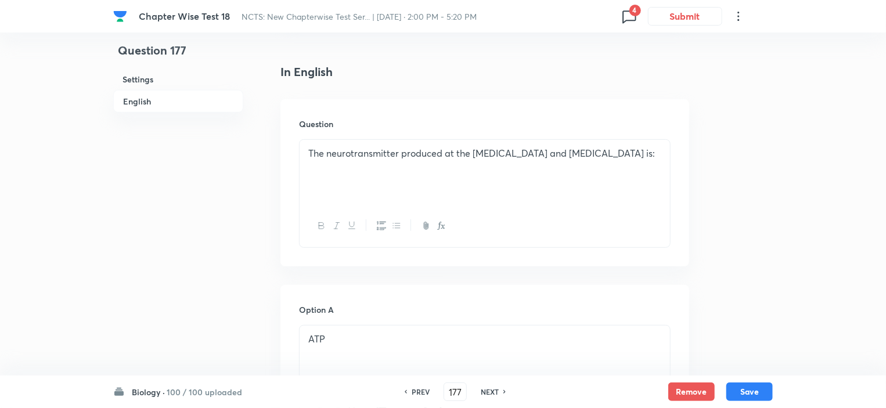
click at [490, 394] on h6 "NEXT" at bounding box center [490, 392] width 18 height 10
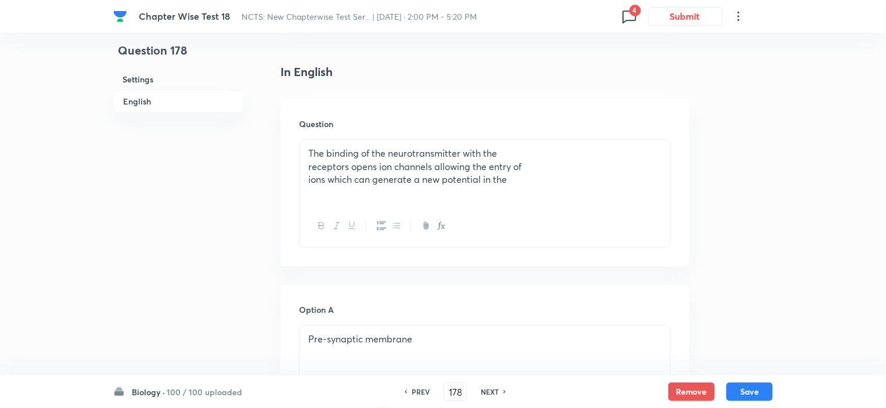
click at [490, 394] on h6 "NEXT" at bounding box center [490, 392] width 18 height 10
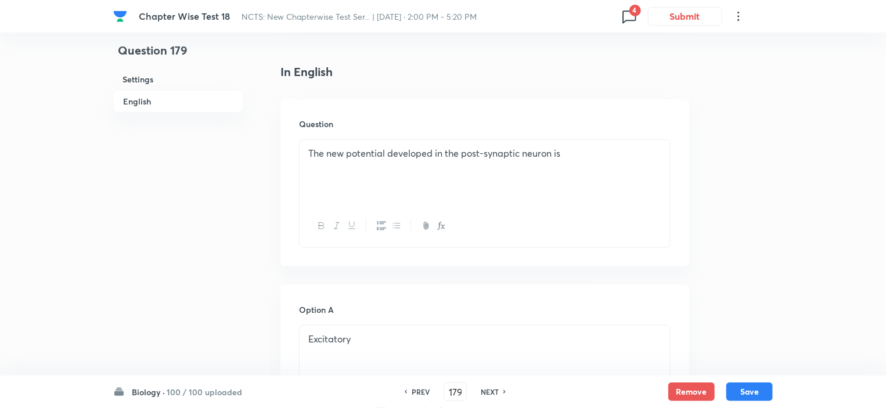
click at [490, 394] on h6 "NEXT" at bounding box center [490, 392] width 18 height 10
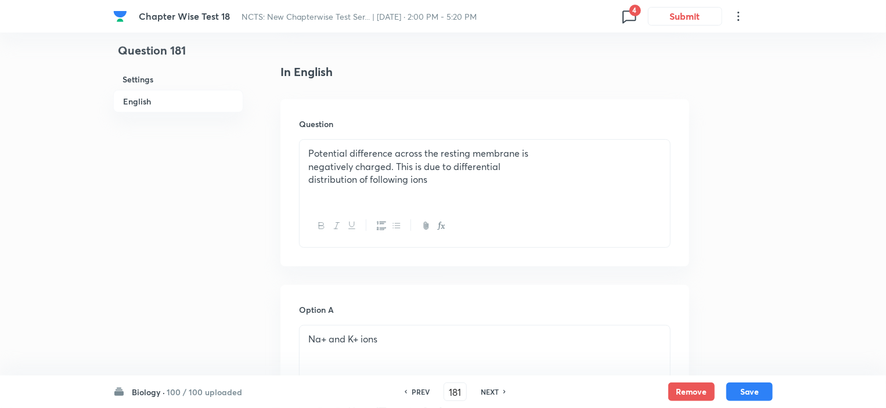
click at [490, 394] on h6 "NEXT" at bounding box center [490, 392] width 18 height 10
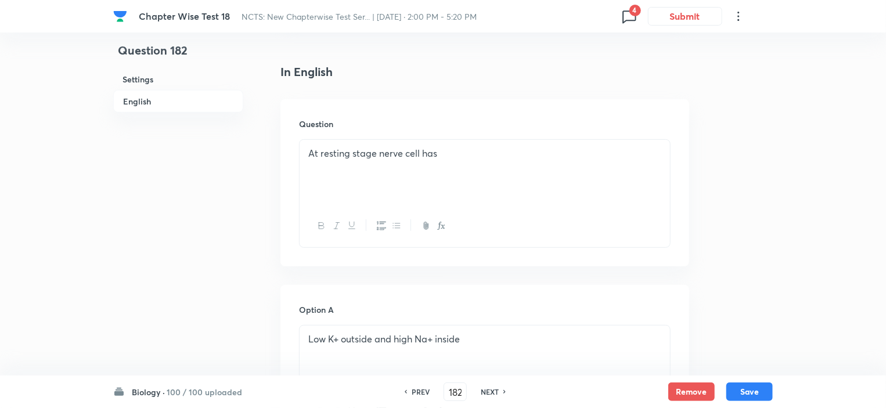
click at [490, 394] on h6 "NEXT" at bounding box center [490, 392] width 18 height 10
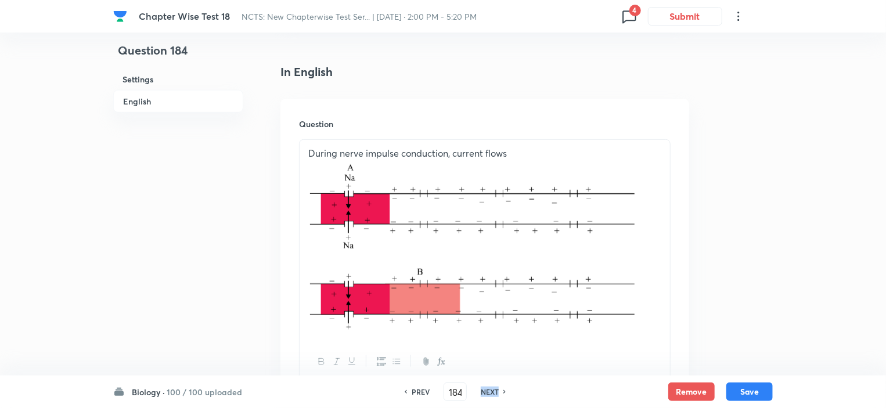
click at [490, 394] on h6 "NEXT" at bounding box center [490, 392] width 18 height 10
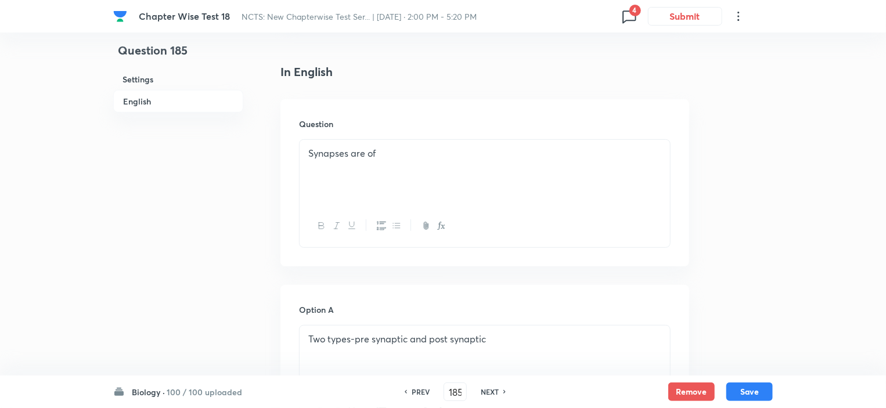
click at [490, 394] on h6 "NEXT" at bounding box center [490, 392] width 18 height 10
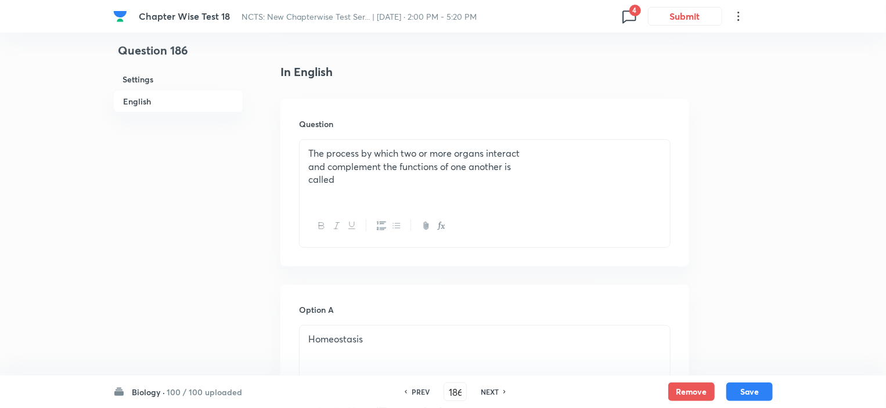
click at [490, 393] on h6 "NEXT" at bounding box center [490, 392] width 18 height 10
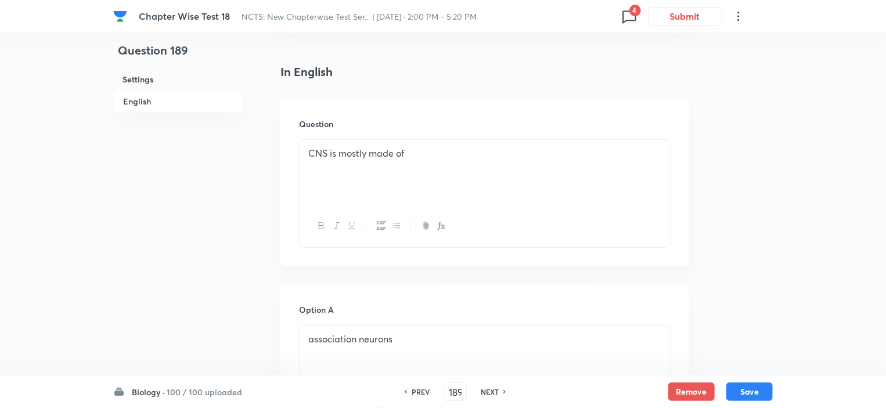
click at [490, 393] on h6 "NEXT" at bounding box center [490, 392] width 18 height 10
click at [490, 392] on h6 "NEXT" at bounding box center [490, 392] width 18 height 10
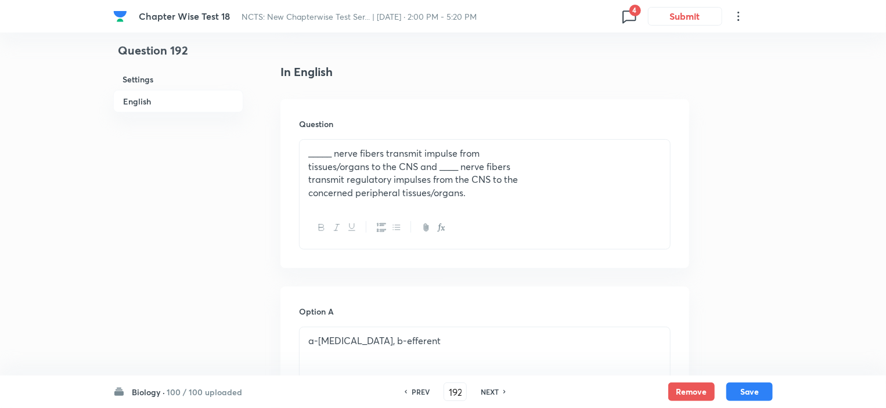
click at [490, 392] on h6 "NEXT" at bounding box center [490, 392] width 18 height 10
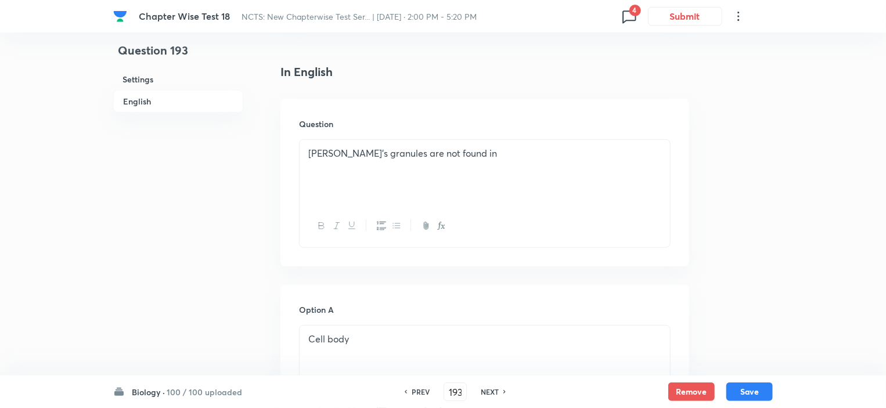
click at [490, 392] on h6 "NEXT" at bounding box center [490, 392] width 18 height 10
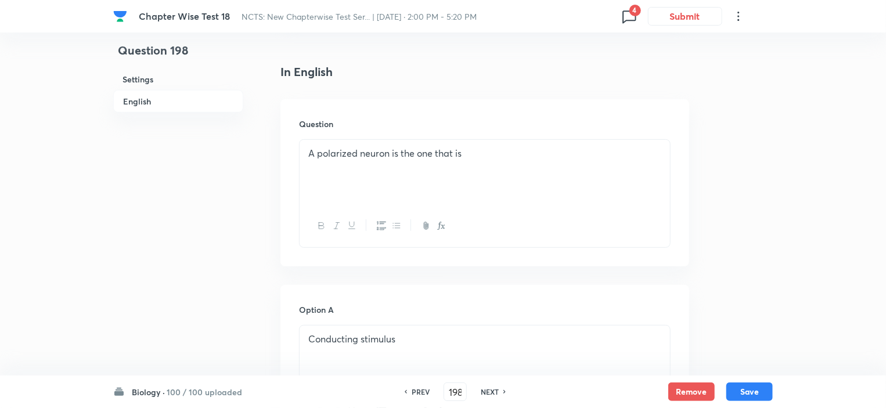
click at [490, 392] on h6 "NEXT" at bounding box center [490, 392] width 18 height 10
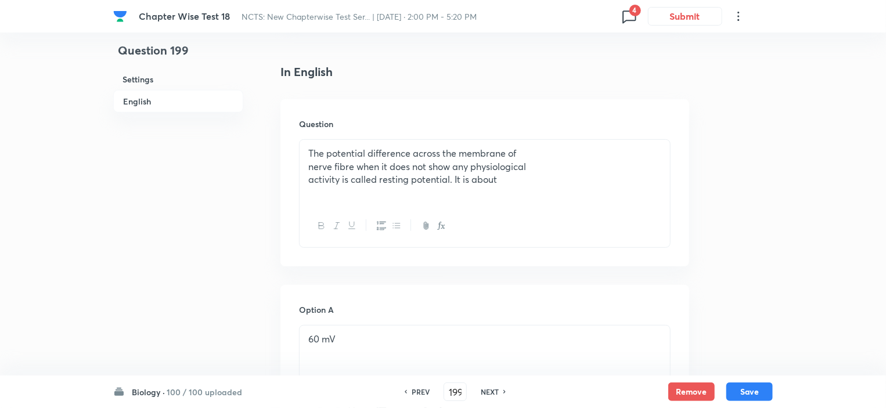
click at [490, 392] on h6 "NEXT" at bounding box center [490, 392] width 18 height 10
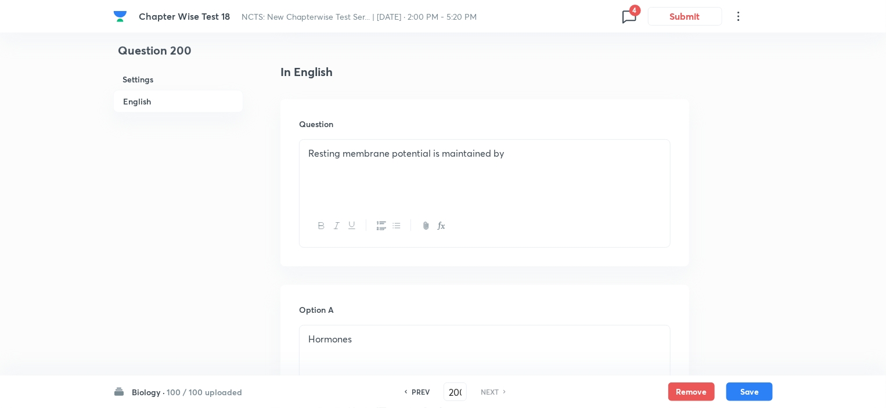
click at [490, 392] on h6 "NEXT" at bounding box center [490, 392] width 18 height 10
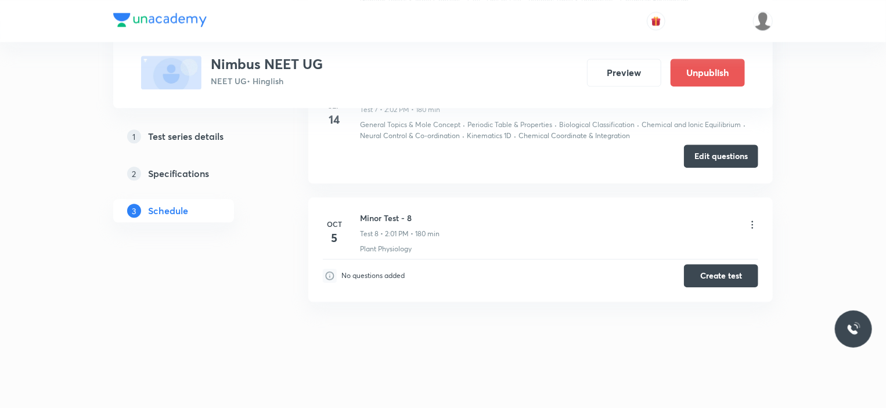
click at [710, 156] on button "Edit questions" at bounding box center [721, 156] width 74 height 23
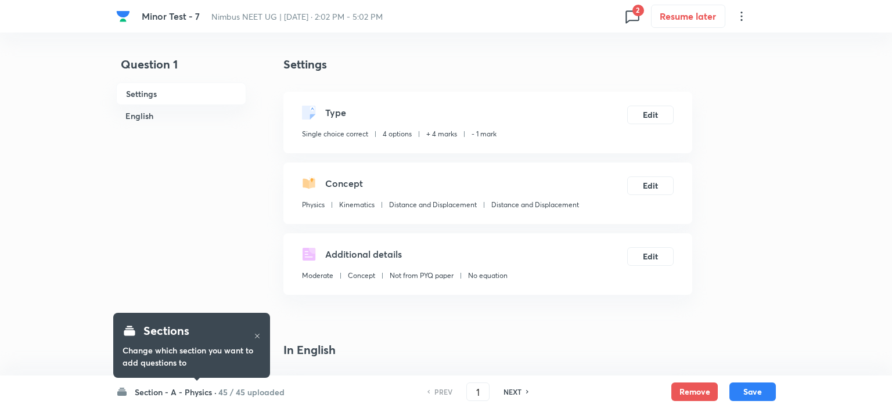
checkbox input "true"
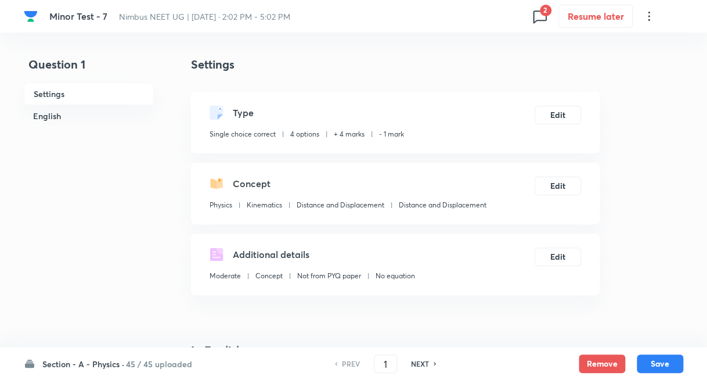
click at [89, 361] on h6 "Section - A - Physics ·" at bounding box center [83, 364] width 82 height 12
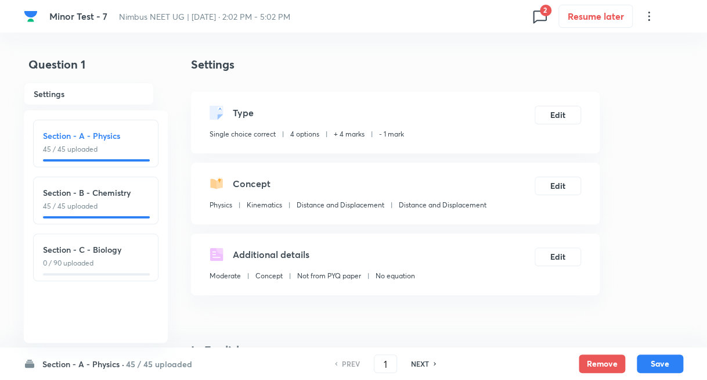
click at [86, 257] on div "Section - C - Biology 0 / 90 uploaded" at bounding box center [96, 255] width 106 height 25
type input "91"
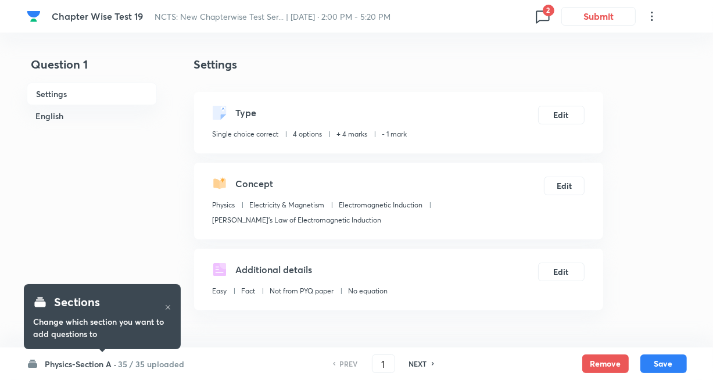
checkbox input "true"
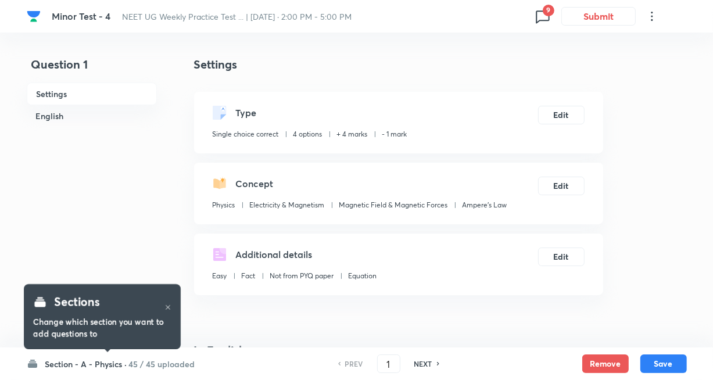
checkbox input "true"
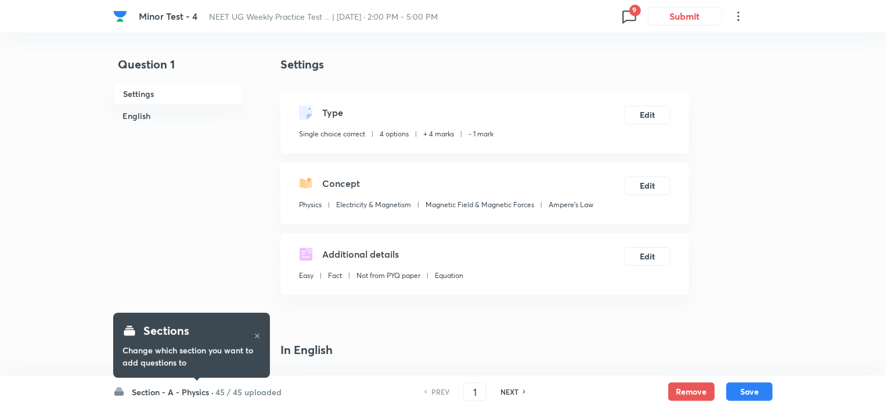
click at [253, 379] on h6 "45 / 45 uploaded" at bounding box center [248, 392] width 66 height 12
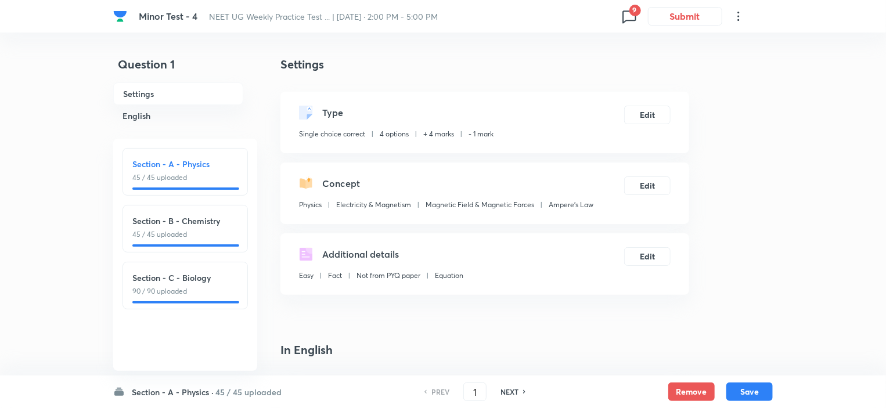
click at [200, 281] on h6 "Section - C - Biology" at bounding box center [185, 278] width 106 height 12
type input "91"
checkbox input "false"
checkbox input "true"
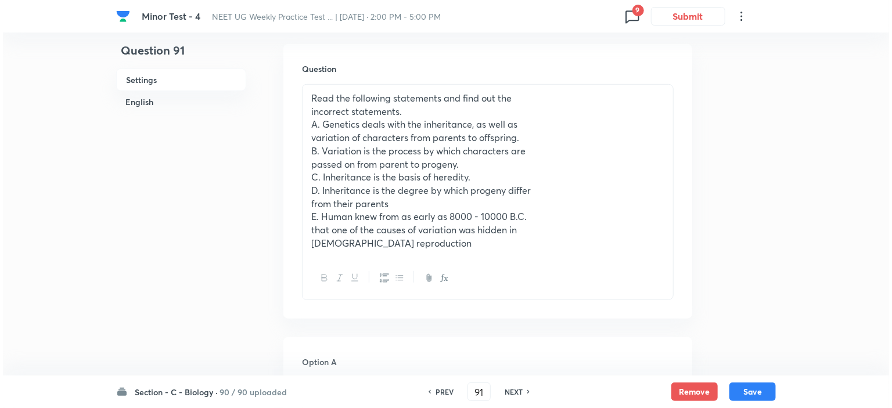
scroll to position [116, 0]
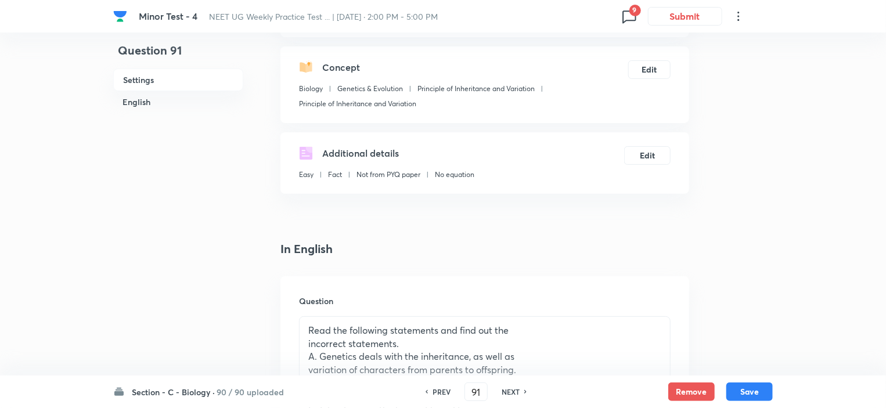
click at [626, 17] on icon at bounding box center [629, 16] width 19 height 19
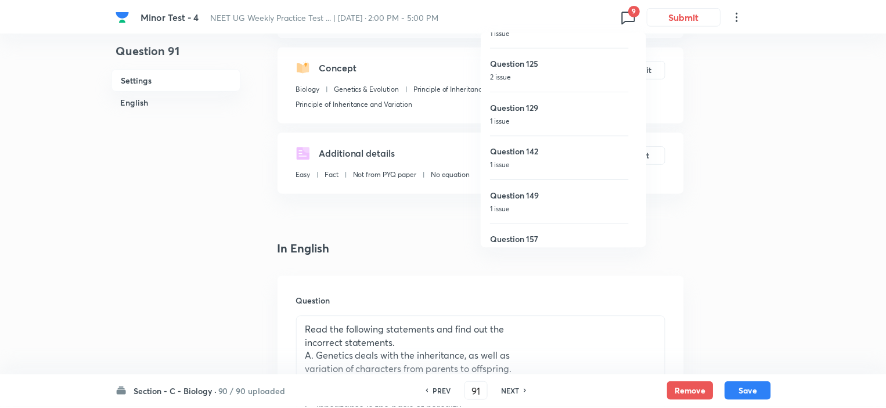
scroll to position [179, 0]
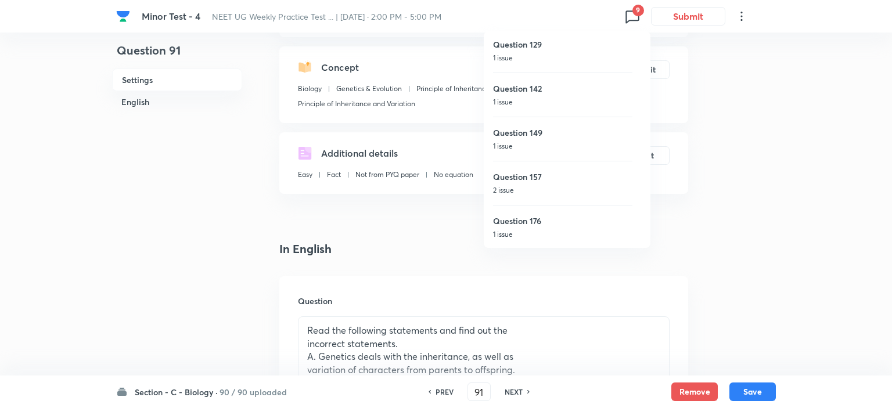
click at [165, 229] on div at bounding box center [446, 204] width 892 height 408
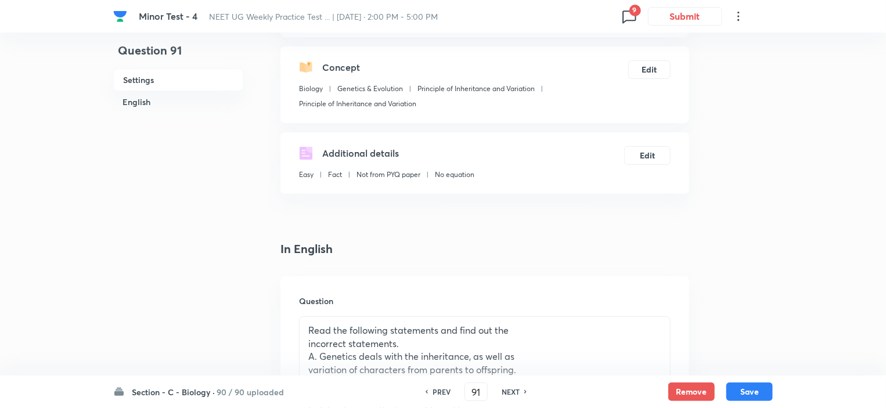
click at [518, 379] on h6 "NEXT" at bounding box center [511, 392] width 18 height 10
type input "92"
checkbox input "false"
checkbox input "true"
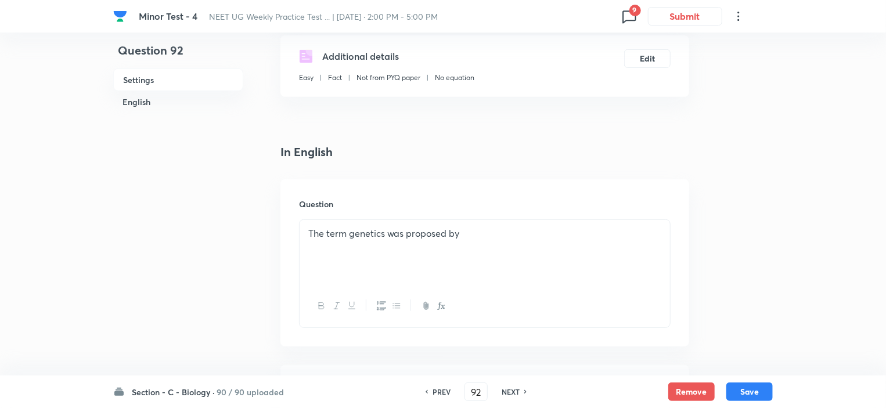
scroll to position [232, 0]
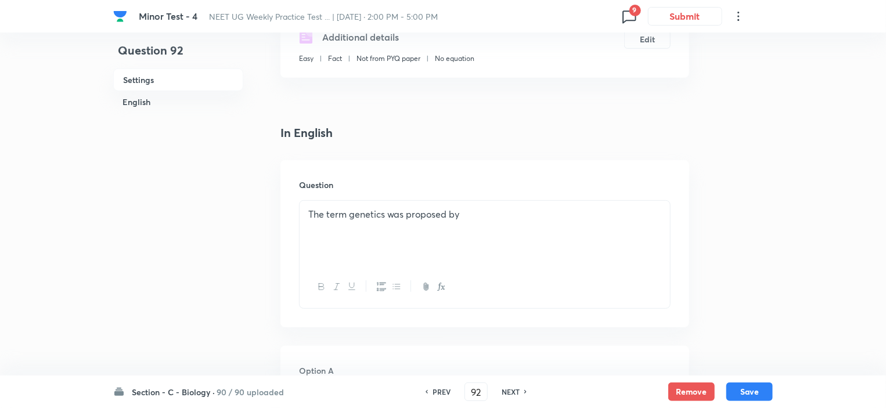
click at [521, 379] on div "NEXT" at bounding box center [512, 392] width 31 height 10
type input "93"
checkbox input "false"
checkbox input "true"
click at [521, 379] on div "NEXT" at bounding box center [512, 392] width 31 height 10
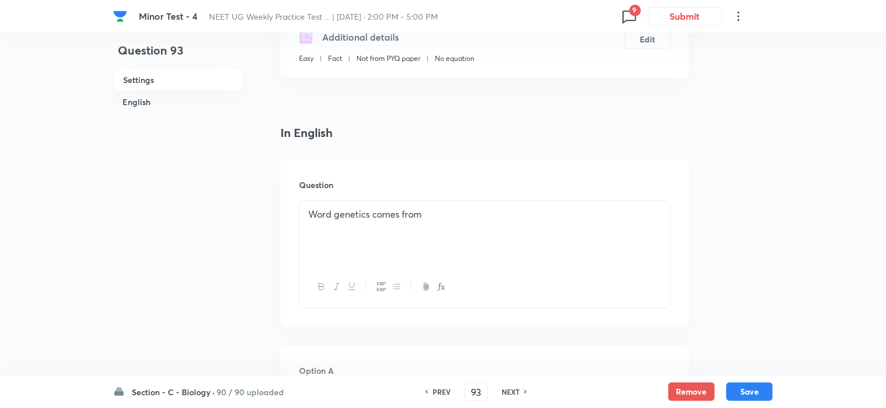
type input "94"
checkbox input "true"
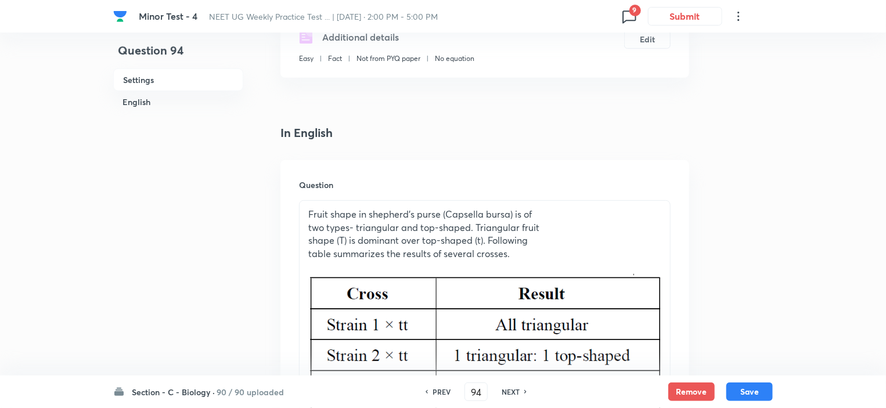
click at [512, 379] on h6 "NEXT" at bounding box center [511, 392] width 18 height 10
type input "95"
checkbox input "false"
checkbox input "true"
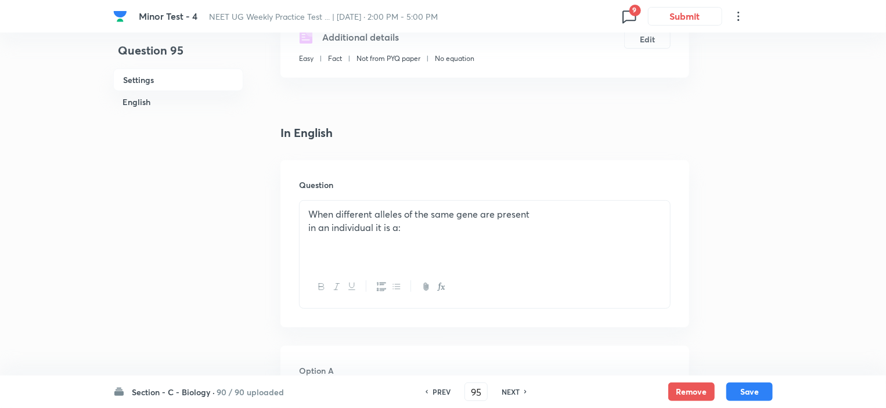
click at [512, 379] on h6 "NEXT" at bounding box center [511, 392] width 18 height 10
type input "96"
checkbox input "false"
checkbox input "true"
click at [437, 379] on h6 "PREV" at bounding box center [442, 392] width 18 height 10
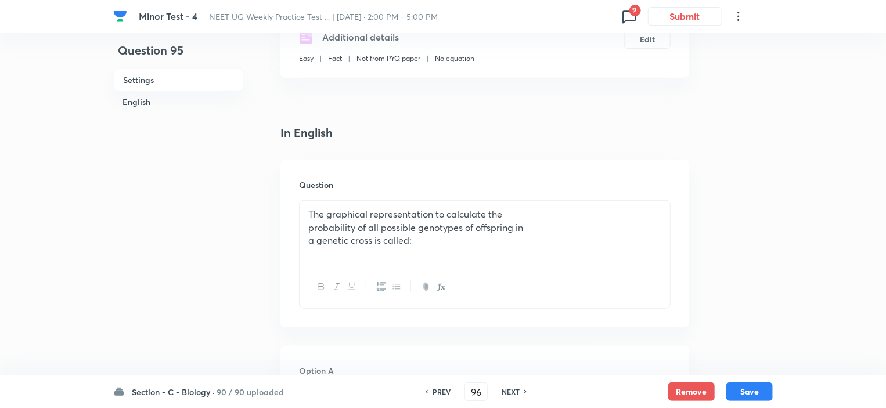
type input "95"
checkbox input "false"
checkbox input "true"
click at [515, 379] on h6 "NEXT" at bounding box center [511, 392] width 18 height 10
type input "96"
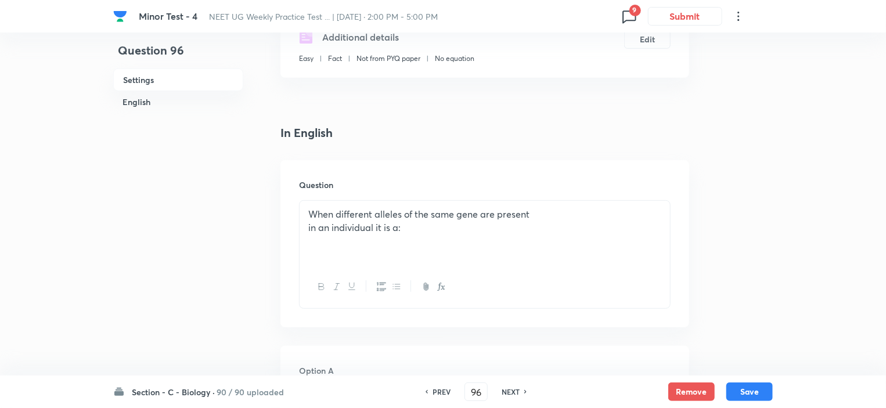
checkbox input "false"
checkbox input "true"
